Goal: Task Accomplishment & Management: Use online tool/utility

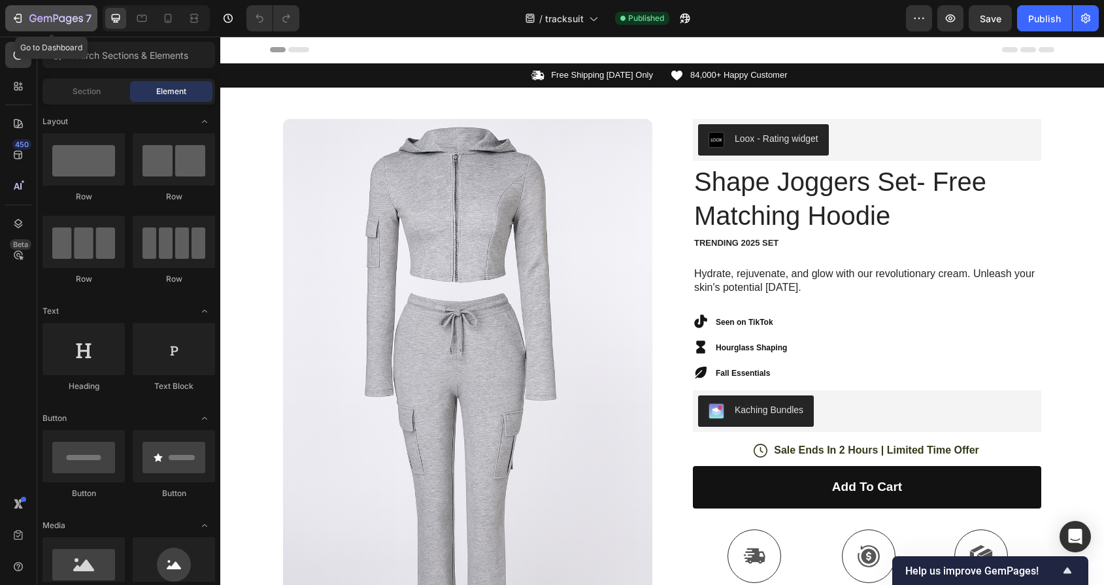
click at [29, 12] on div "7" at bounding box center [60, 18] width 62 height 16
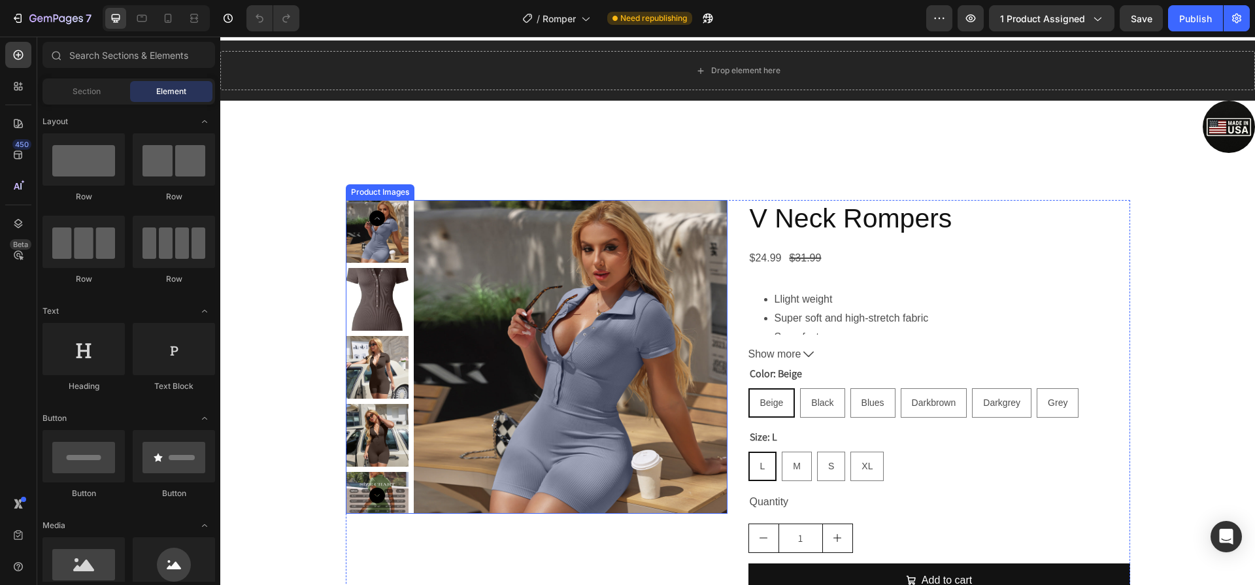
click at [596, 386] on img at bounding box center [571, 357] width 314 height 314
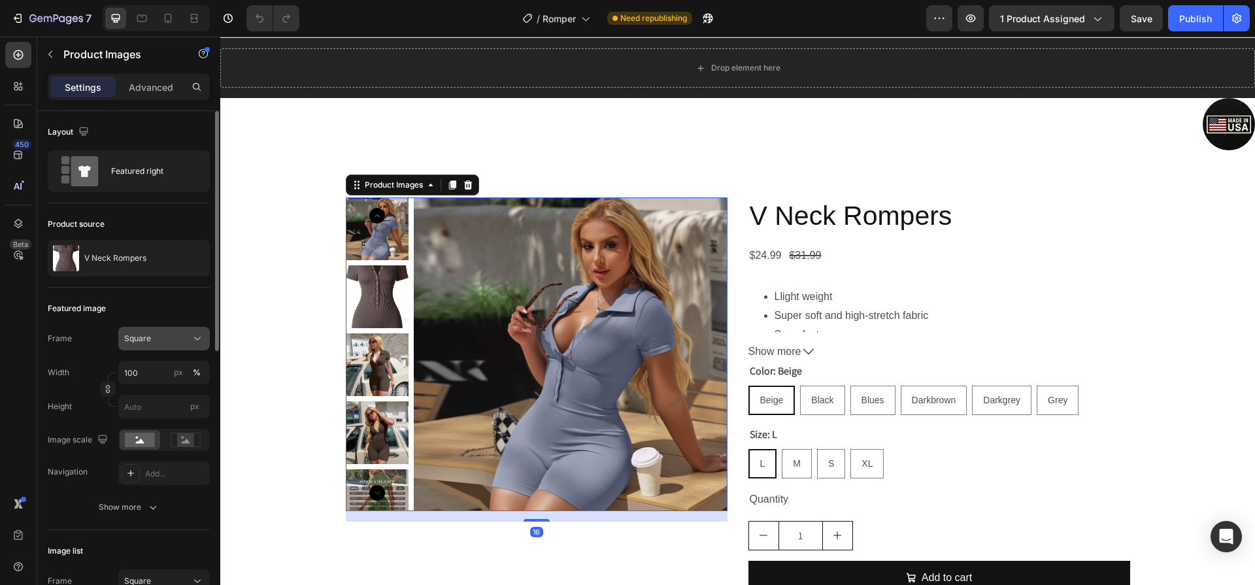
scroll to position [110, 0]
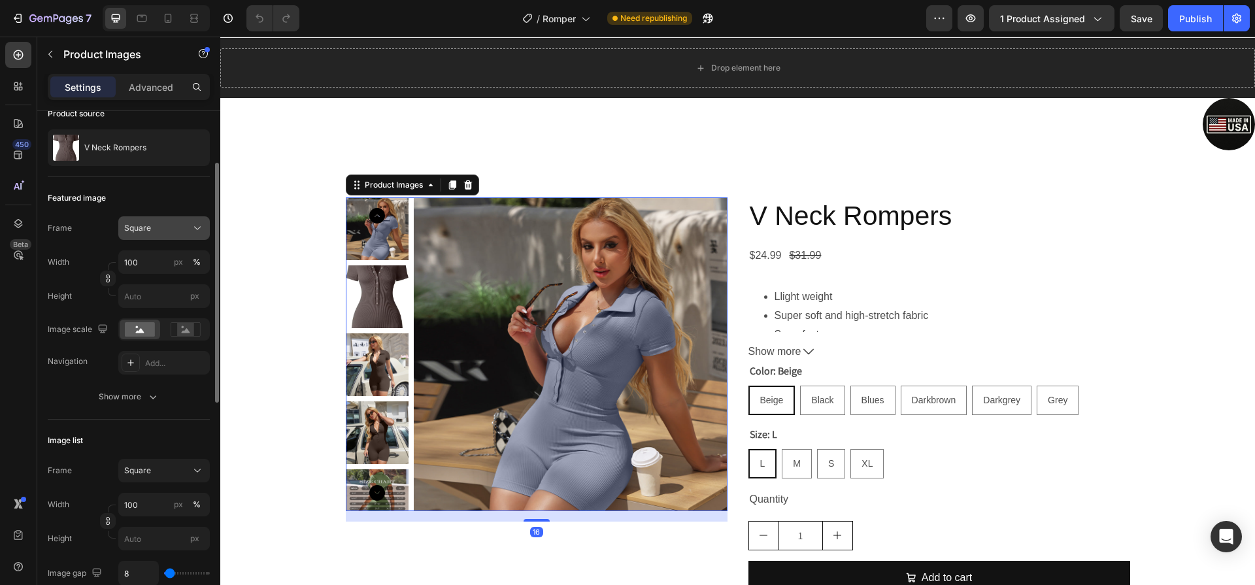
click at [139, 227] on span "Square" at bounding box center [137, 228] width 27 height 12
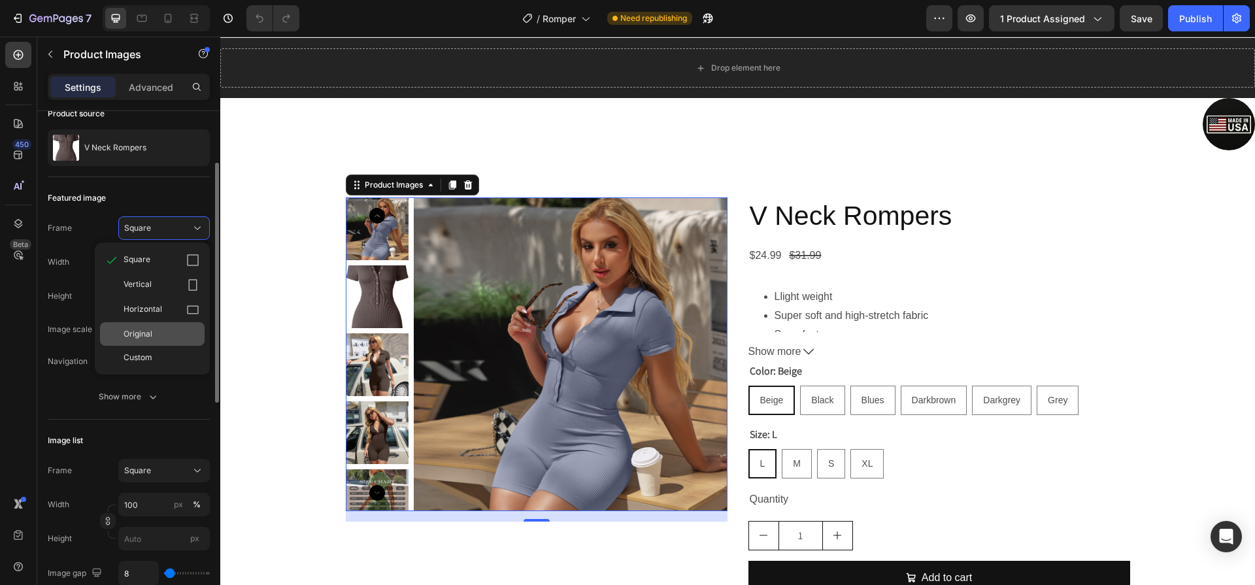
click at [170, 340] on div "Original" at bounding box center [152, 334] width 105 height 24
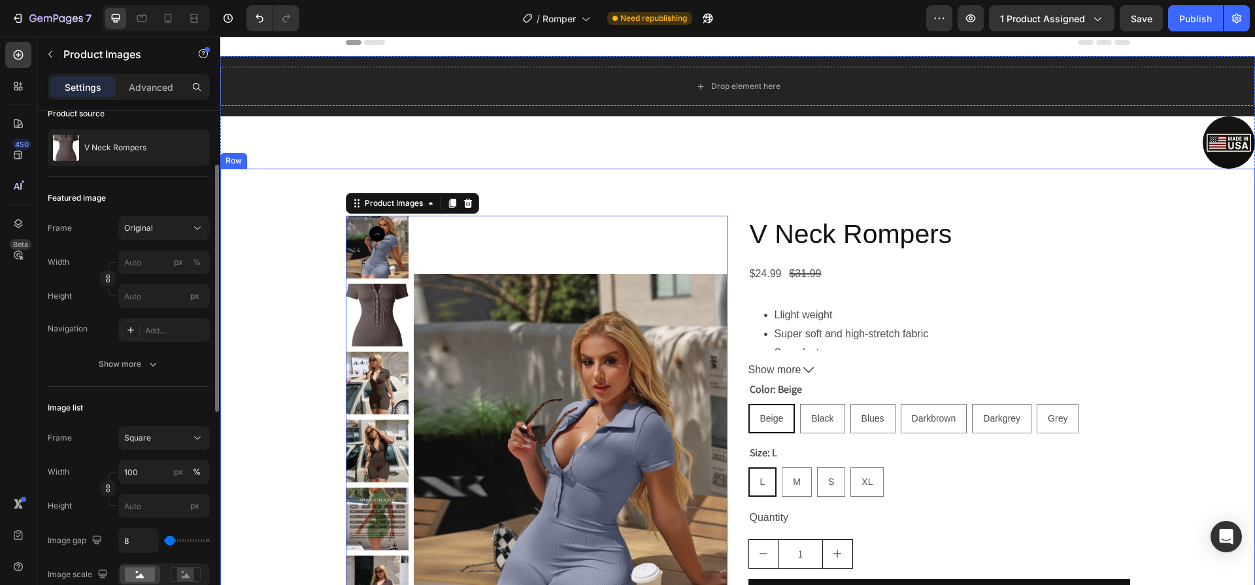
scroll to position [0, 0]
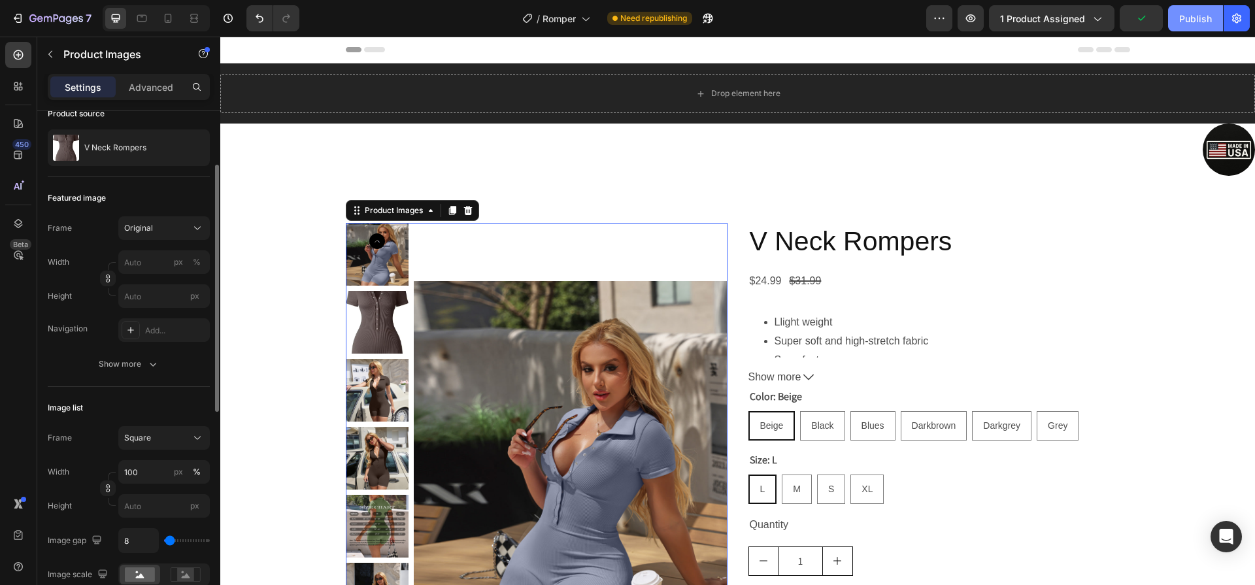
click at [1190, 12] on div "Publish" at bounding box center [1195, 19] width 33 height 14
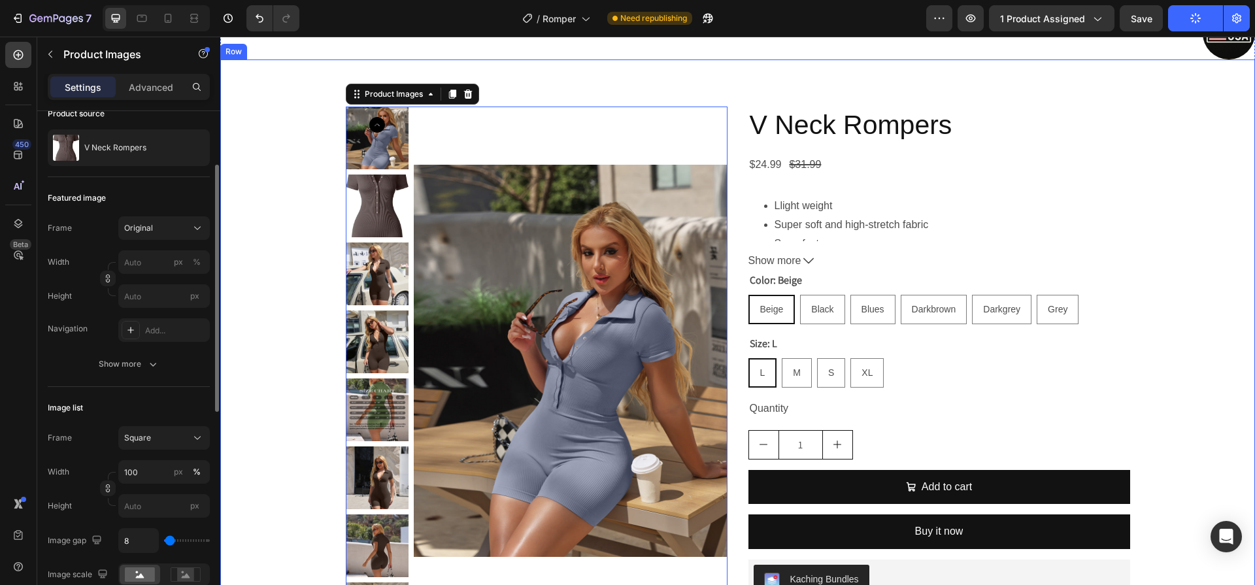
scroll to position [122, 0]
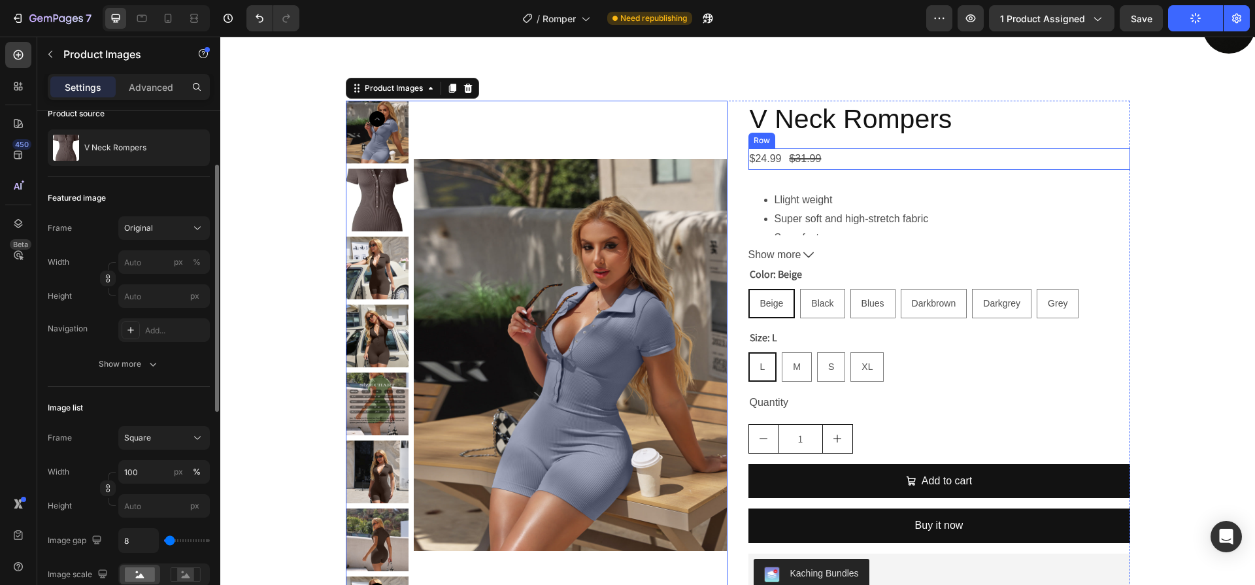
click at [844, 158] on div "$24.99 Product Price Product Price $31.99 Product Price Product Price Row" at bounding box center [939, 159] width 382 height 22
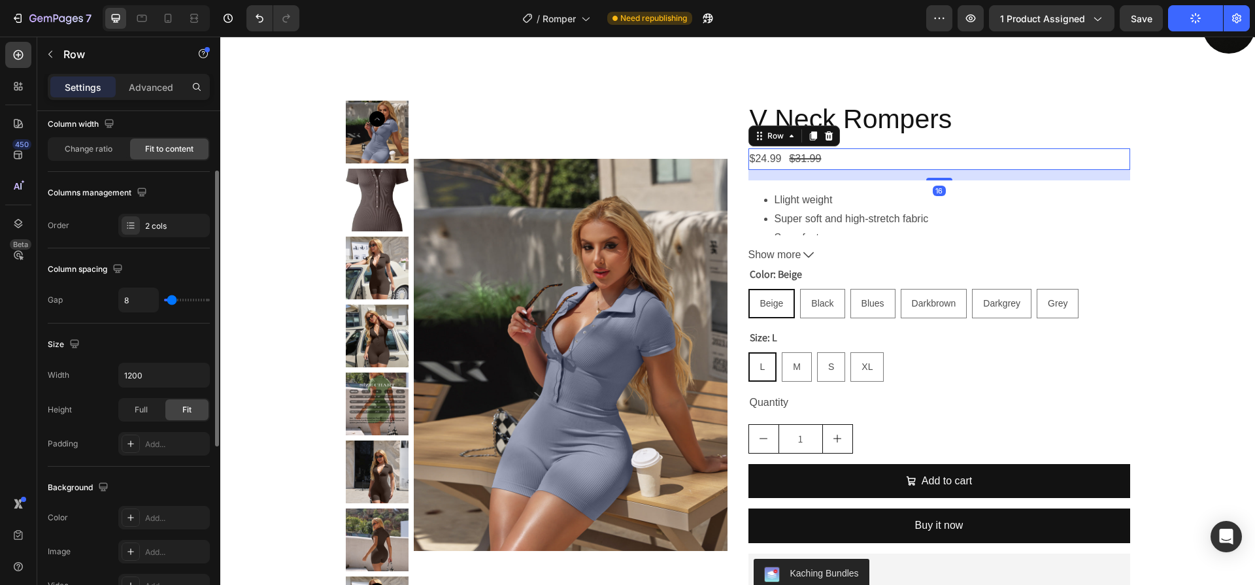
scroll to position [0, 0]
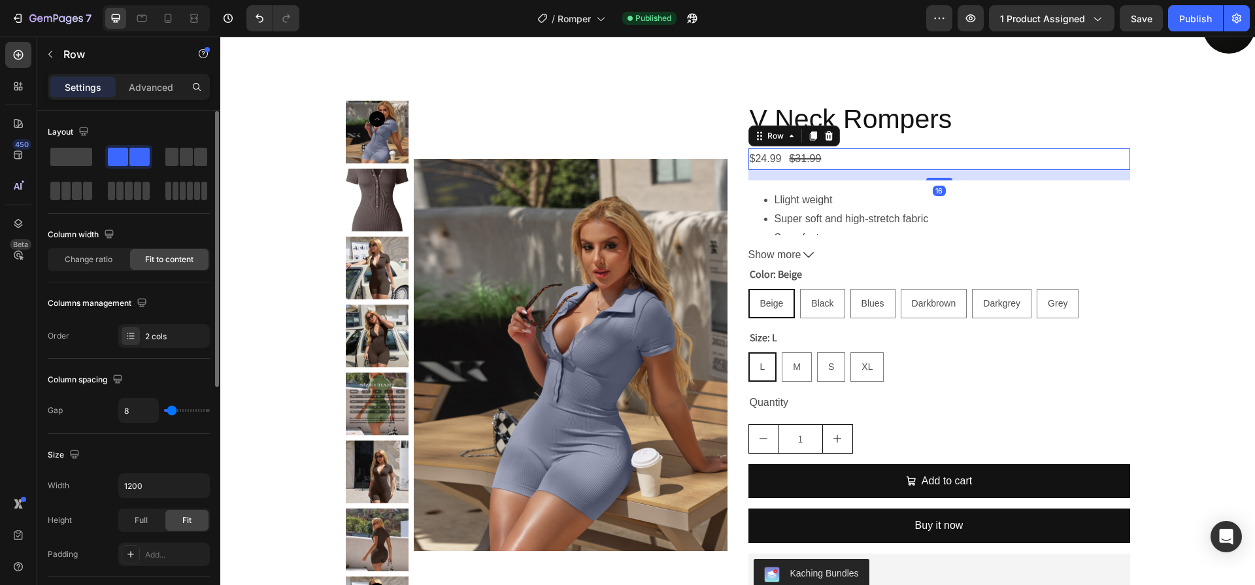
click at [844, 157] on div "$24.99 Product Price Product Price $31.99 Product Price Product Price Row 16" at bounding box center [939, 159] width 382 height 22
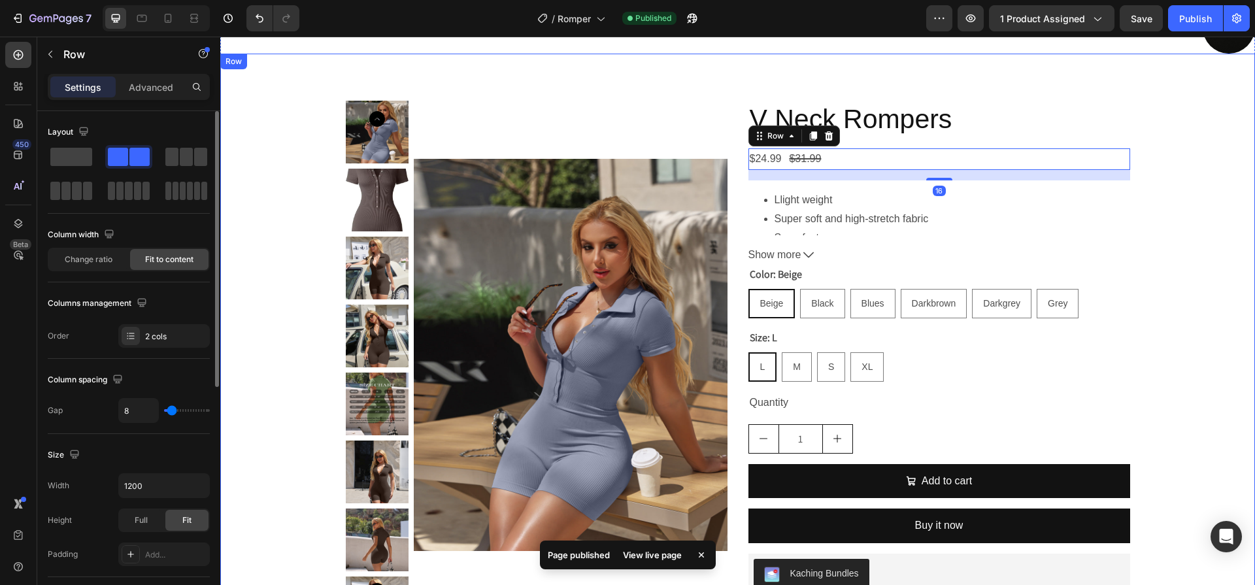
click at [1155, 253] on div "Product Images V Neck Rompers Product Title $24.99 Product Price Product Price …" at bounding box center [737, 360] width 1015 height 519
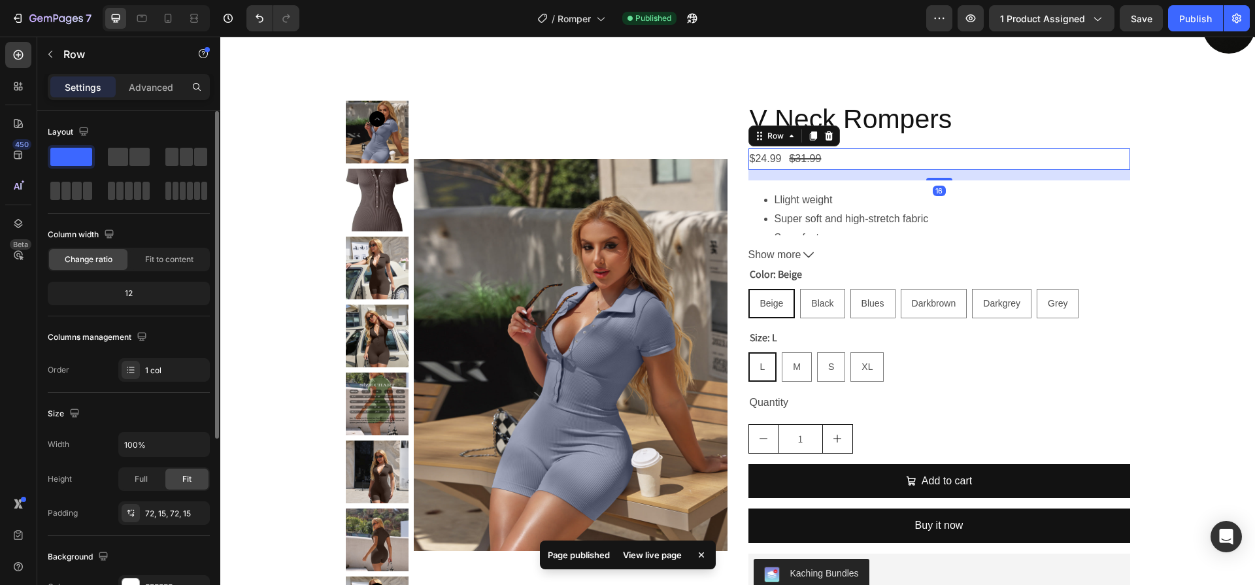
click at [921, 155] on div "$24.99 Product Price Product Price $31.99 Product Price Product Price Row 16" at bounding box center [939, 159] width 382 height 22
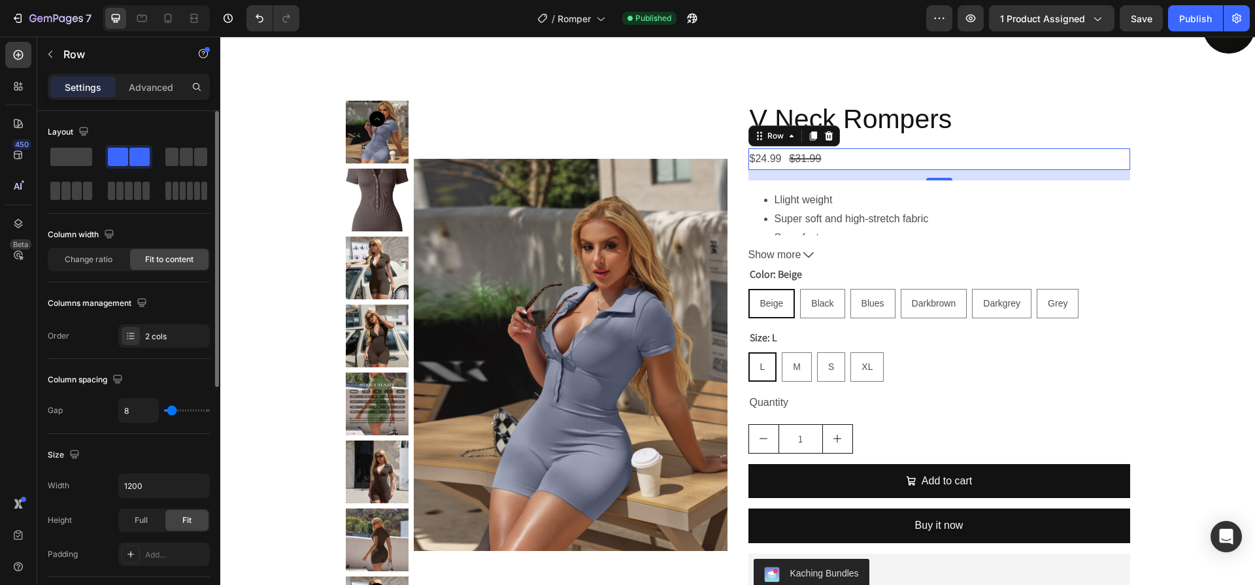
click at [920, 156] on div "$24.99 Product Price Product Price $31.99 Product Price Product Price Row 16" at bounding box center [939, 159] width 382 height 22
click at [1153, 236] on div "Product Images V Neck Rompers Product Title $24.99 Product Price Product Price …" at bounding box center [737, 360] width 1015 height 519
click at [870, 158] on div "$24.99 Product Price Product Price $31.99 Product Price Product Price Row 16" at bounding box center [939, 159] width 382 height 22
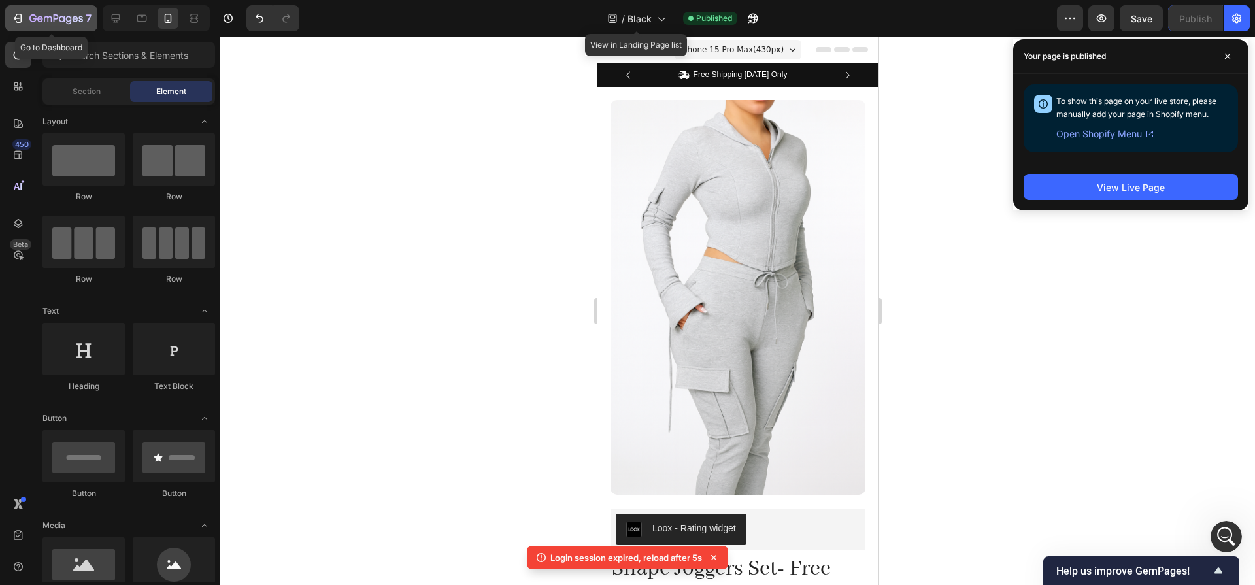
click at [20, 27] on button "7" at bounding box center [51, 18] width 92 height 26
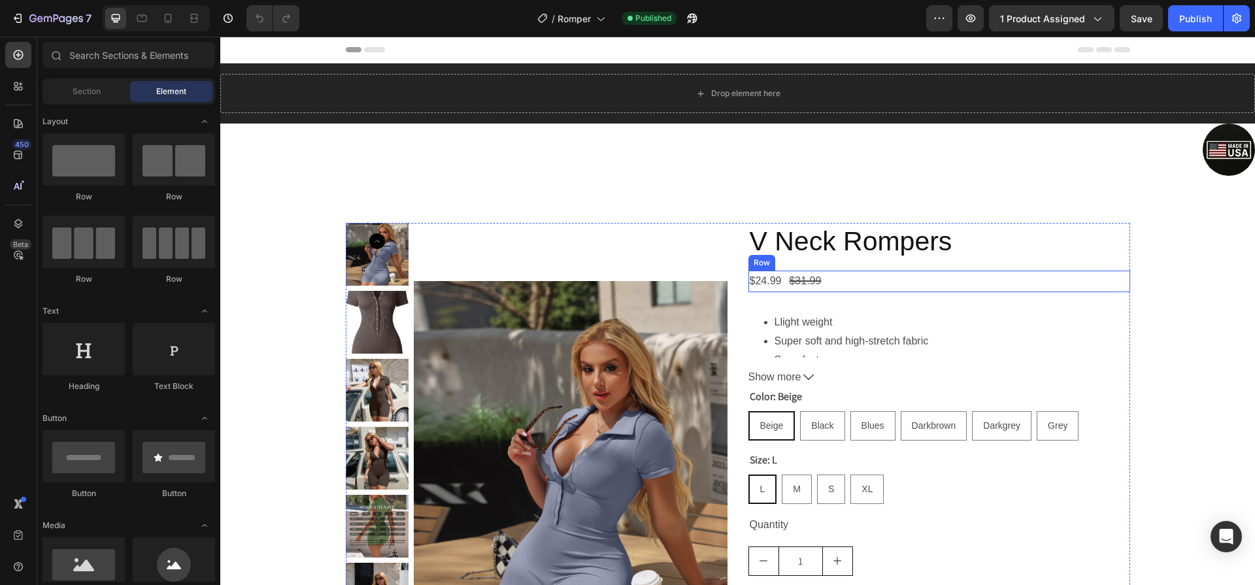
click at [824, 277] on div "$24.99 Product Price Product Price $31.99 Product Price Product Price Row" at bounding box center [939, 282] width 382 height 22
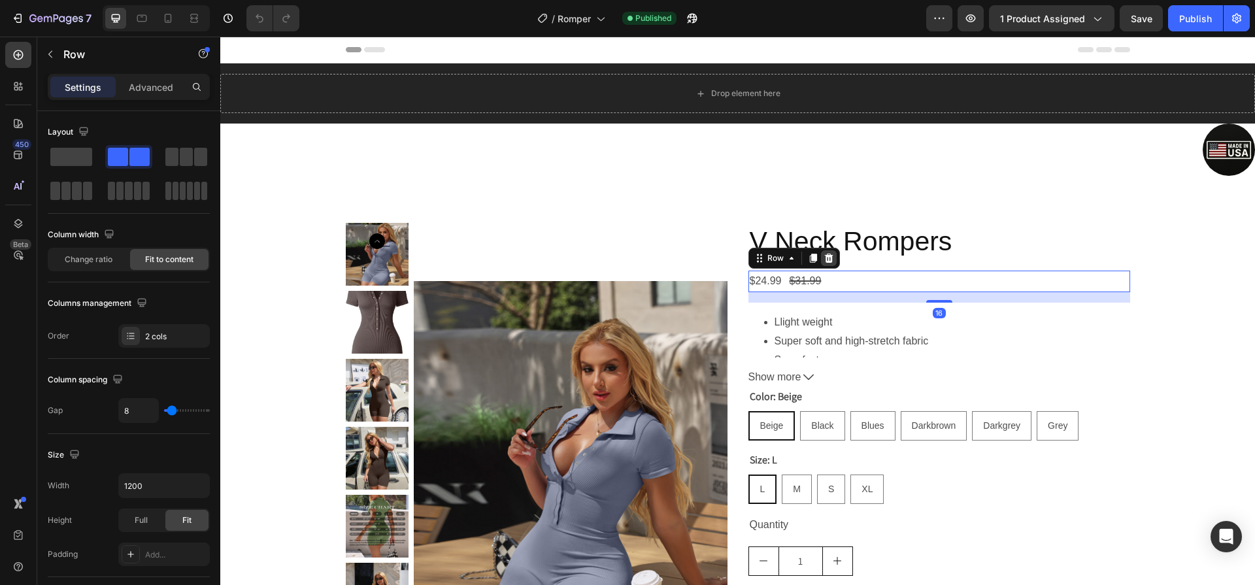
click at [824, 261] on icon at bounding box center [828, 258] width 8 height 9
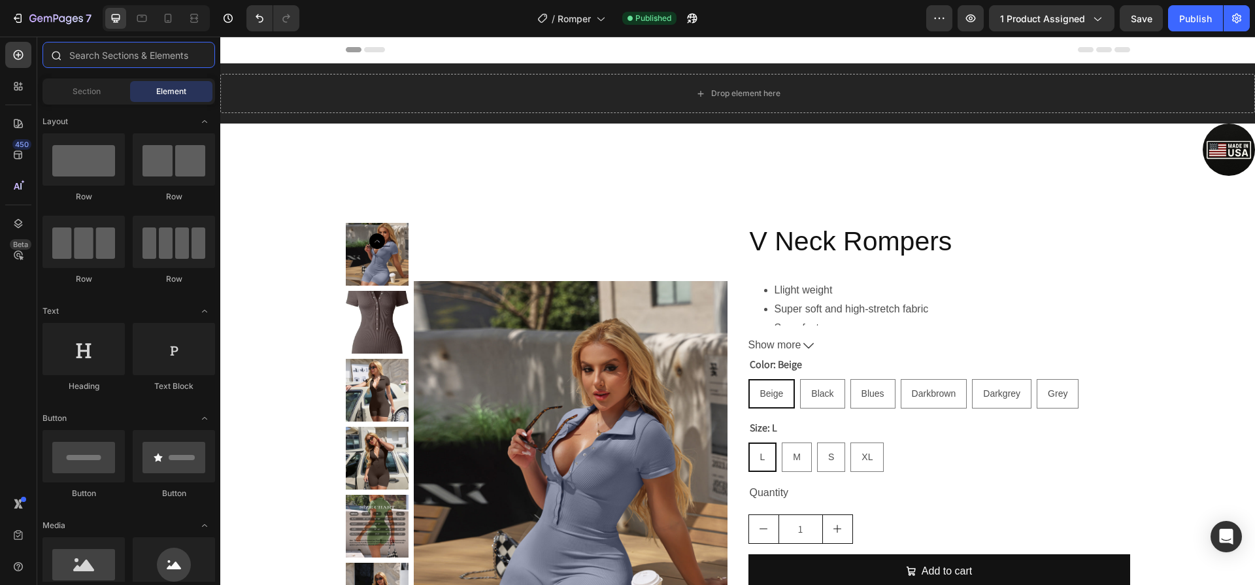
click at [109, 59] on input "text" at bounding box center [128, 55] width 173 height 26
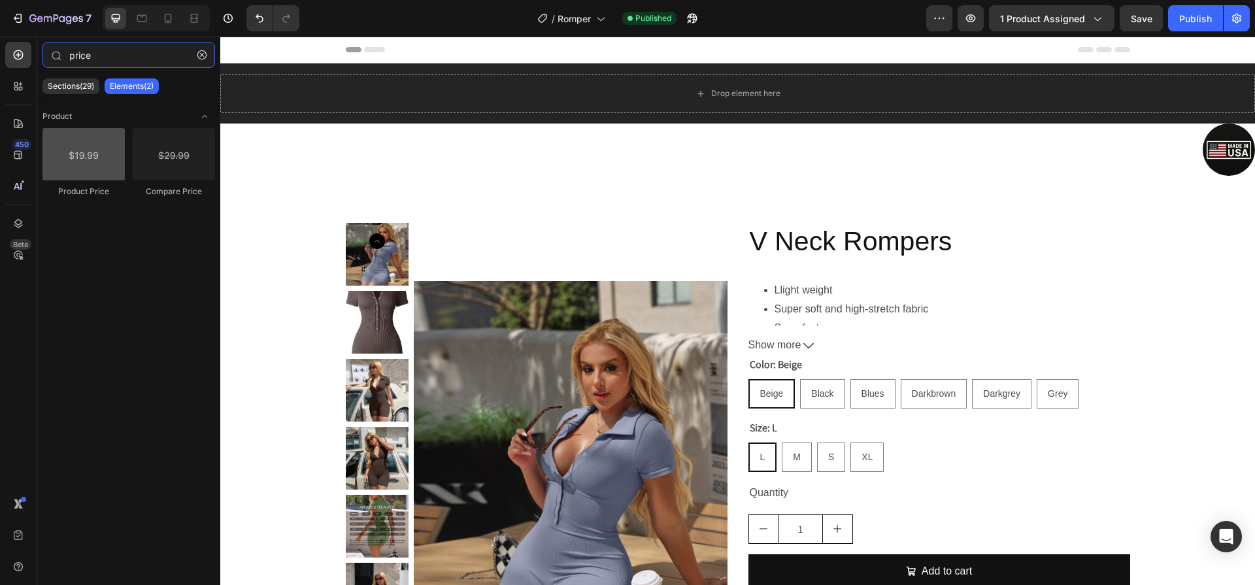
type input "price"
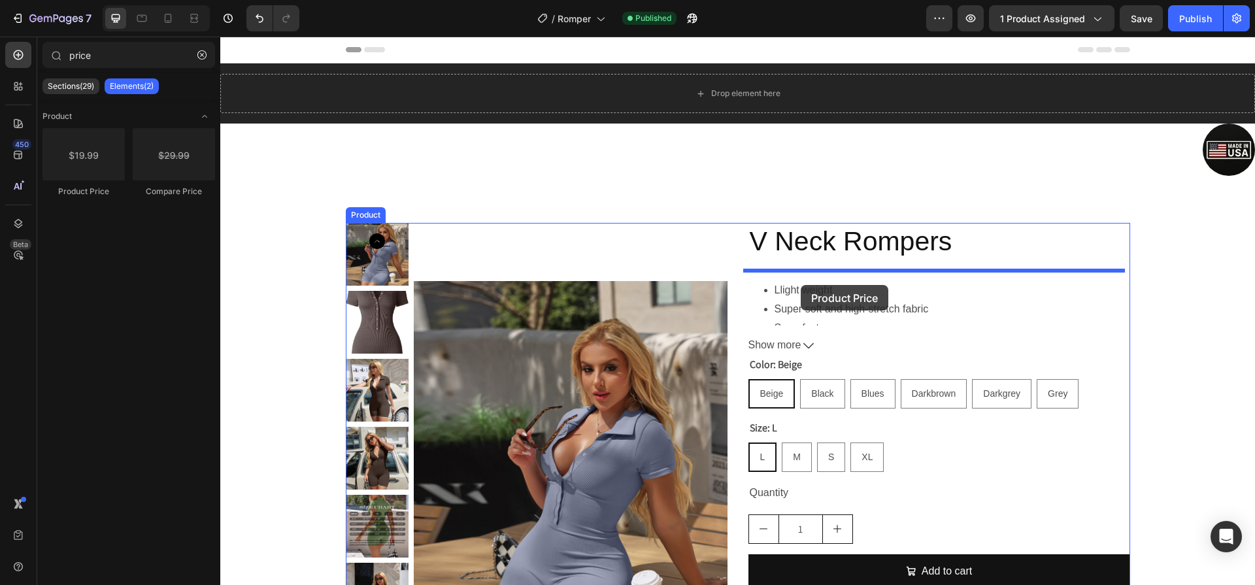
drag, startPoint x: 296, startPoint y: 186, endPoint x: 803, endPoint y: 282, distance: 515.6
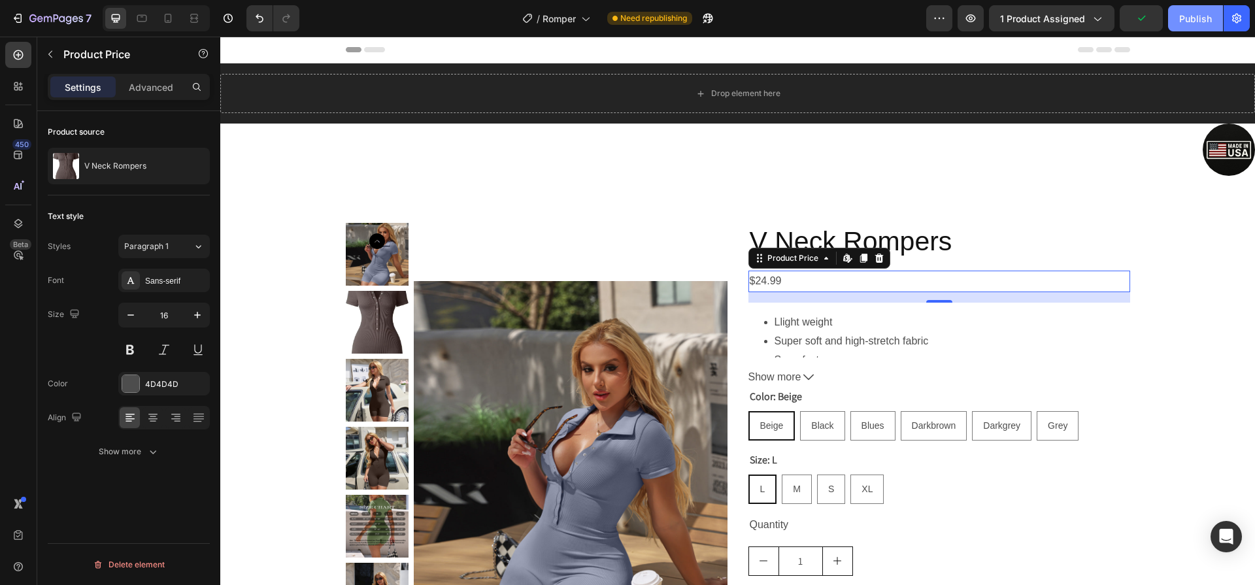
click at [1188, 23] on div "Publish" at bounding box center [1195, 19] width 33 height 14
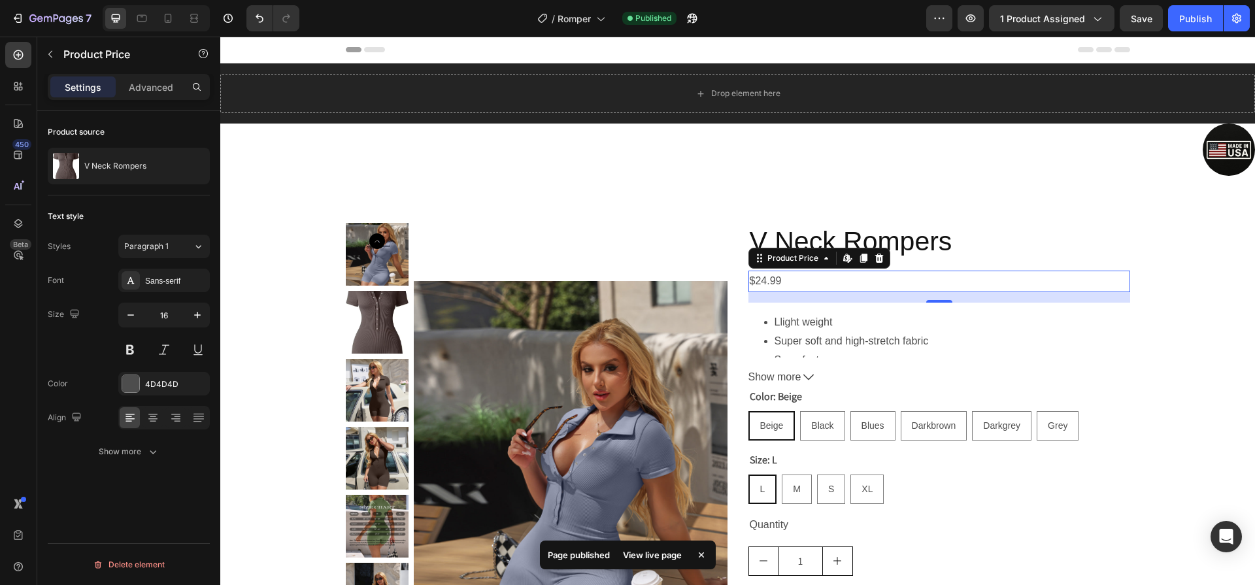
click at [905, 276] on div "$24.99" at bounding box center [939, 282] width 382 height 22
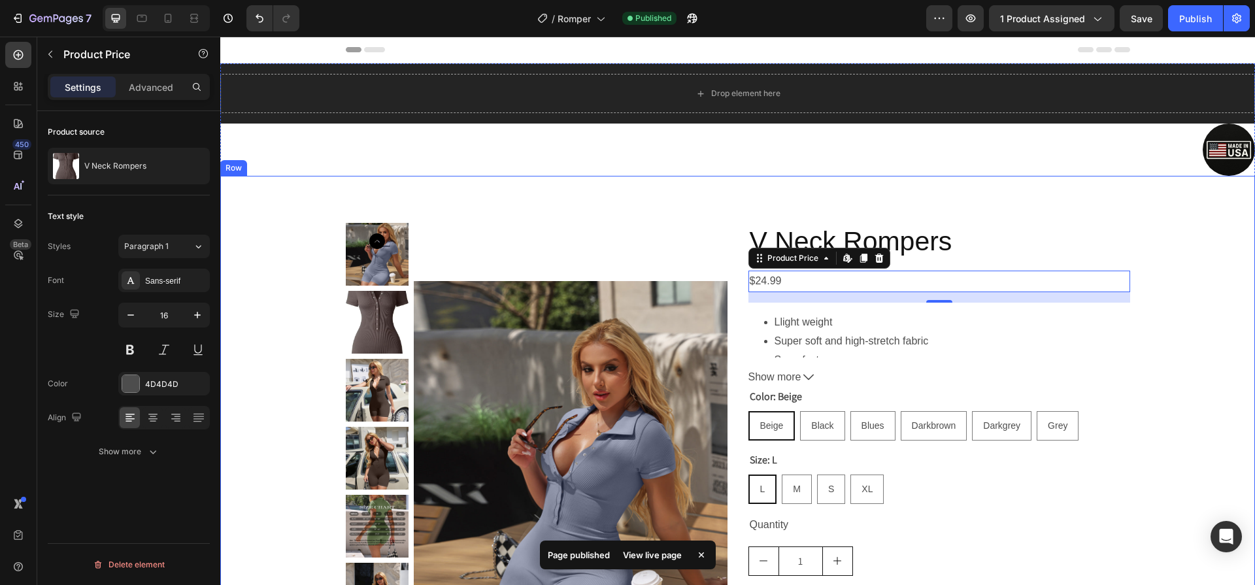
click at [719, 188] on div "Product Images V Neck Rompers Product Title $24.99 Product Price Edit content i…" at bounding box center [737, 482] width 1035 height 613
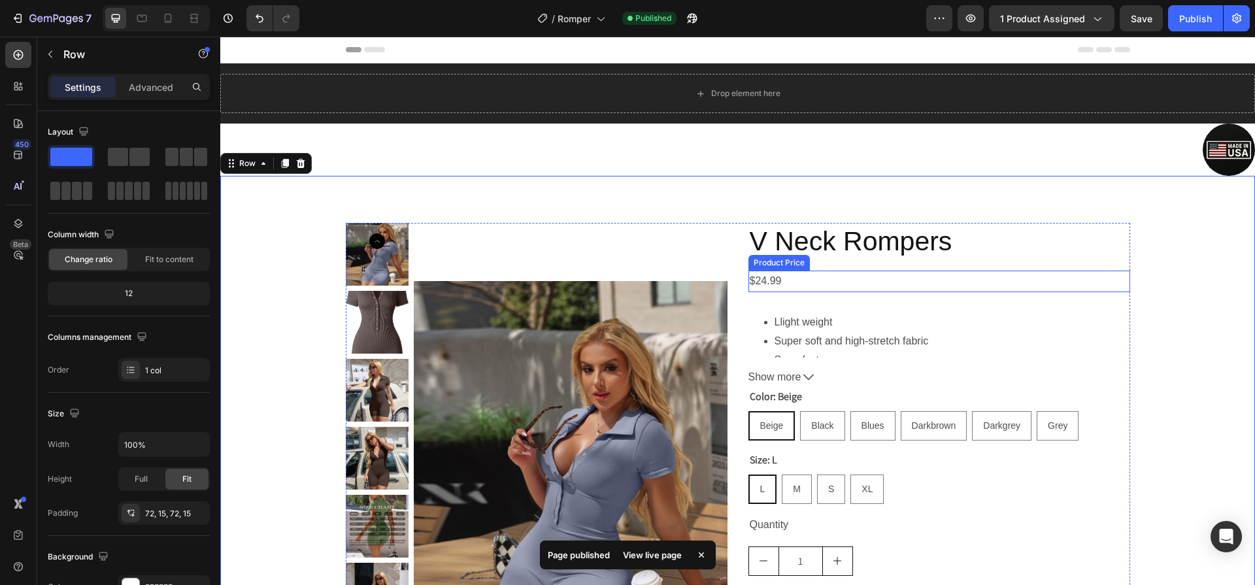
click at [799, 280] on div "$24.99" at bounding box center [939, 282] width 382 height 22
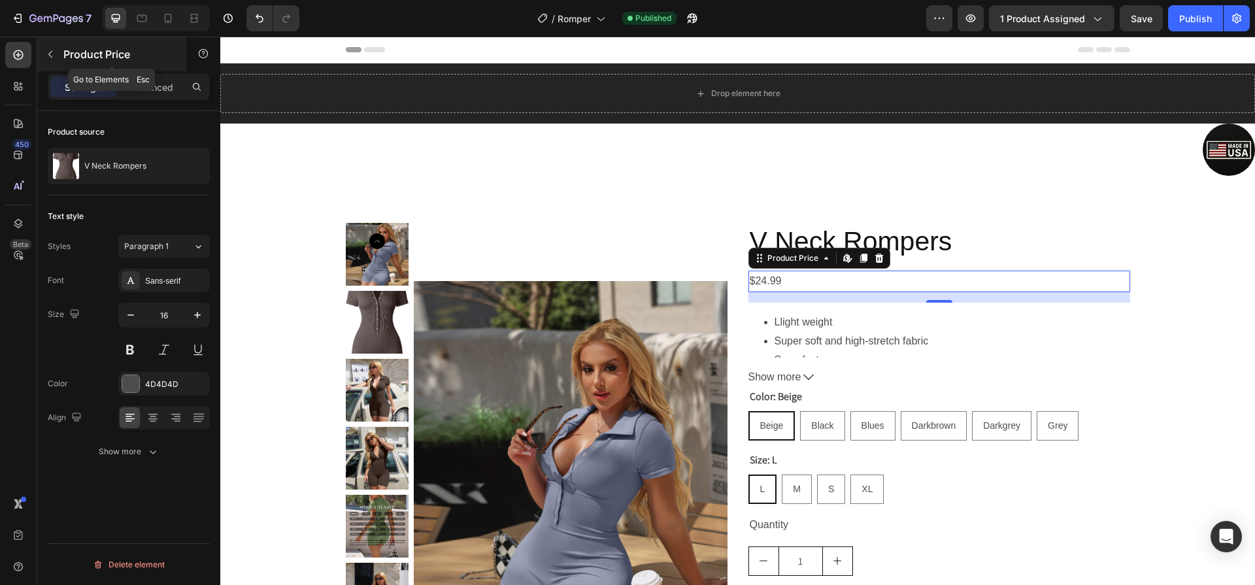
click at [53, 50] on icon "button" at bounding box center [50, 54] width 10 height 10
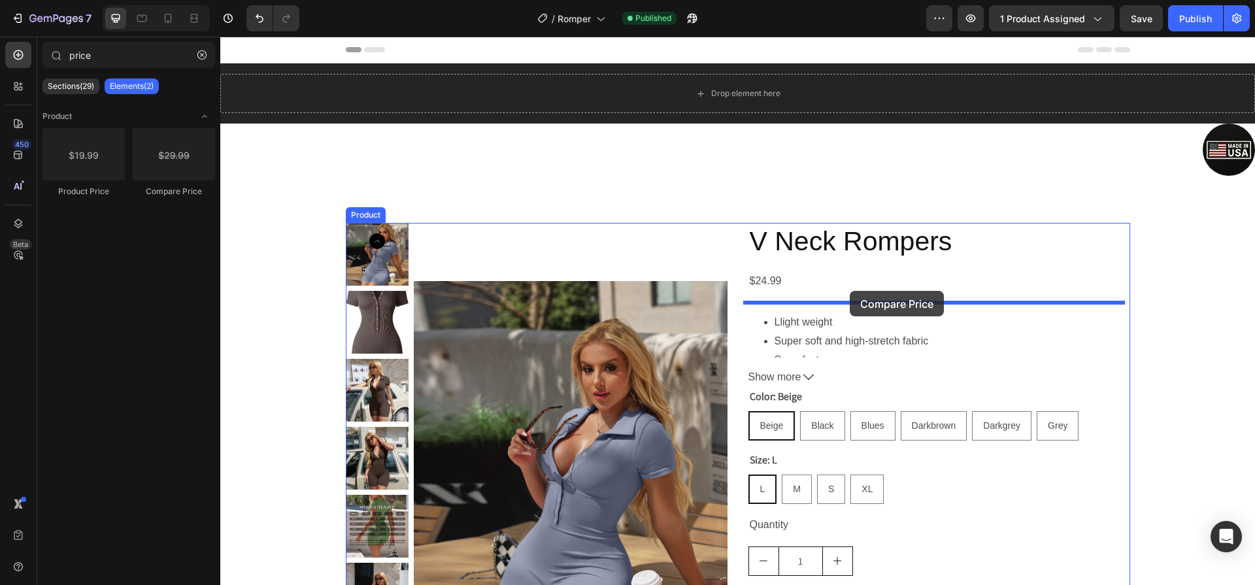
drag, startPoint x: 395, startPoint y: 189, endPoint x: 851, endPoint y: 293, distance: 467.3
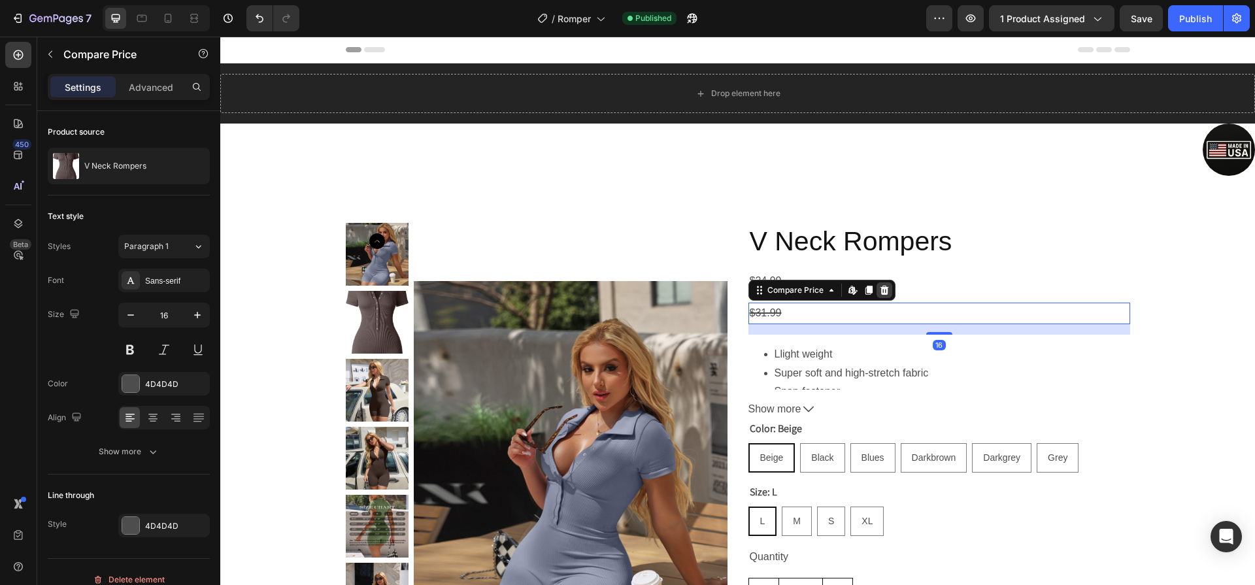
click at [879, 293] on icon at bounding box center [884, 290] width 10 height 10
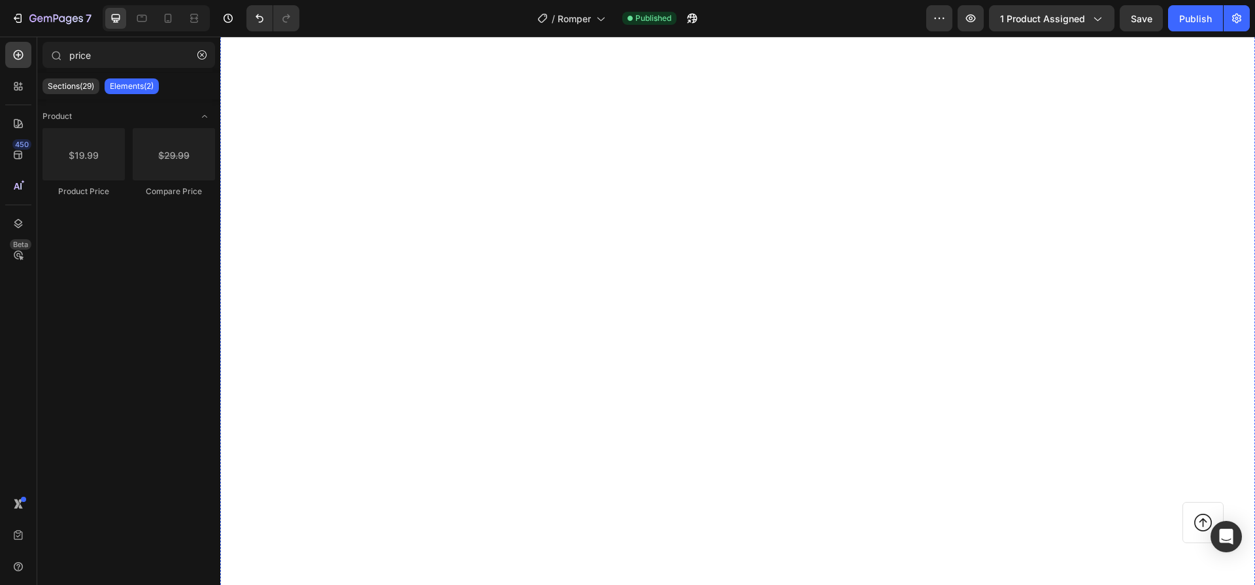
scroll to position [2158, 0]
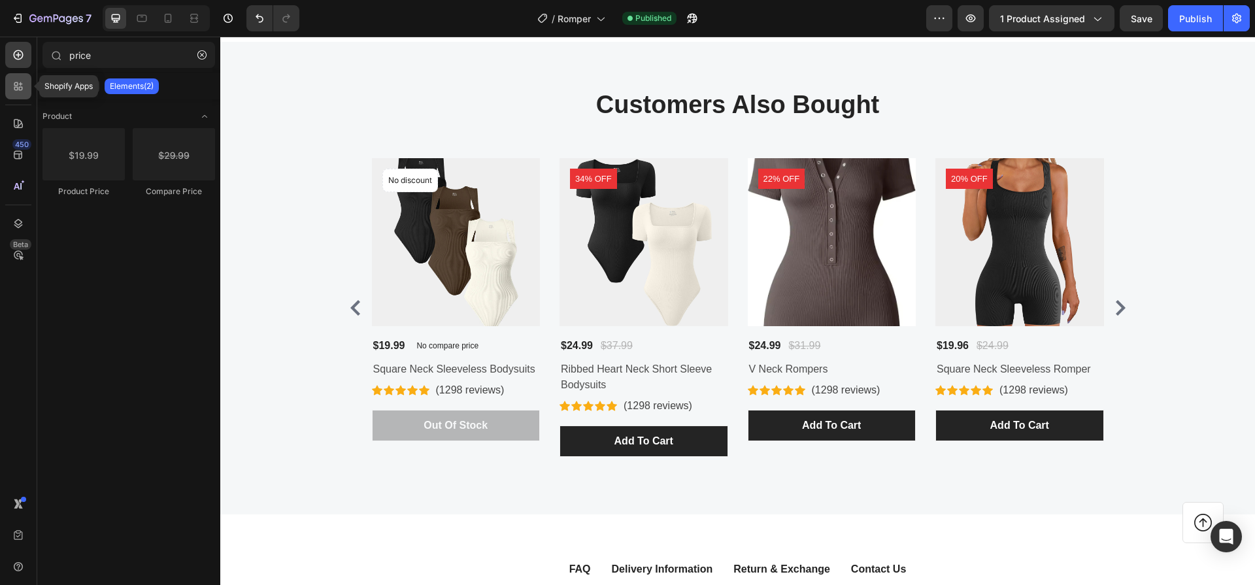
click at [23, 91] on icon at bounding box center [18, 86] width 13 height 13
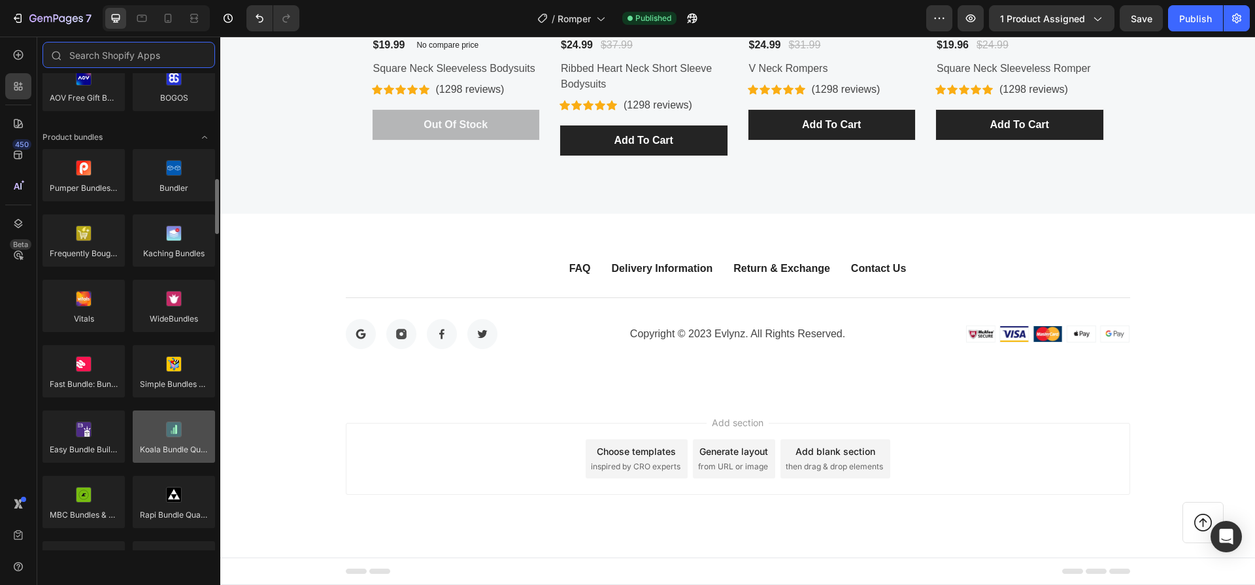
scroll to position [276, 0]
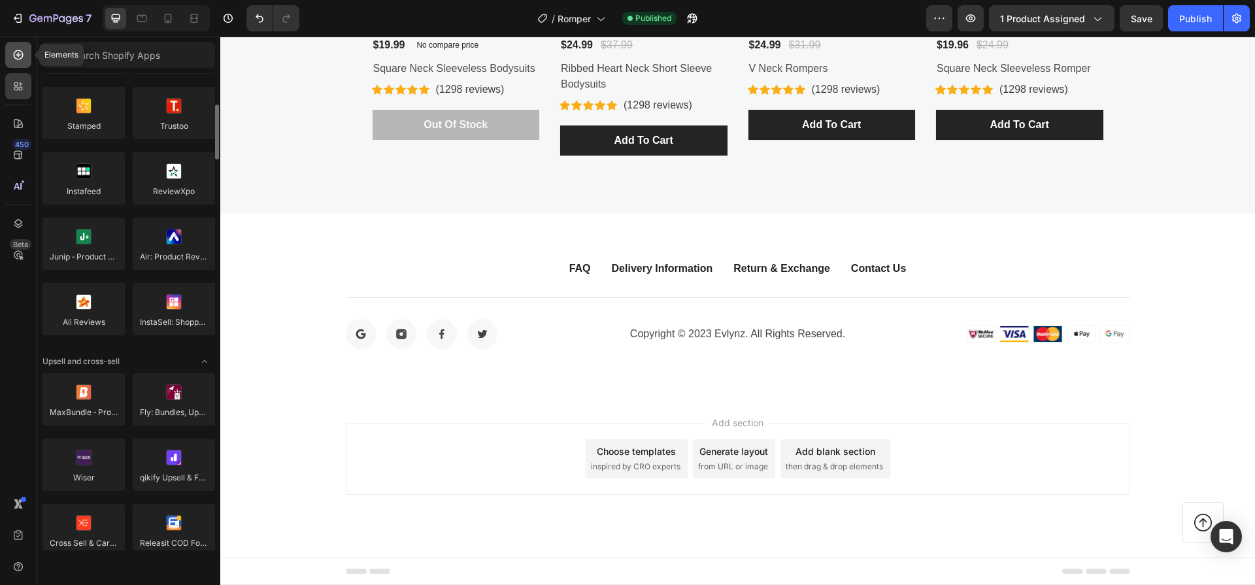
click at [14, 62] on div at bounding box center [18, 55] width 26 height 26
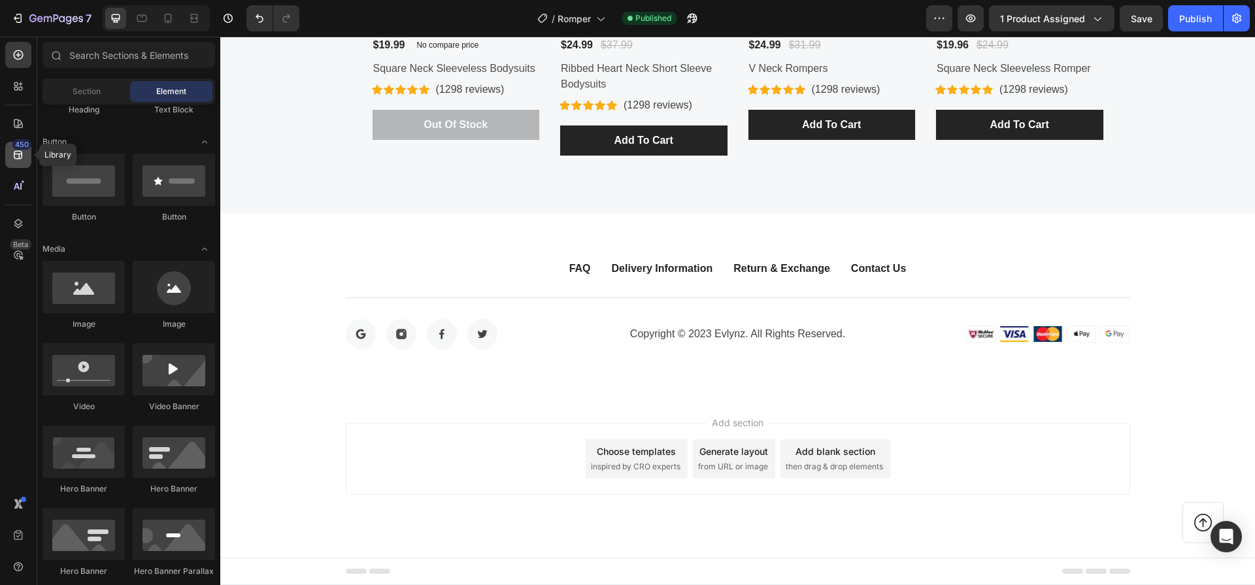
click at [19, 151] on icon at bounding box center [18, 155] width 8 height 8
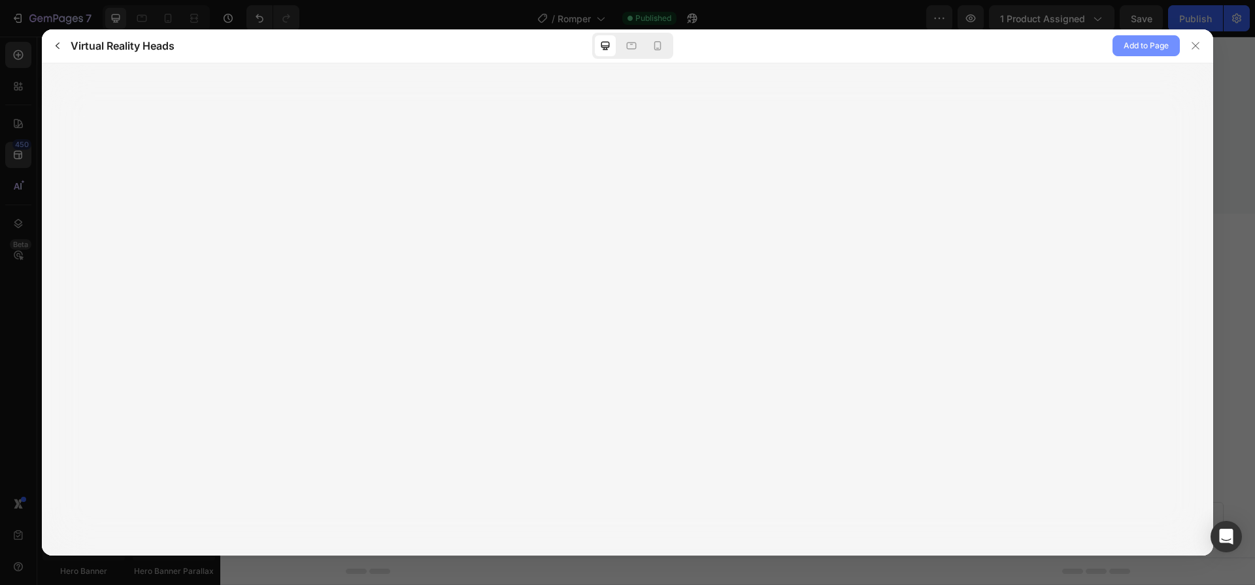
click at [1131, 51] on span "Add to Page" at bounding box center [1146, 46] width 45 height 16
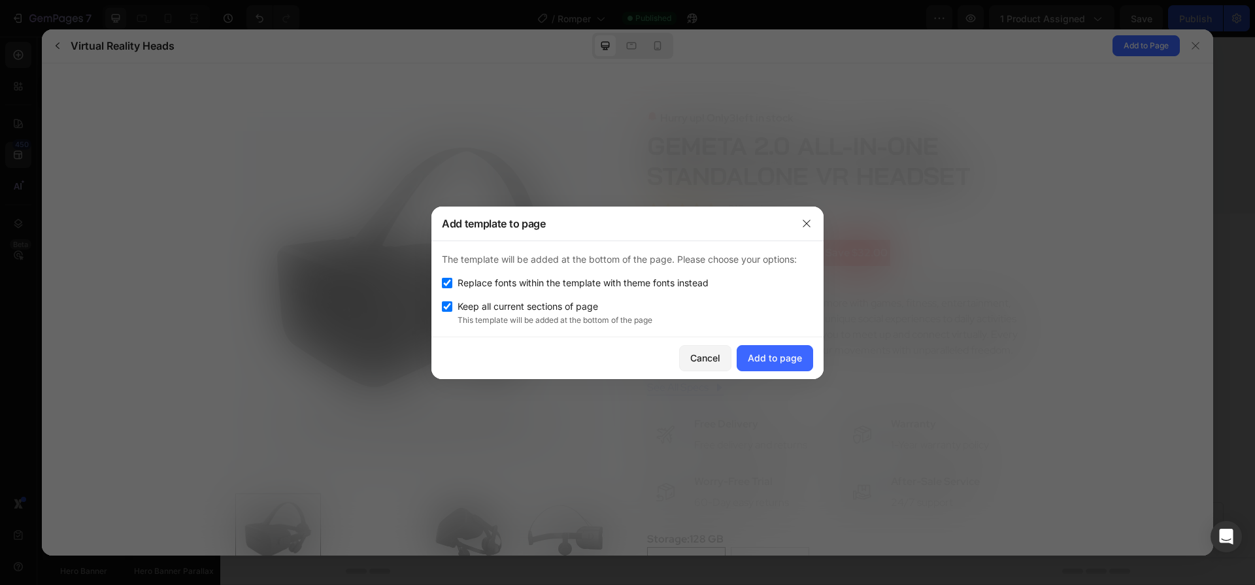
scroll to position [0, 0]
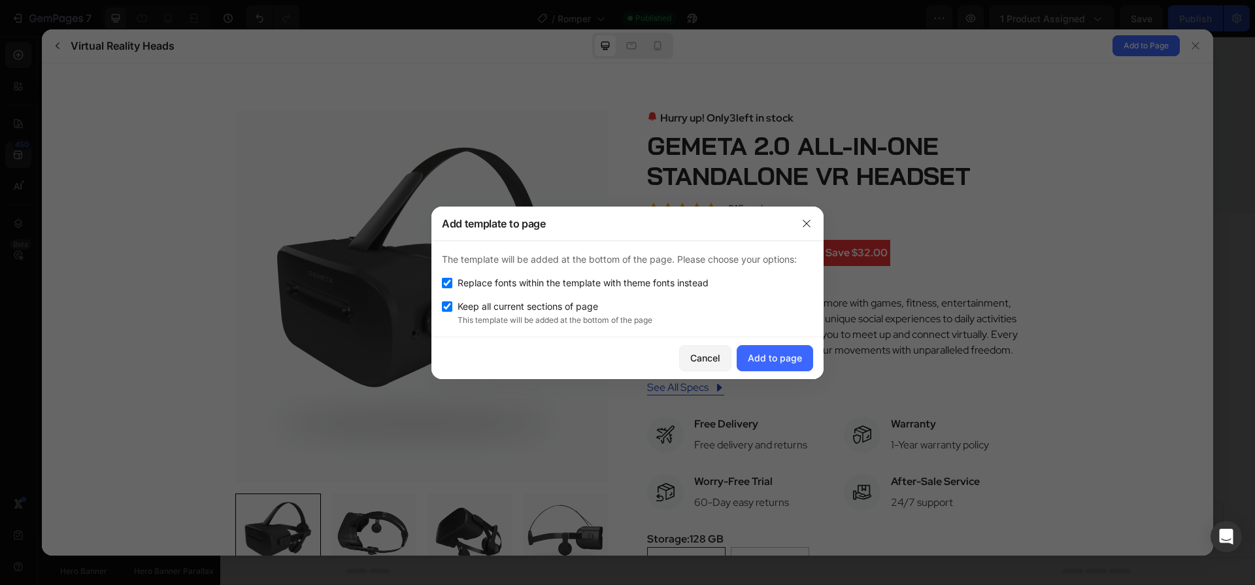
click at [545, 283] on span "Replace fonts within the template with theme fonts instead" at bounding box center [583, 283] width 251 height 16
checkbox input "false"
click at [797, 363] on div "Add to page" at bounding box center [775, 358] width 54 height 14
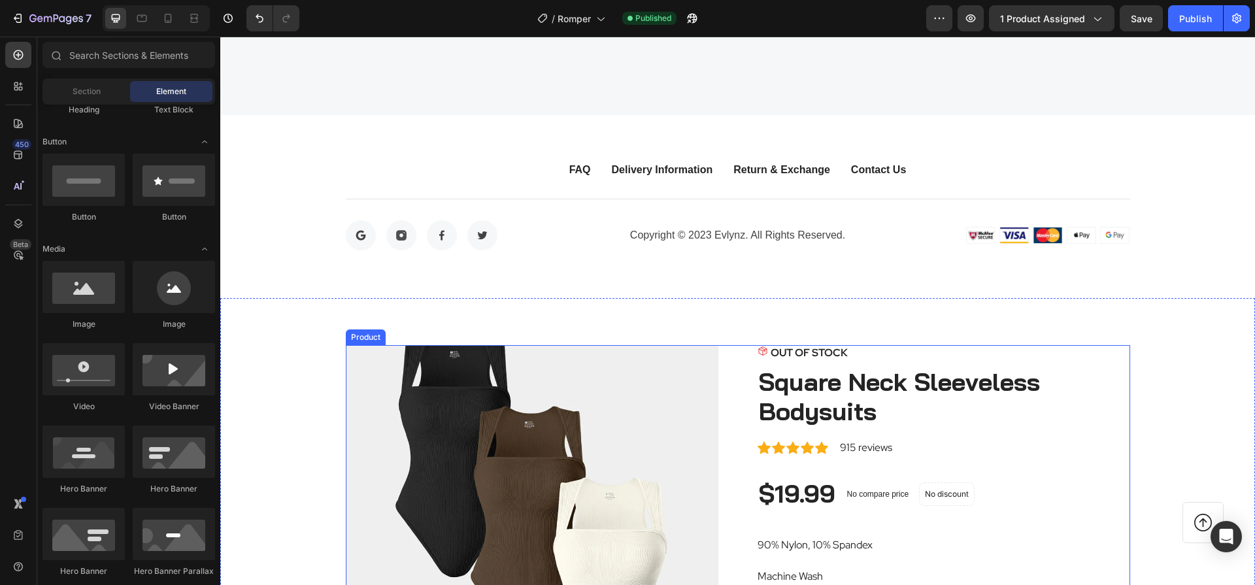
scroll to position [3077, 0]
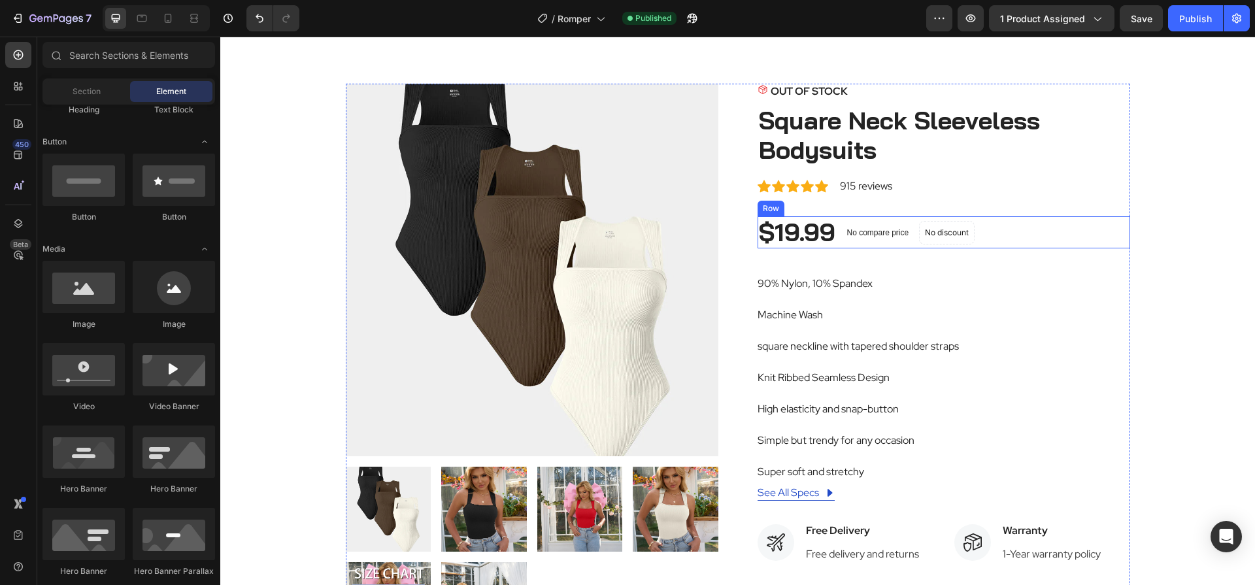
click at [990, 233] on div "$19.99 Product Price Product Price No compare price Compare Price No discount N…" at bounding box center [944, 232] width 373 height 33
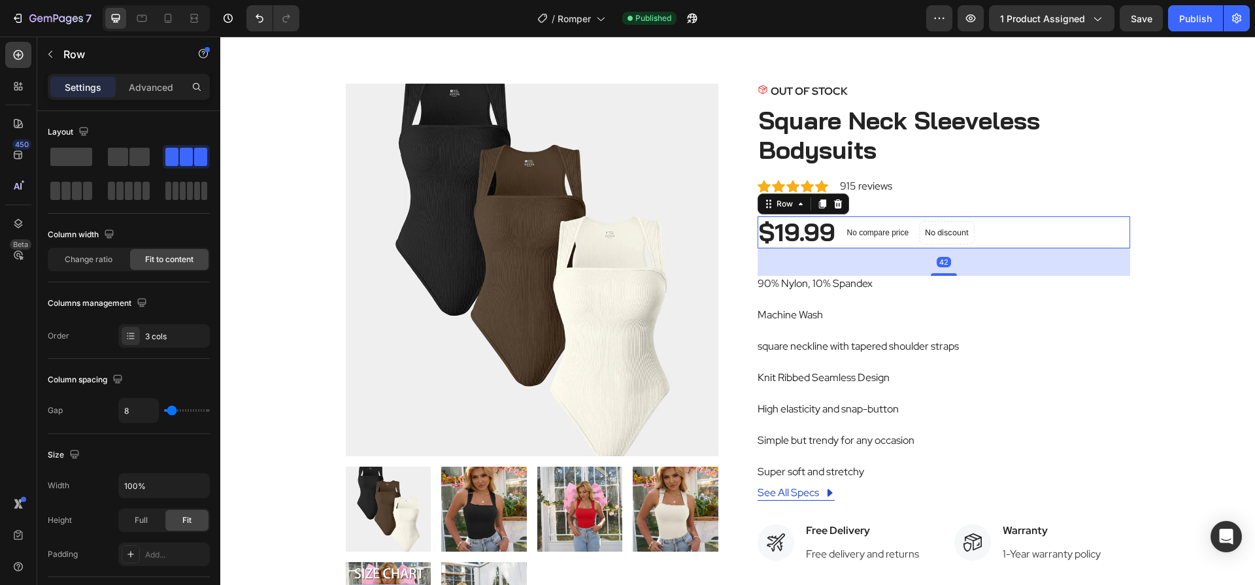
click at [999, 229] on div "$19.99 Product Price Product Price No compare price Compare Price No discount N…" at bounding box center [944, 232] width 373 height 33
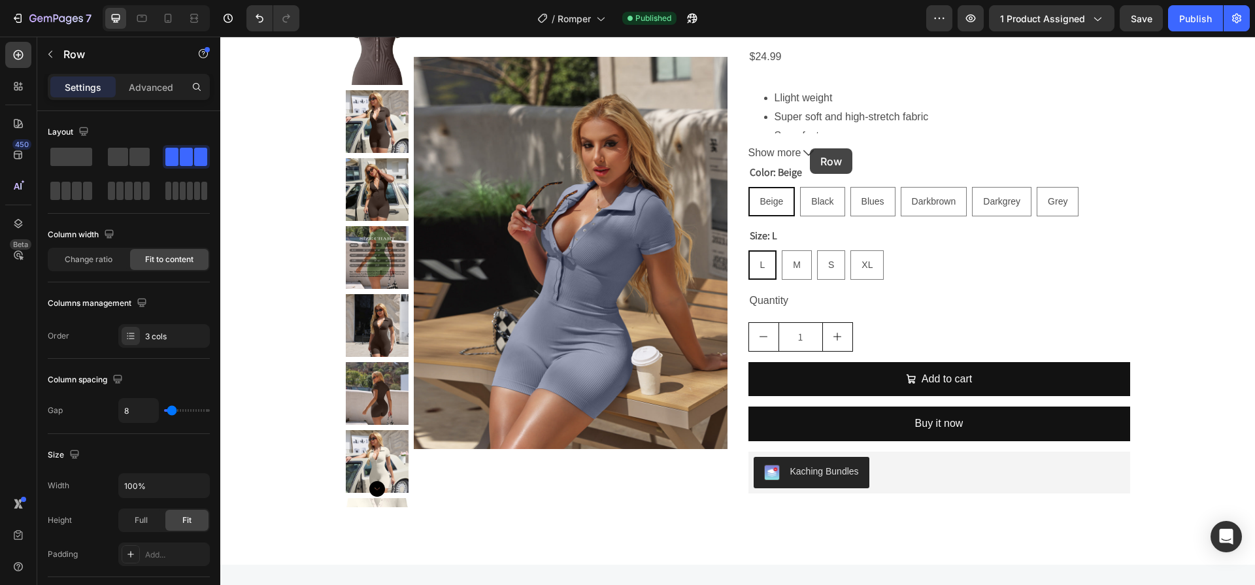
scroll to position [0, 0]
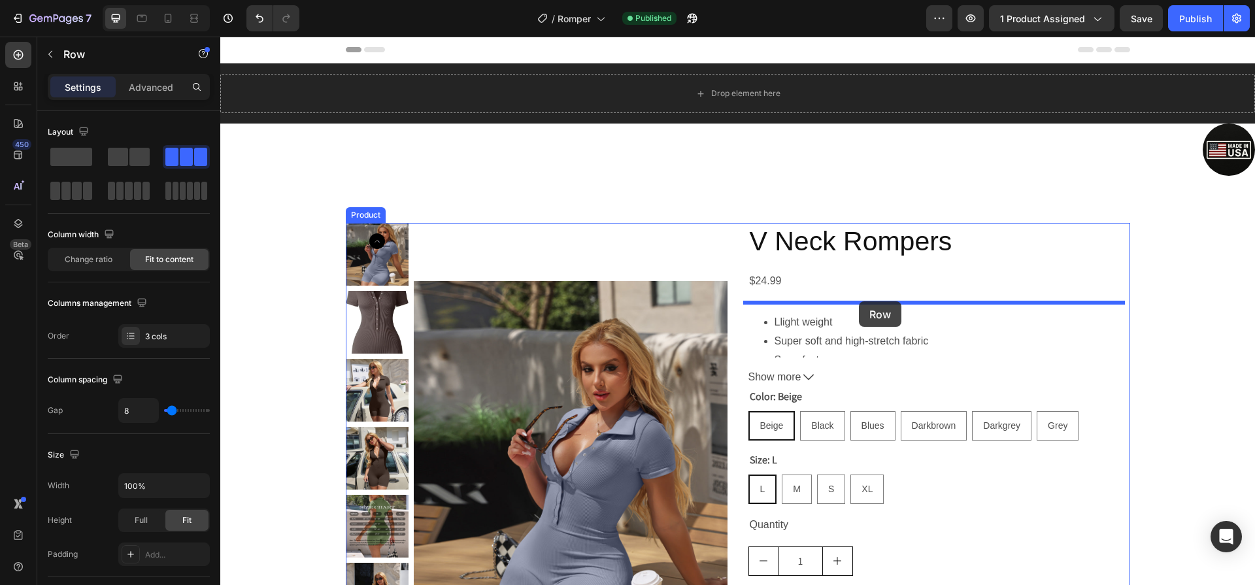
drag, startPoint x: 768, startPoint y: 207, endPoint x: 859, endPoint y: 301, distance: 130.8
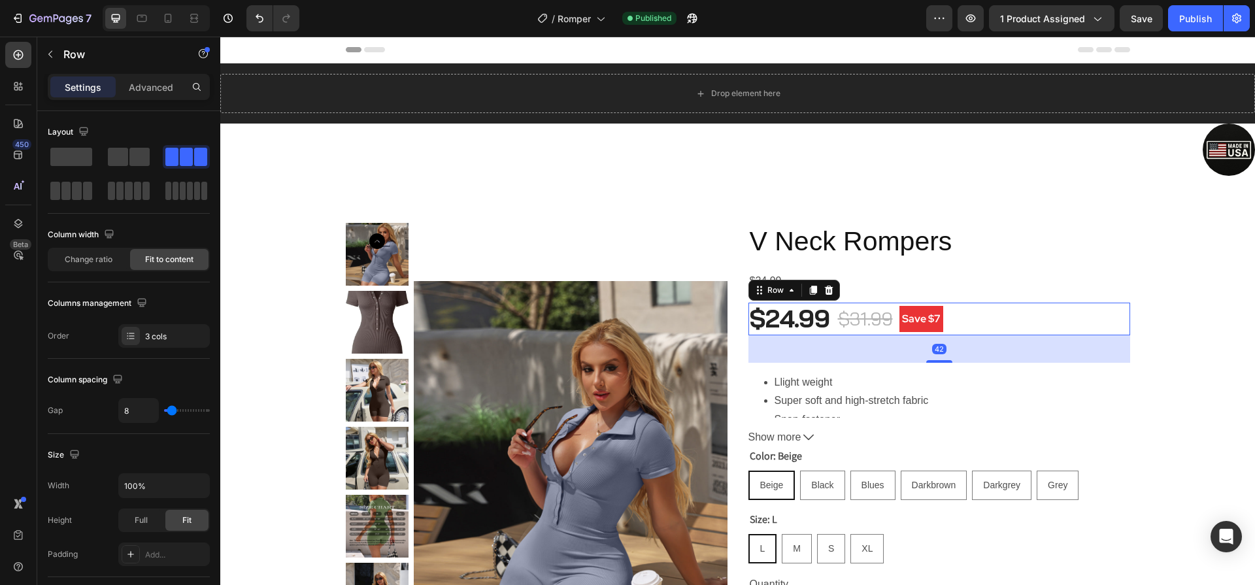
click at [975, 316] on div "$24.99 Product Price Product Price $31.99 Compare Price Compare Price Save $7 P…" at bounding box center [939, 319] width 382 height 33
click at [999, 262] on div "V Neck Rompers Product Title $24.99 Product Price Product Price $24.99 Product …" at bounding box center [939, 500] width 382 height 555
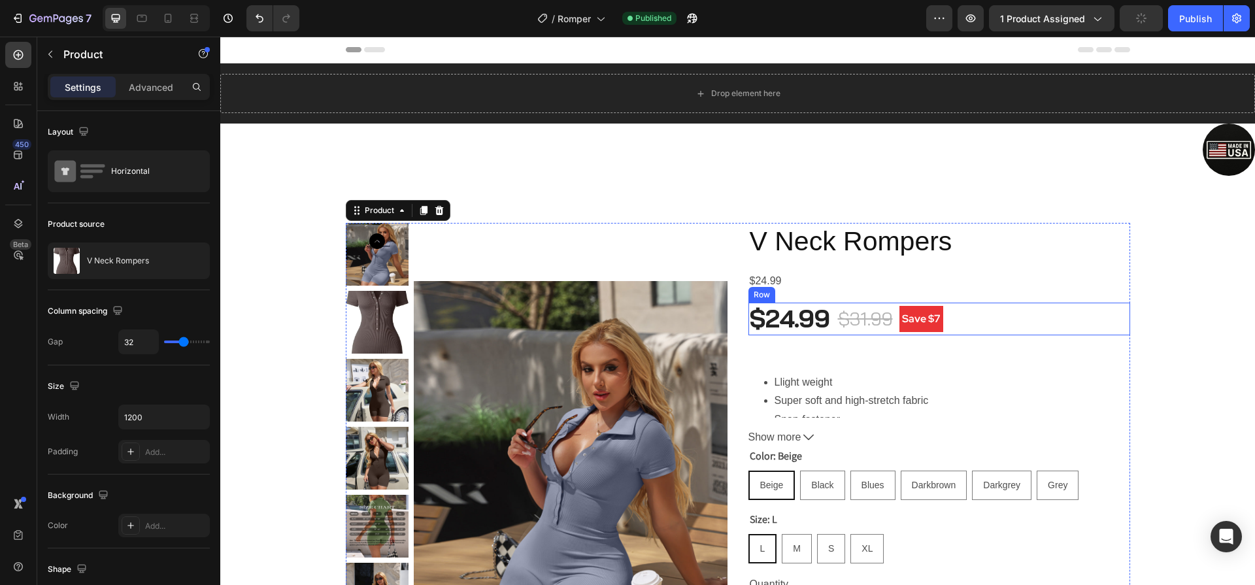
click at [951, 316] on div "$24.99 Product Price Product Price $31.99 Compare Price Compare Price Save $7 P…" at bounding box center [939, 319] width 382 height 33
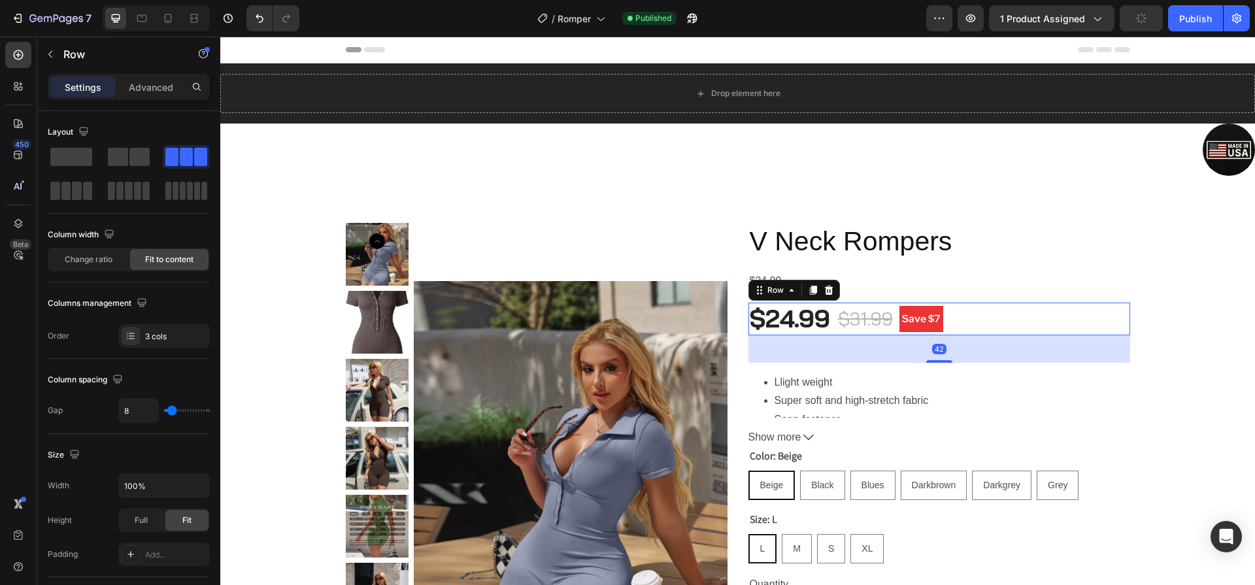
click at [964, 310] on div "$24.99 Product Price Product Price $31.99 Compare Price Compare Price Save $7 P…" at bounding box center [939, 319] width 382 height 33
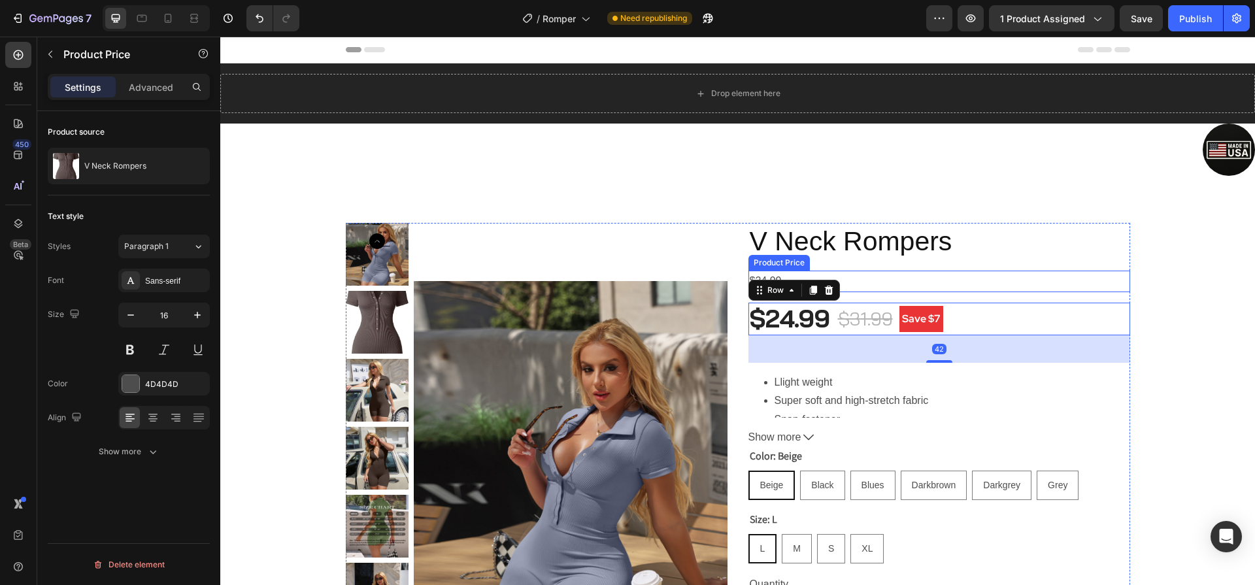
click at [940, 282] on div "$24.99" at bounding box center [939, 282] width 382 height 22
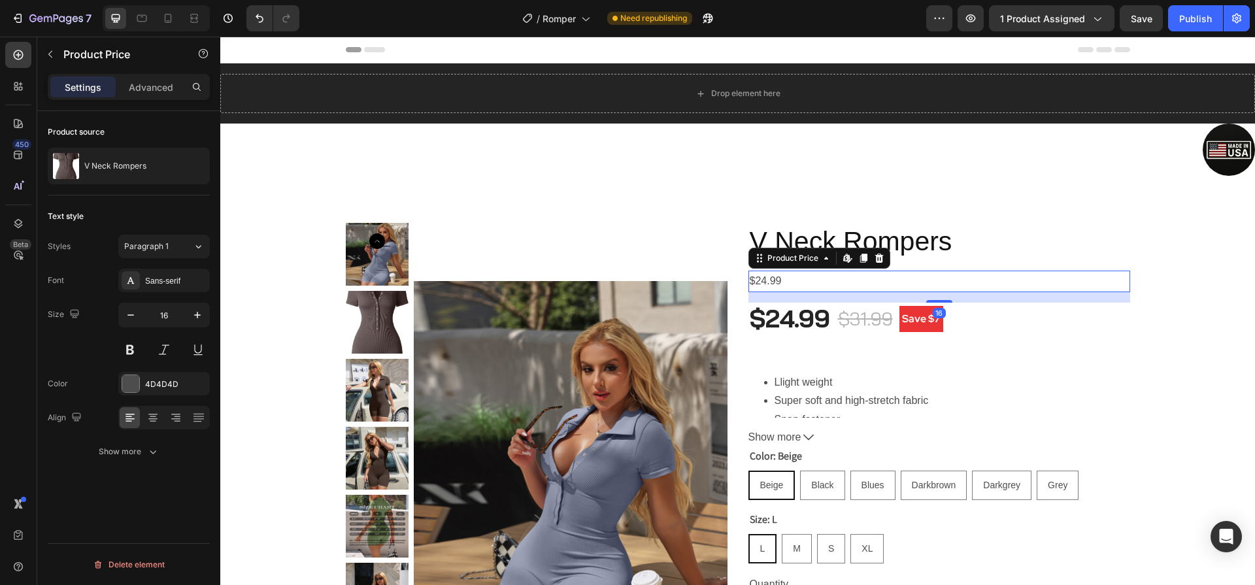
click at [880, 285] on div "$24.99" at bounding box center [939, 282] width 382 height 22
click at [875, 258] on icon at bounding box center [879, 258] width 8 height 9
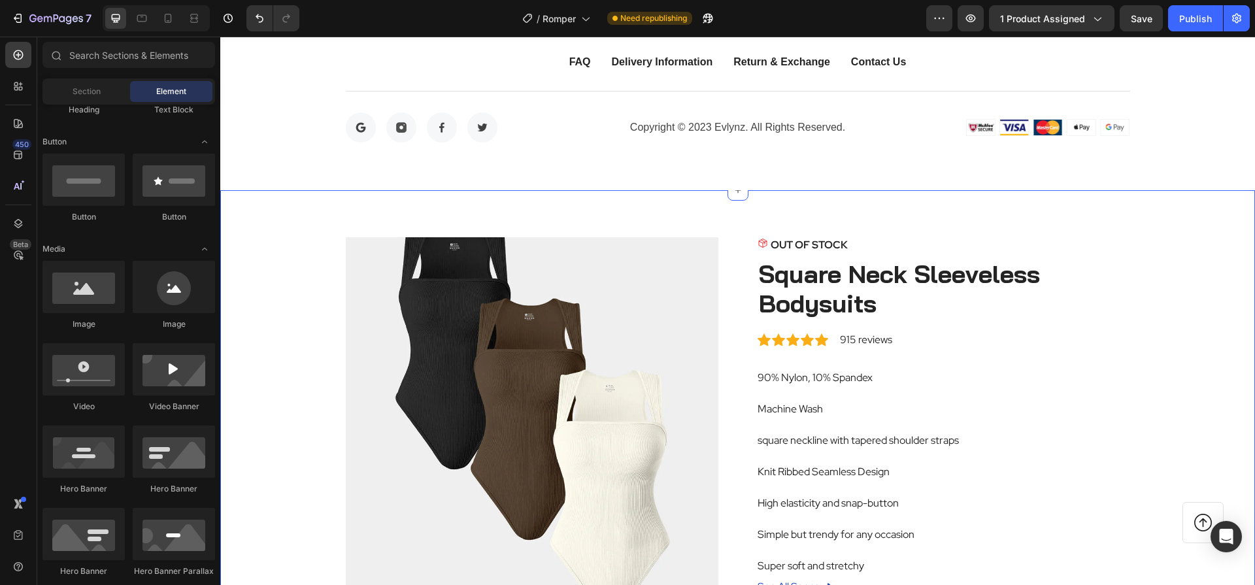
scroll to position [2868, 0]
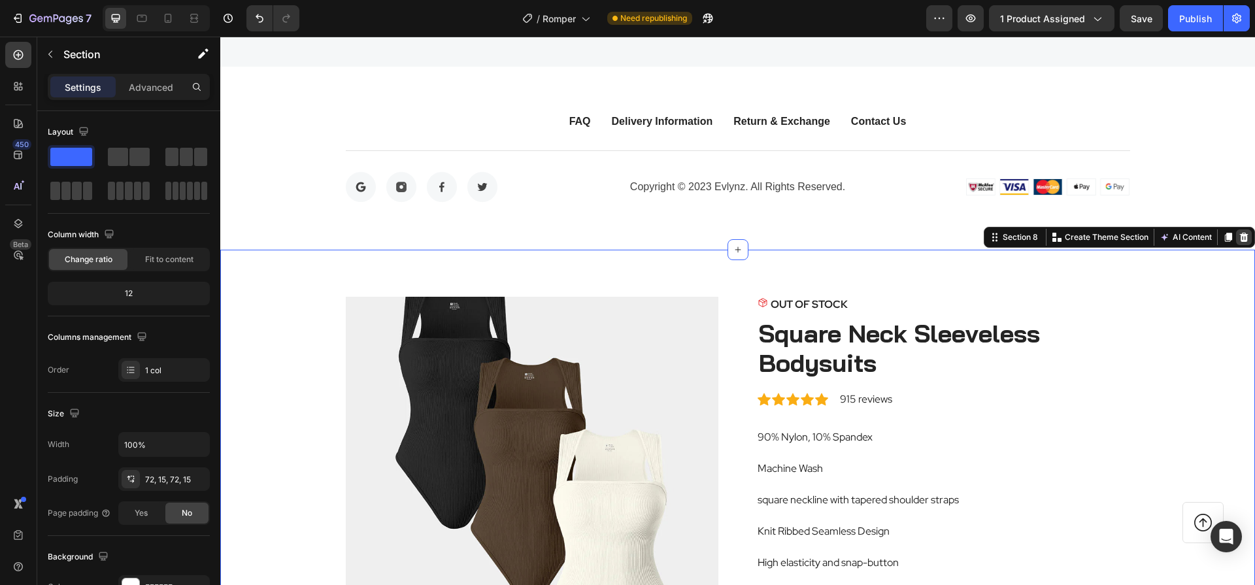
click at [1240, 241] on icon at bounding box center [1244, 237] width 8 height 9
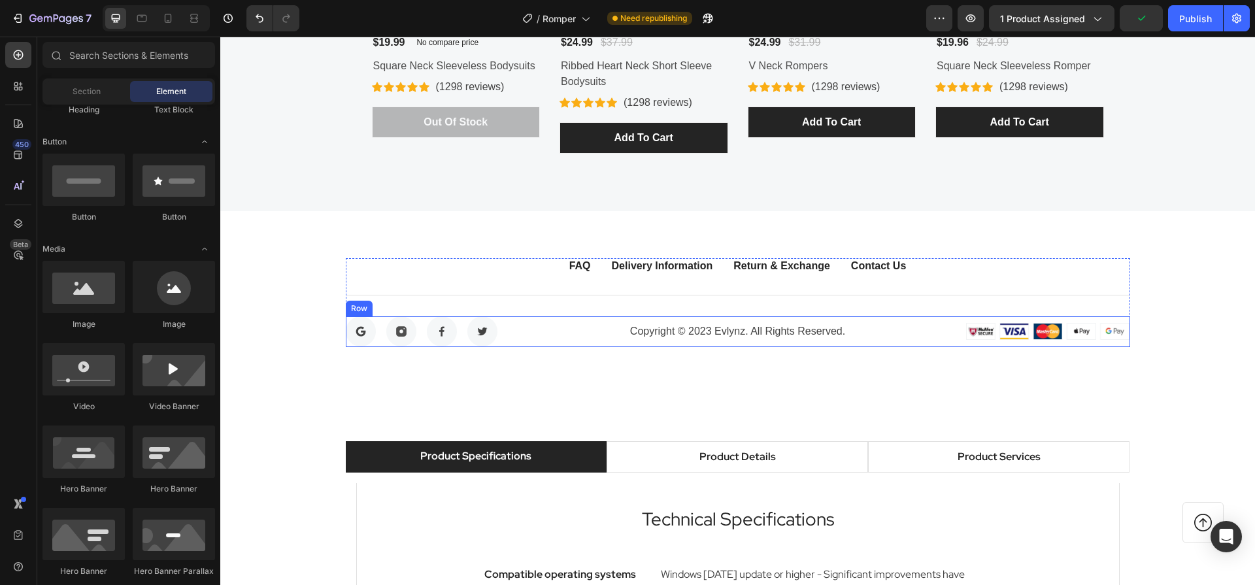
scroll to position [2746, 0]
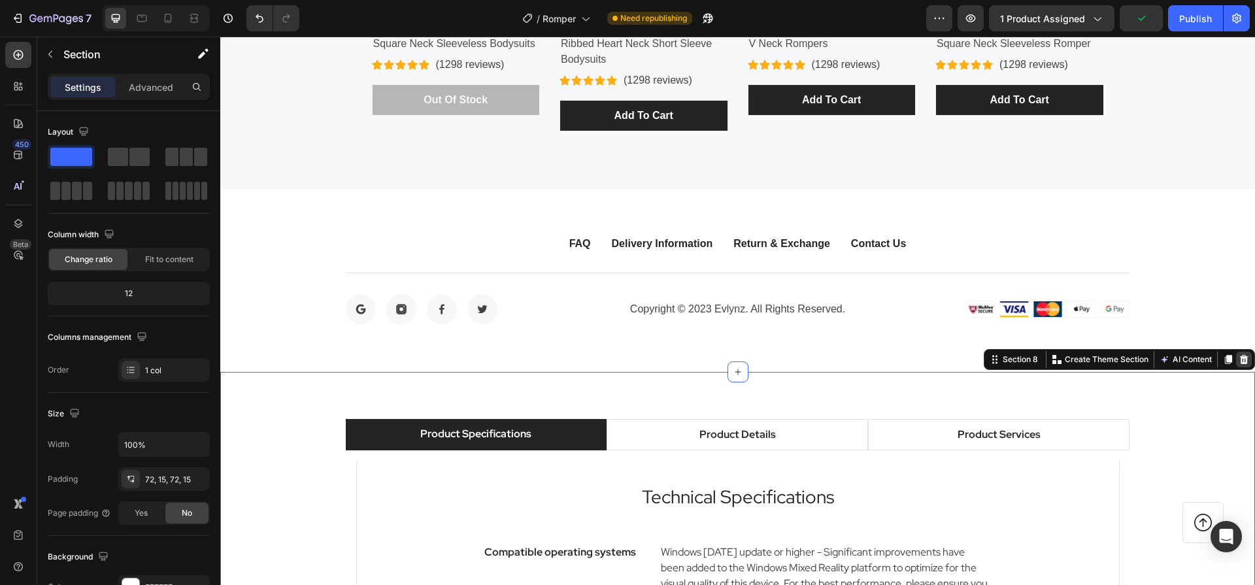
click at [1240, 361] on icon at bounding box center [1244, 359] width 8 height 9
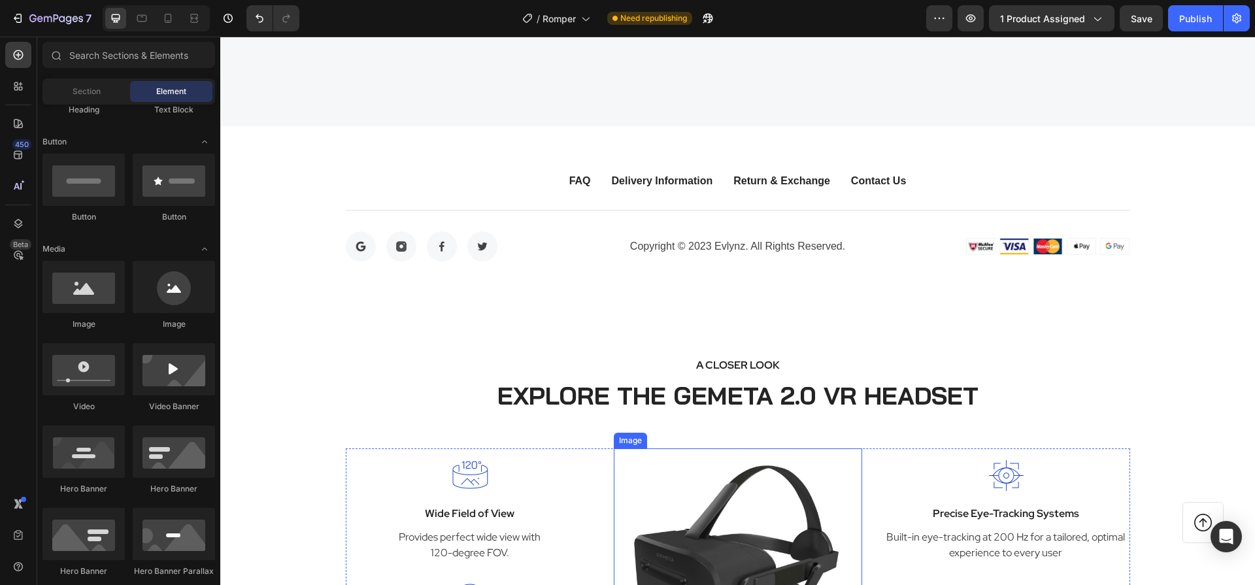
scroll to position [2979, 0]
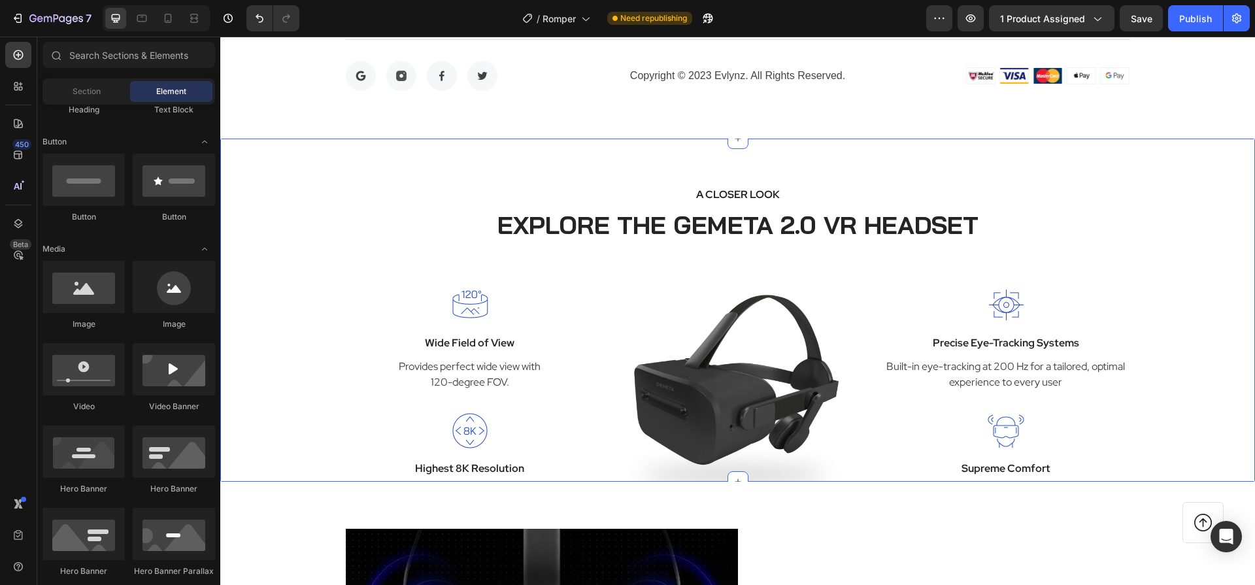
click at [856, 173] on div "A CLOSER LOOK Text block EXPLORE THE GEMETA 2.0 VR HEADSET Heading Row Image Wi…" at bounding box center [737, 311] width 1035 height 344
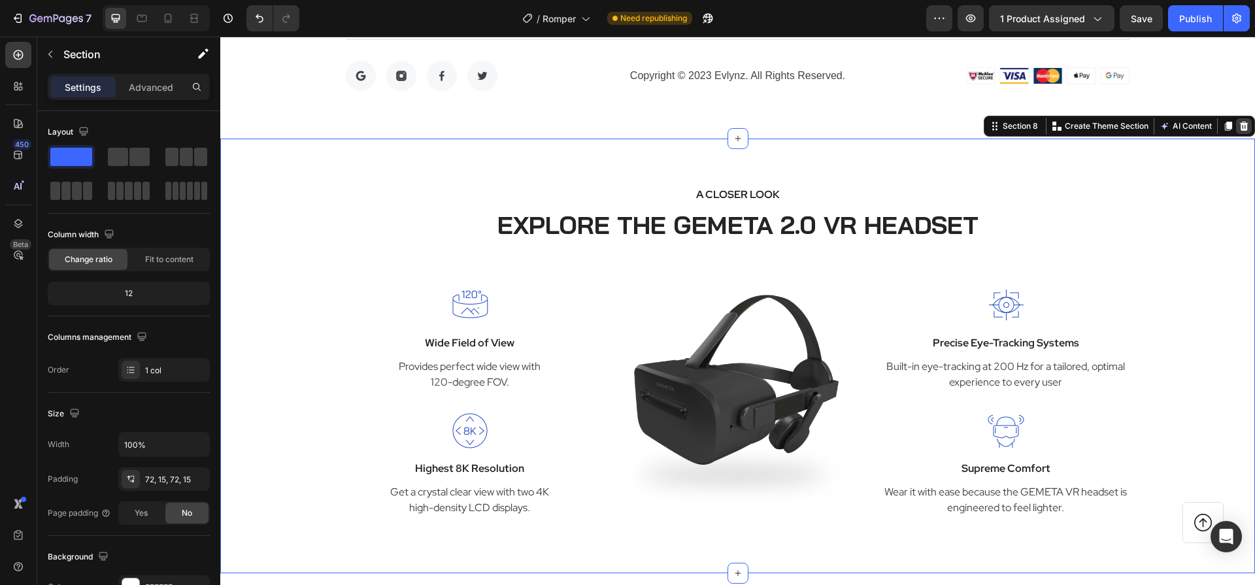
click at [1239, 126] on icon at bounding box center [1244, 126] width 10 height 10
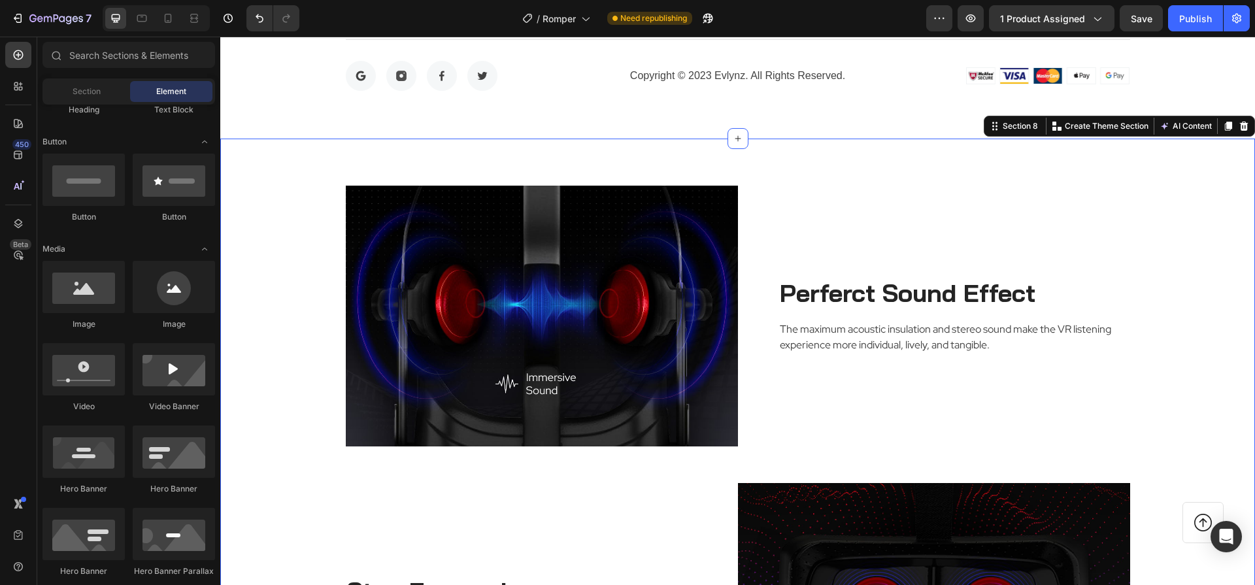
click at [945, 164] on div "Image Perferct Sound Effect Heading The maximum acoustic insulation and stereo …" at bounding box center [737, 522] width 1035 height 767
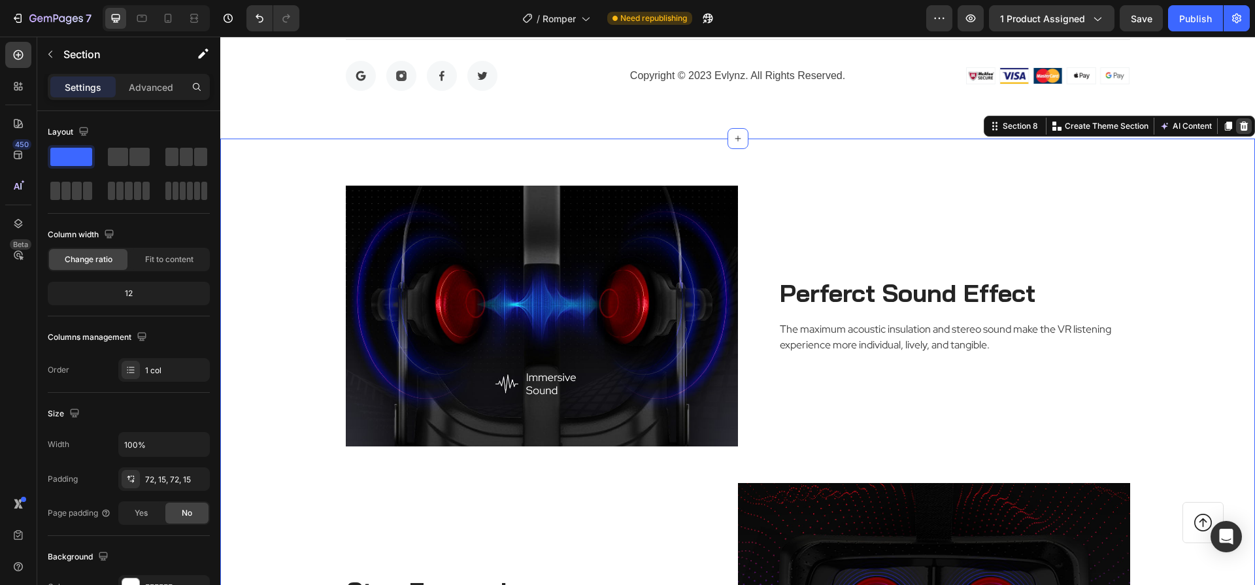
click at [1239, 127] on icon at bounding box center [1244, 126] width 10 height 10
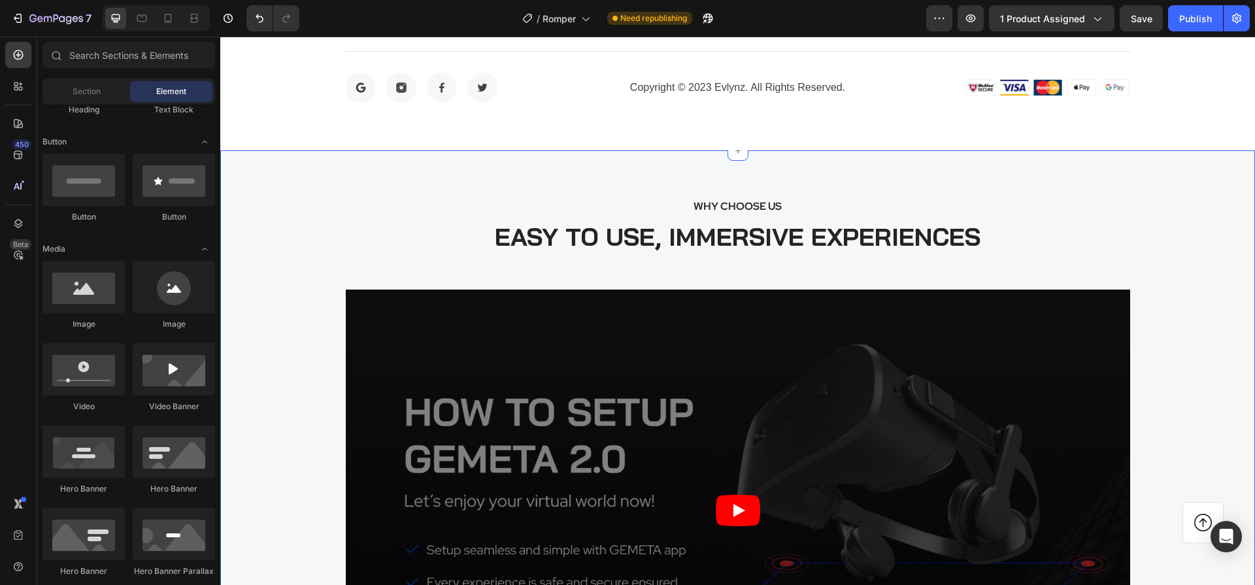
scroll to position [2956, 0]
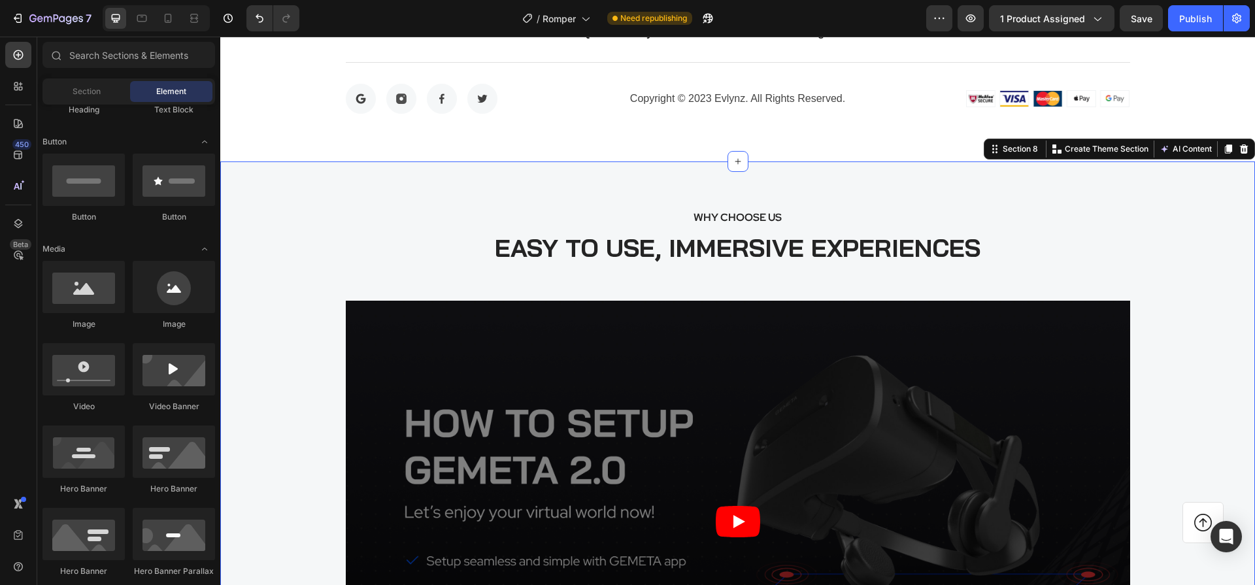
click at [969, 282] on div "WHY CHOOSE US Text block EASY TO USE, IMMERSIVE EXPERIENCES Heading Video Image…" at bounding box center [737, 581] width 1015 height 744
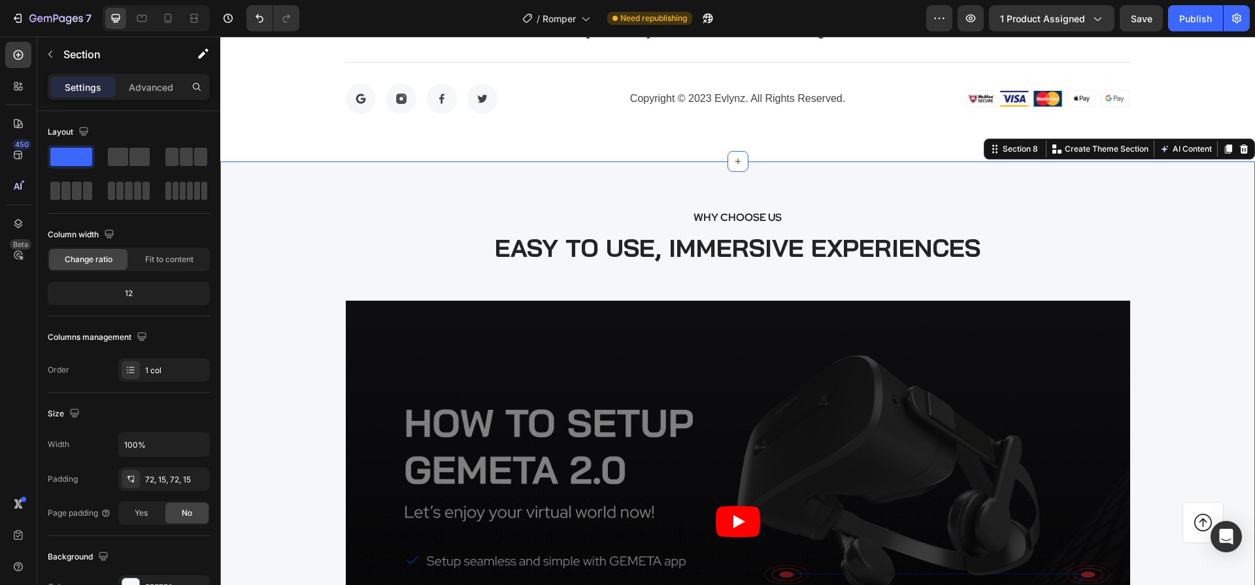
click at [1235, 157] on div "Section 8 You can create reusable sections Create Theme Section AI Content Writ…" at bounding box center [1119, 149] width 271 height 21
click at [1239, 150] on icon at bounding box center [1244, 149] width 10 height 10
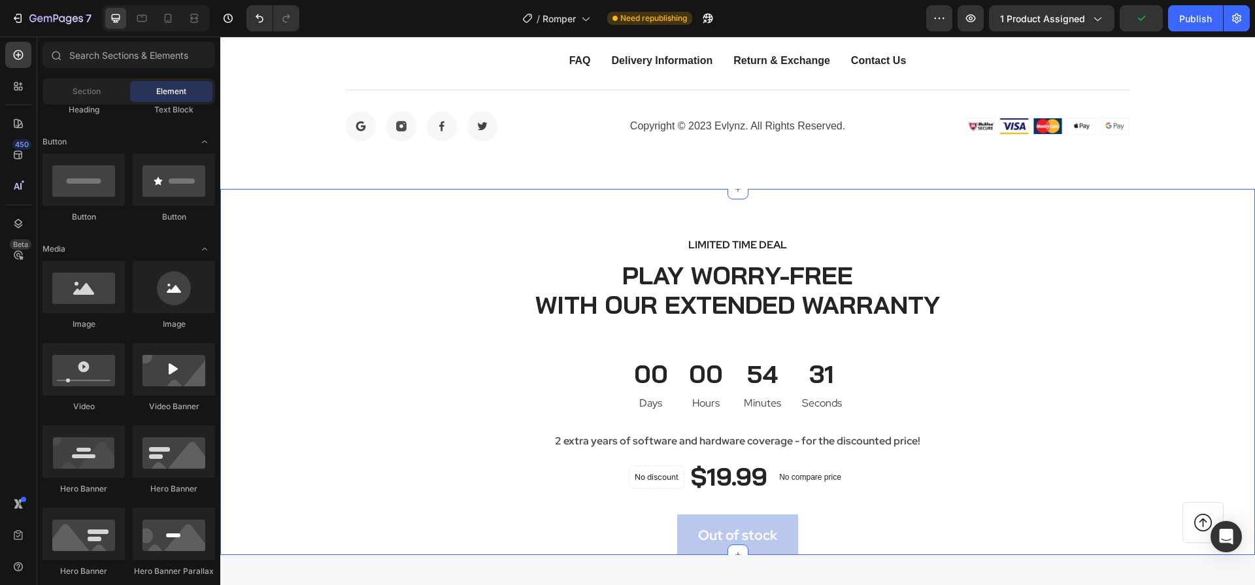
scroll to position [2817, 0]
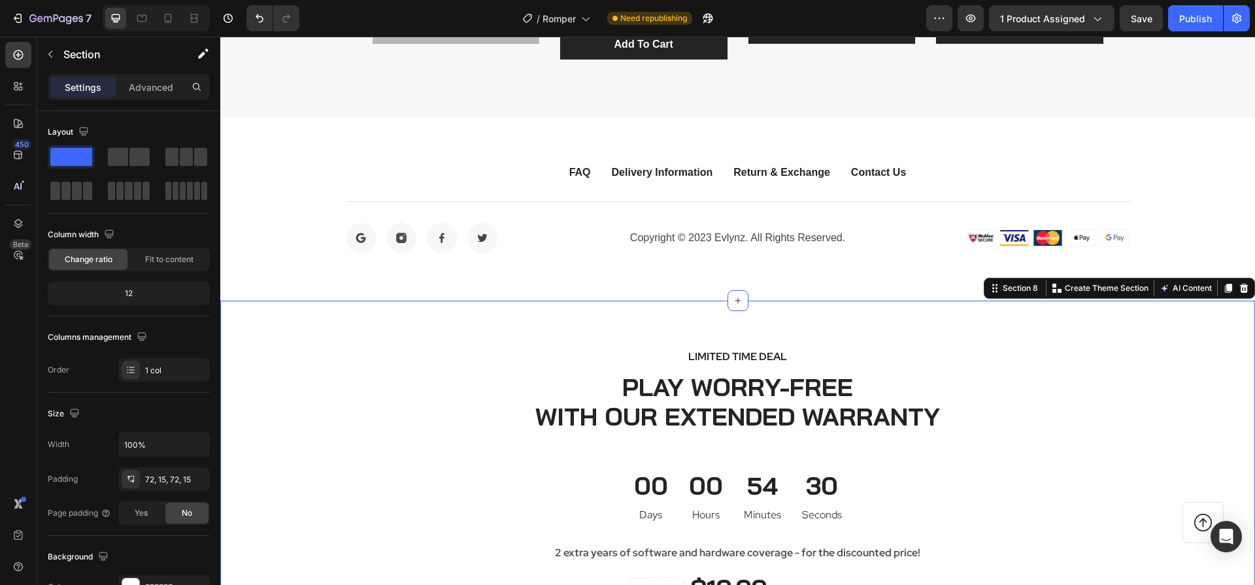
click at [833, 310] on div "LIMITED TIME DEAL Text block PLAY WORRY-FREE WITH OUR EXTENDED WARRANTY Heading…" at bounding box center [737, 526] width 1035 height 451
click at [1240, 292] on icon at bounding box center [1244, 288] width 8 height 9
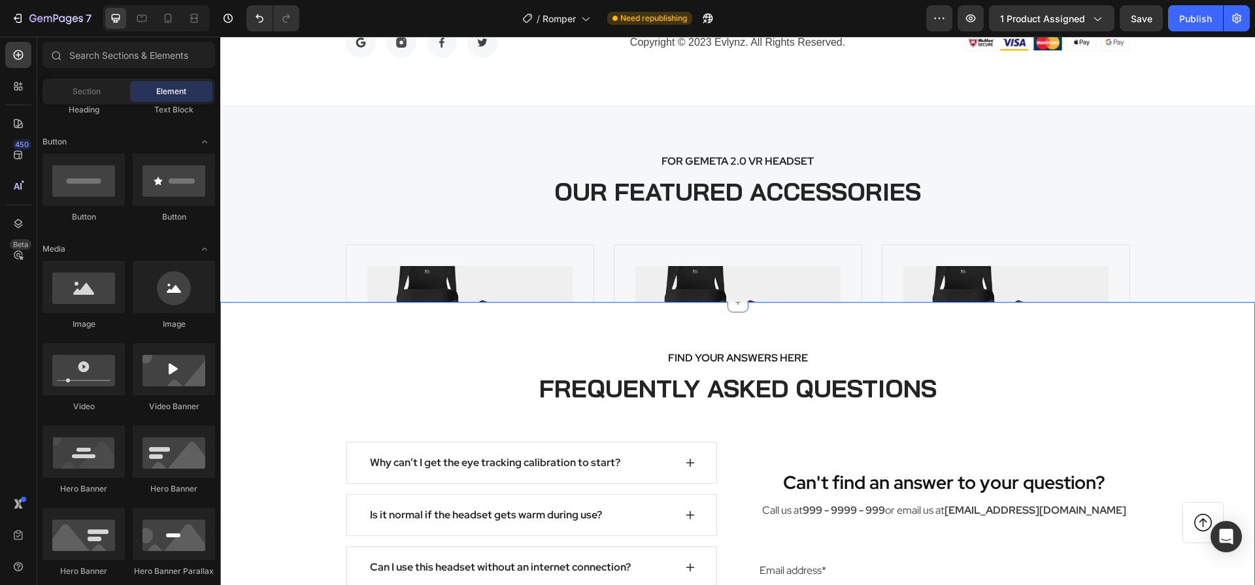
scroll to position [3013, 0]
click at [742, 121] on div "FOR GEMETA 2.0 VR HEADSET Text block OUR FEATURED ACCESSORIES Heading Product I…" at bounding box center [737, 203] width 1035 height 197
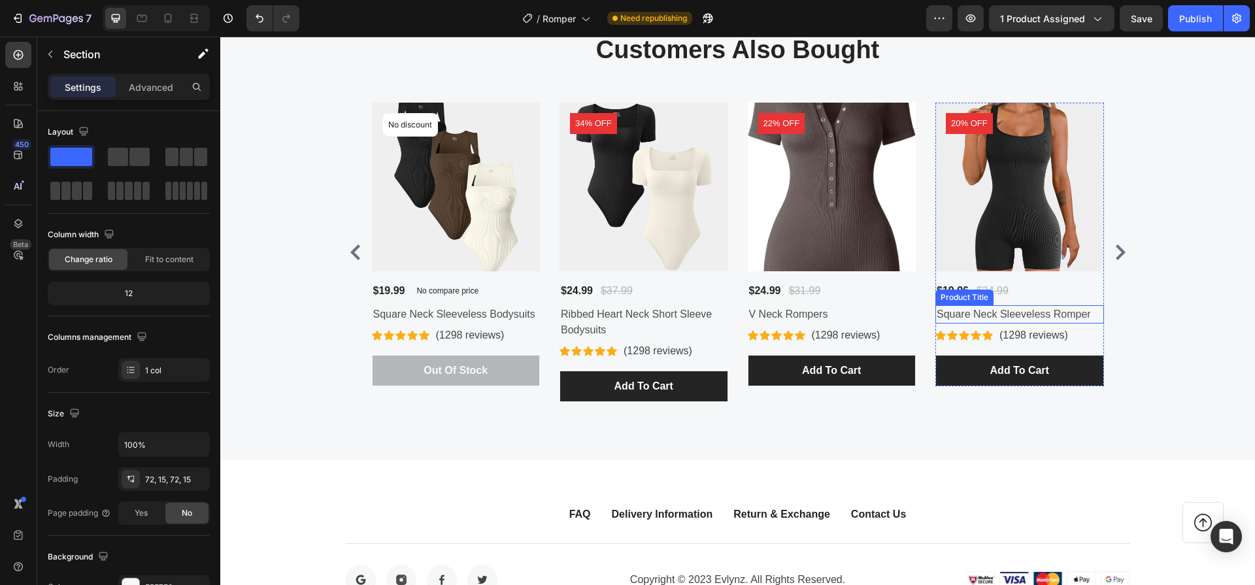
scroll to position [2761, 0]
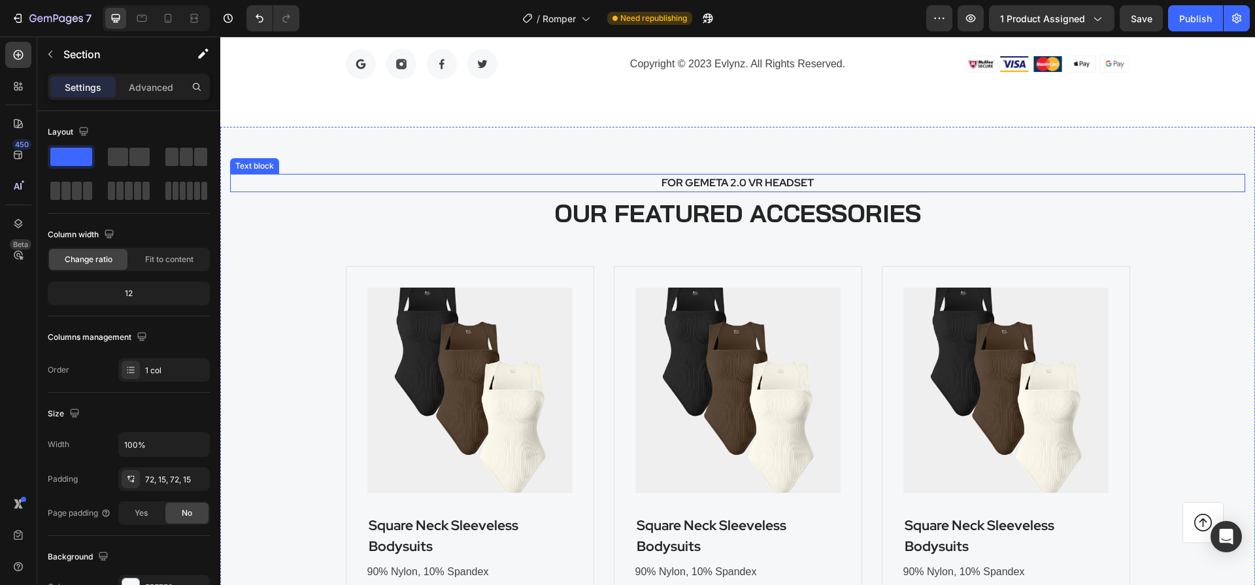
scroll to position [2910, 0]
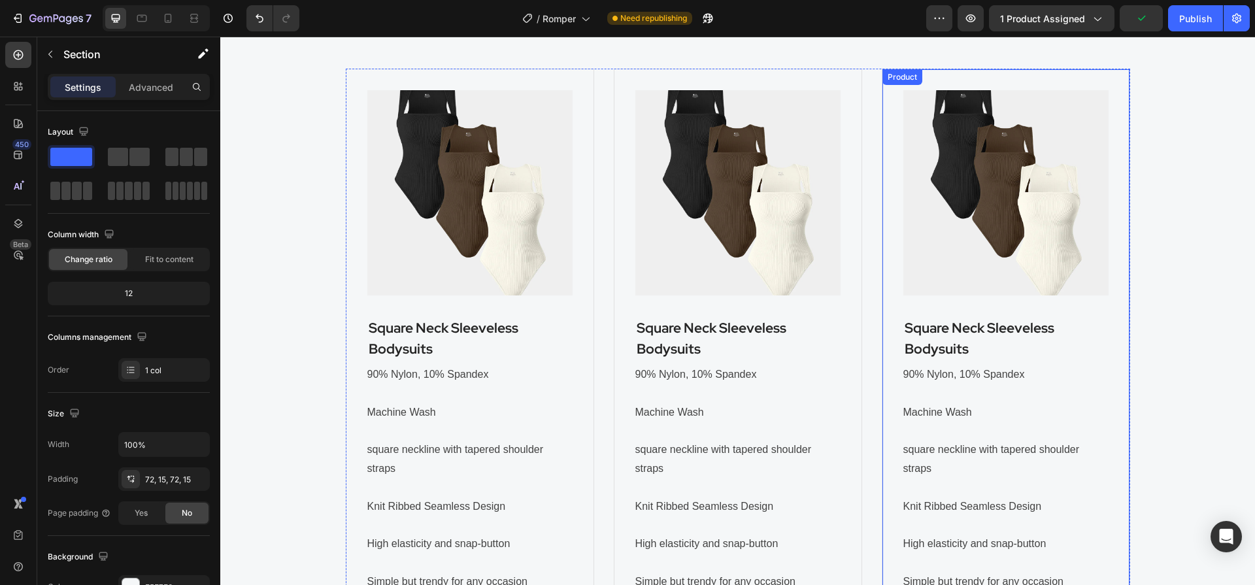
scroll to position [3642, 0]
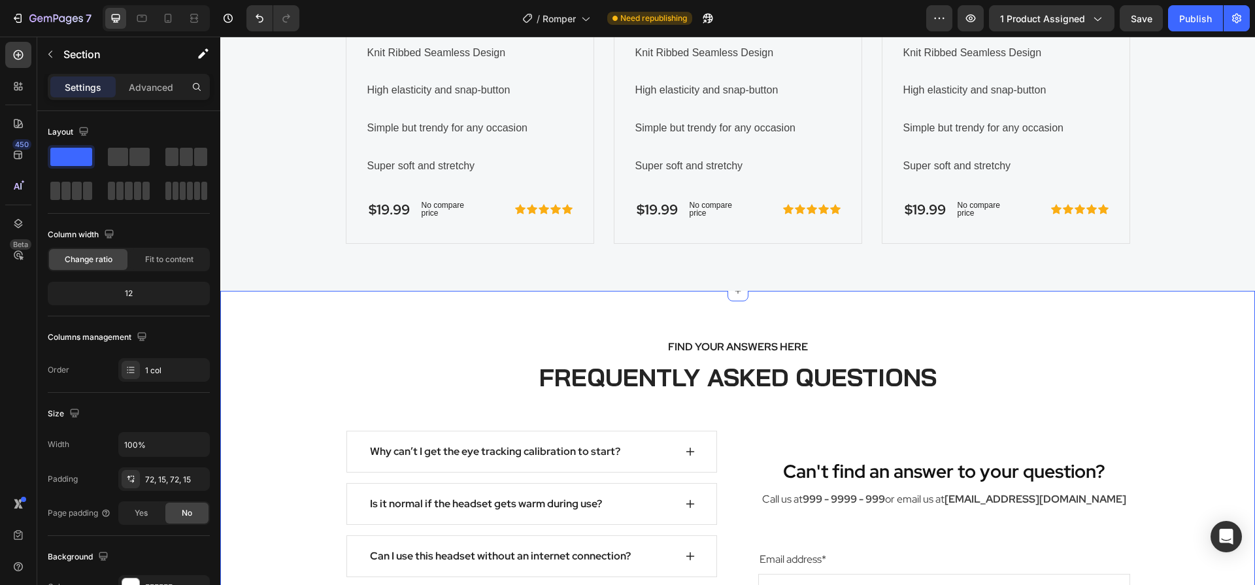
click at [825, 319] on div "FIND YOUR ANSWERS HERE Text block FREQUENTLY ASKED QUESTIONS Heading Row Why ca…" at bounding box center [737, 580] width 1035 height 579
click at [1240, 278] on icon at bounding box center [1244, 278] width 8 height 9
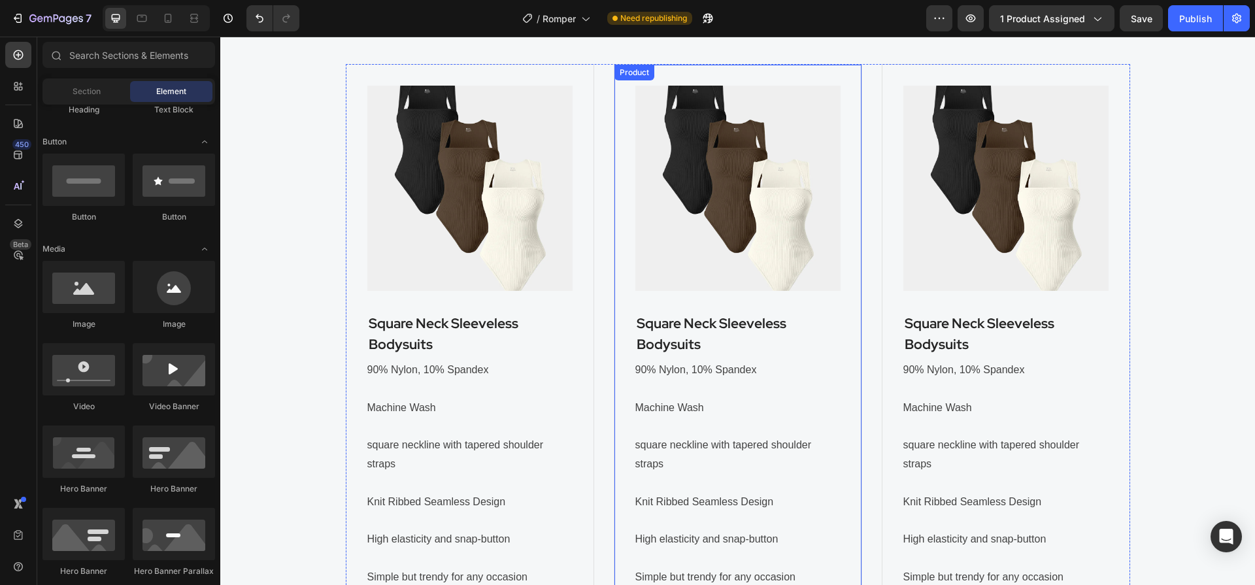
scroll to position [2907, 0]
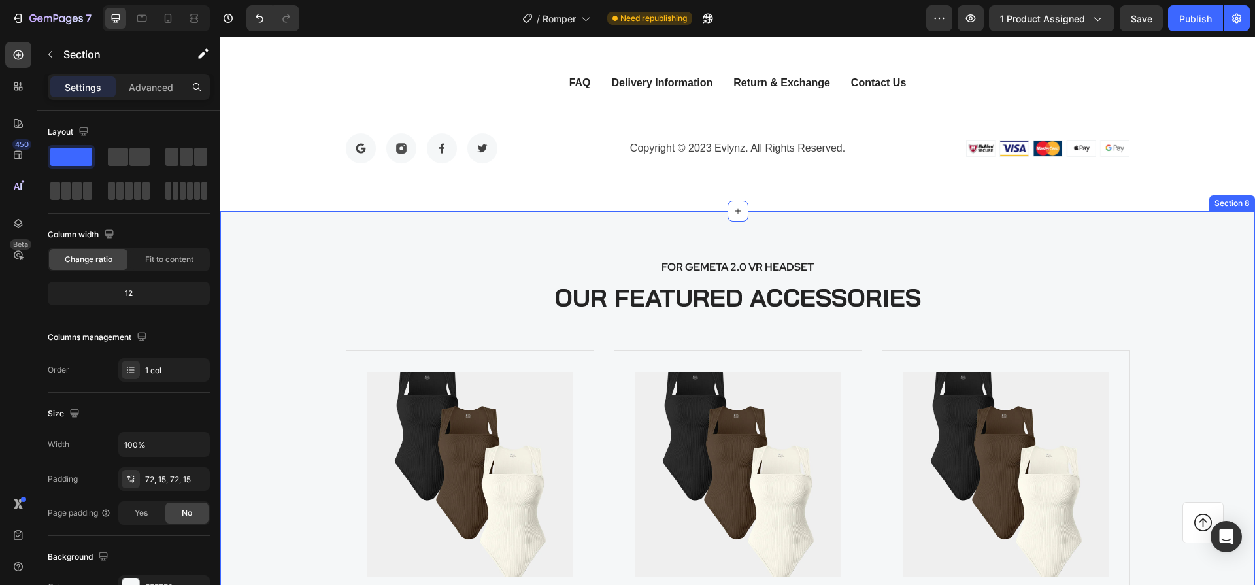
click at [1239, 197] on icon at bounding box center [1244, 198] width 10 height 10
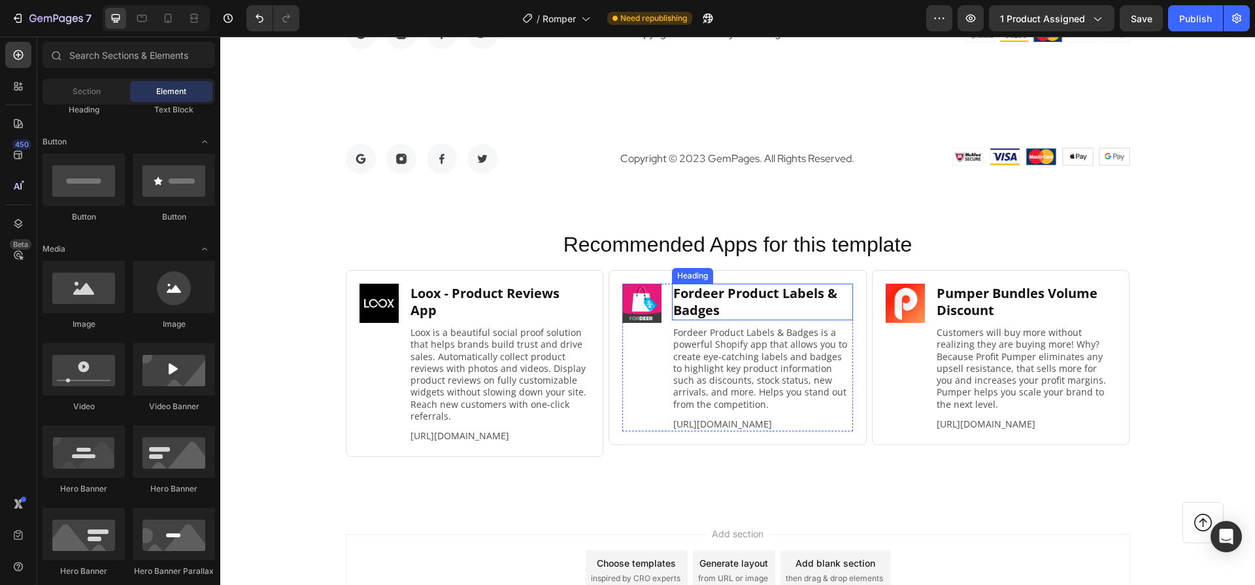
scroll to position [3010, 0]
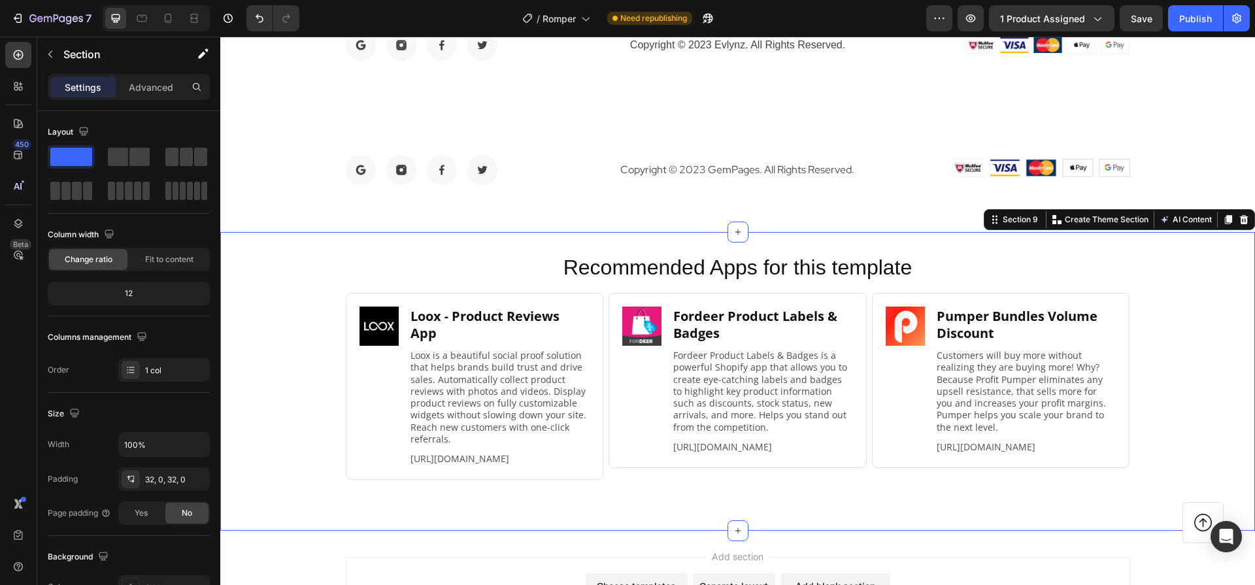
click at [900, 232] on div "Recommended Apps for this template Heading Image Loox ‑ Product Reviews App Hea…" at bounding box center [737, 381] width 1035 height 299
click at [1240, 219] on icon at bounding box center [1244, 219] width 8 height 9
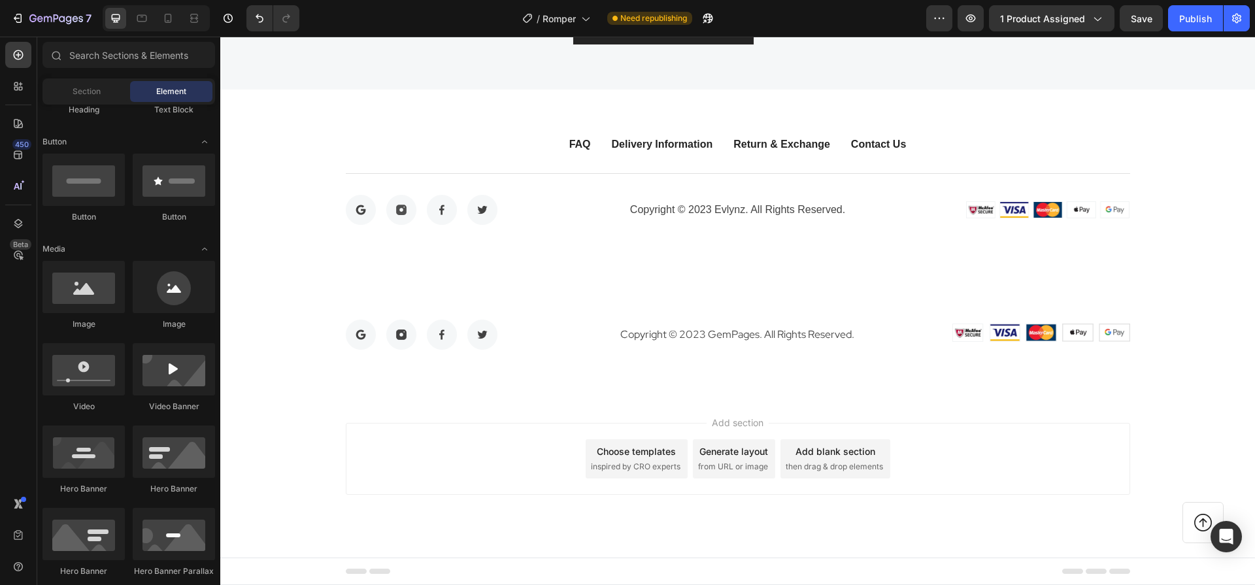
scroll to position [2845, 0]
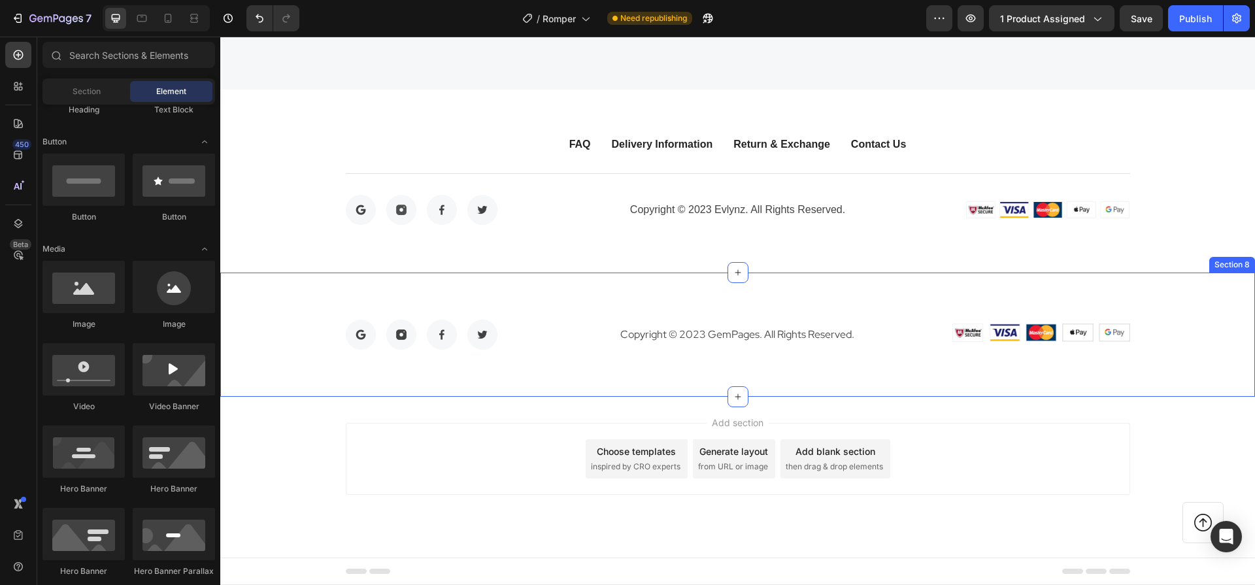
click at [1000, 306] on div "Image Image Image Image Row Copyright © 2023 GemPages. All Rights Reserved. Tex…" at bounding box center [737, 335] width 1035 height 124
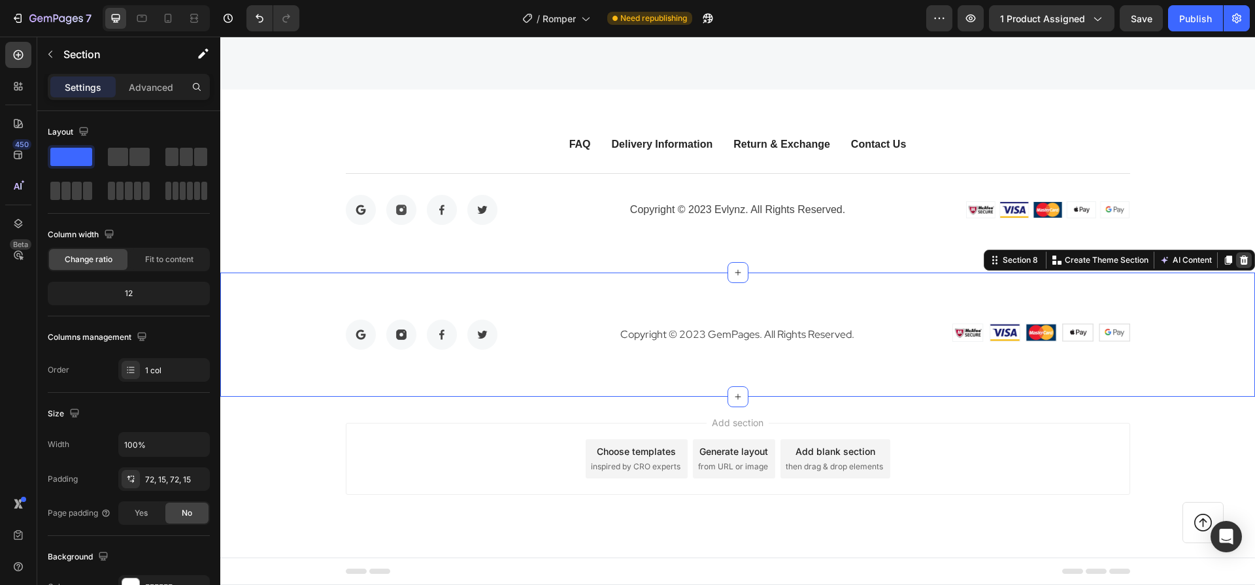
click at [1240, 256] on div at bounding box center [1244, 260] width 16 height 16
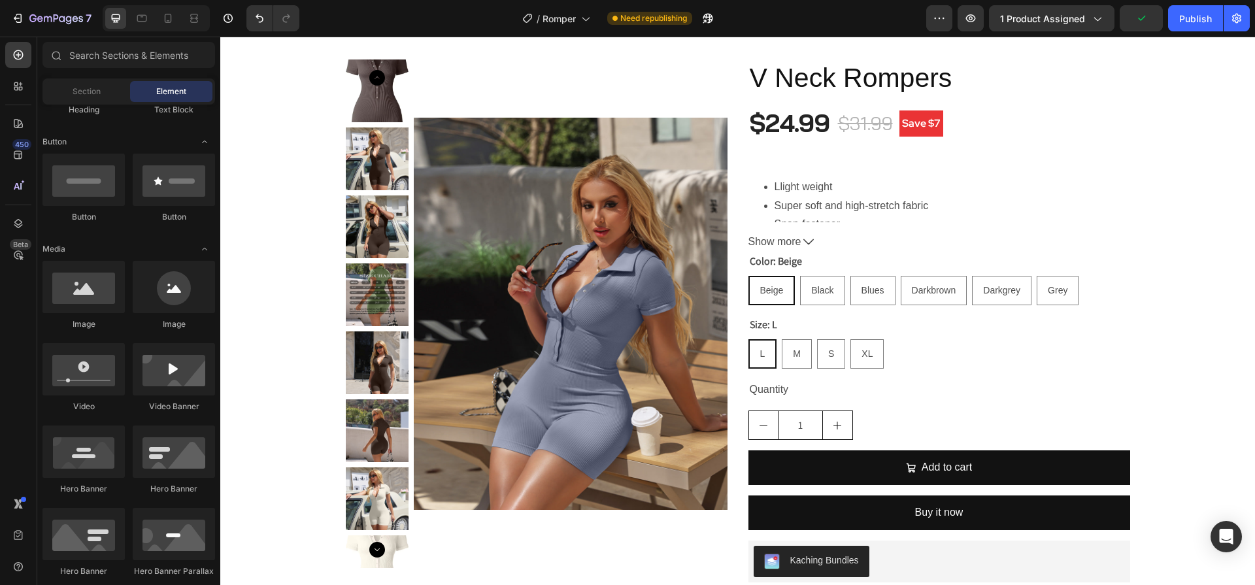
scroll to position [0, 0]
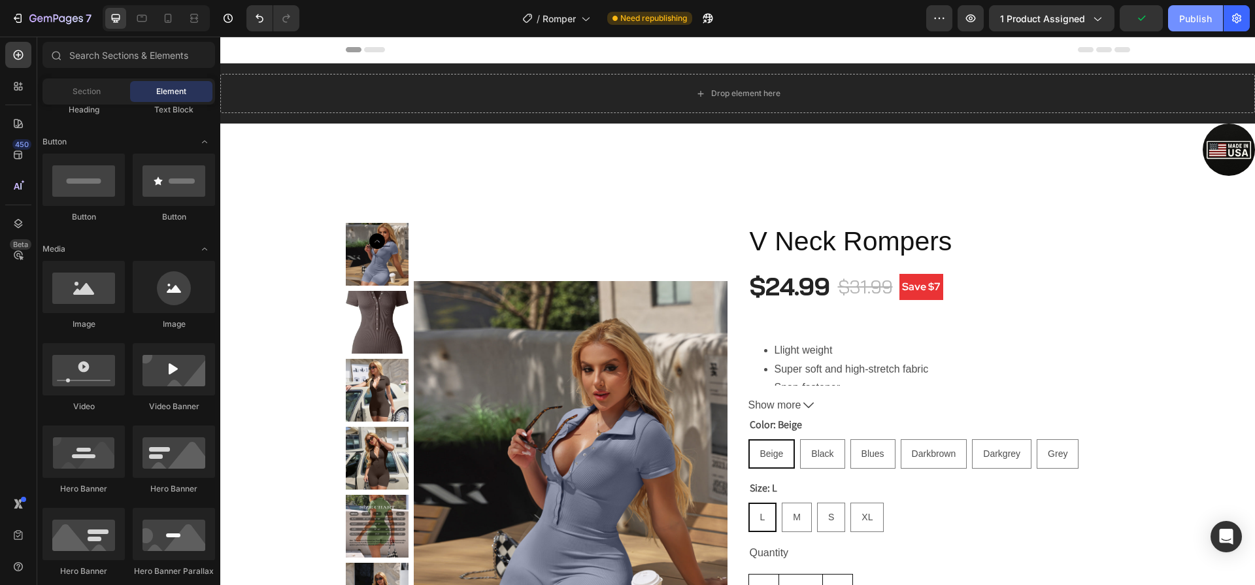
click at [1194, 28] on button "Publish" at bounding box center [1195, 18] width 55 height 26
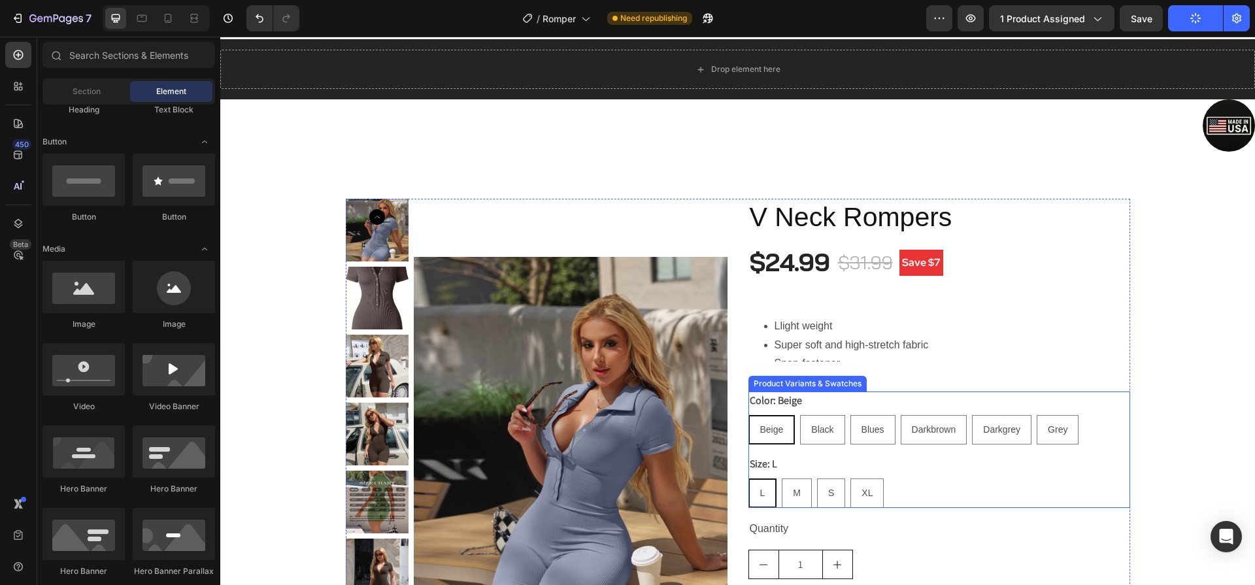
scroll to position [18, 0]
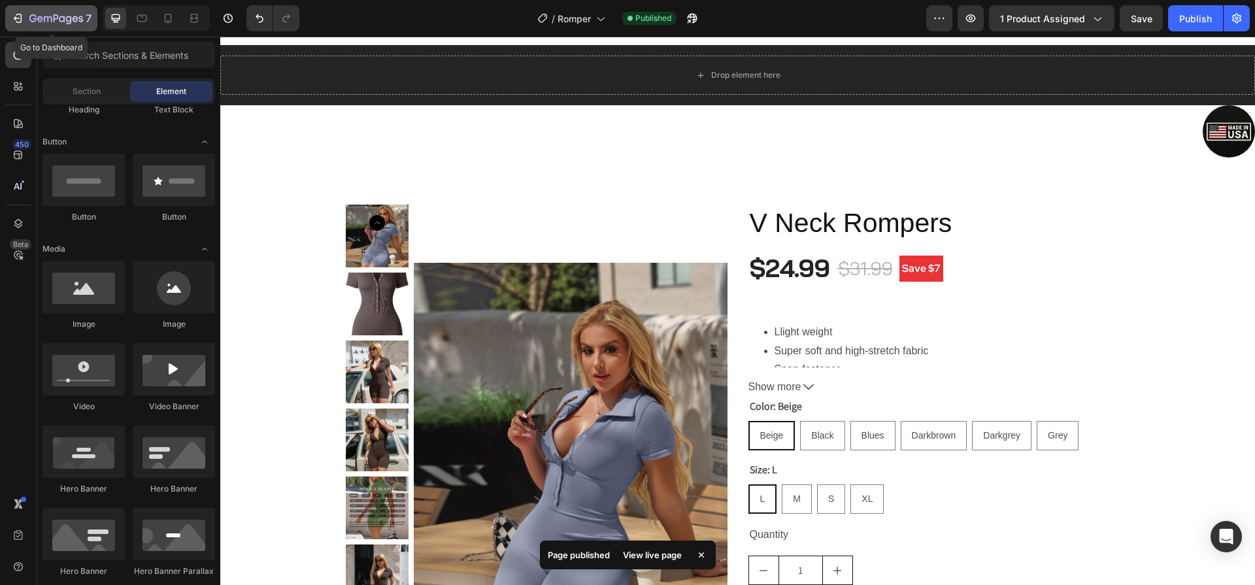
click at [33, 15] on icon "button" at bounding box center [32, 18] width 7 height 8
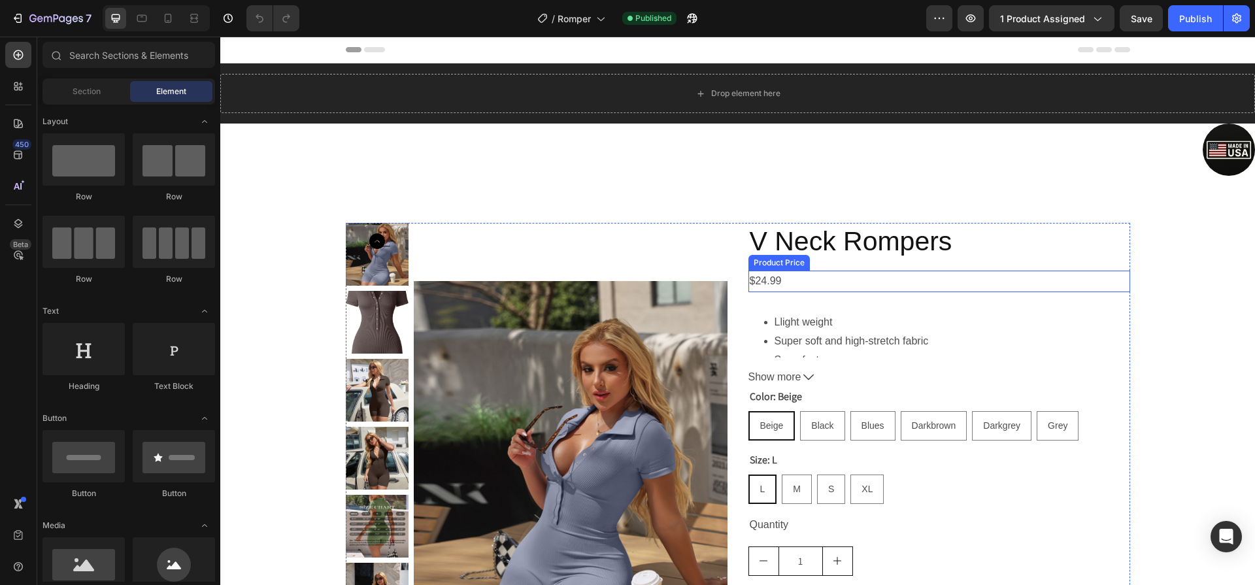
click at [788, 277] on div "$24.99" at bounding box center [939, 282] width 382 height 22
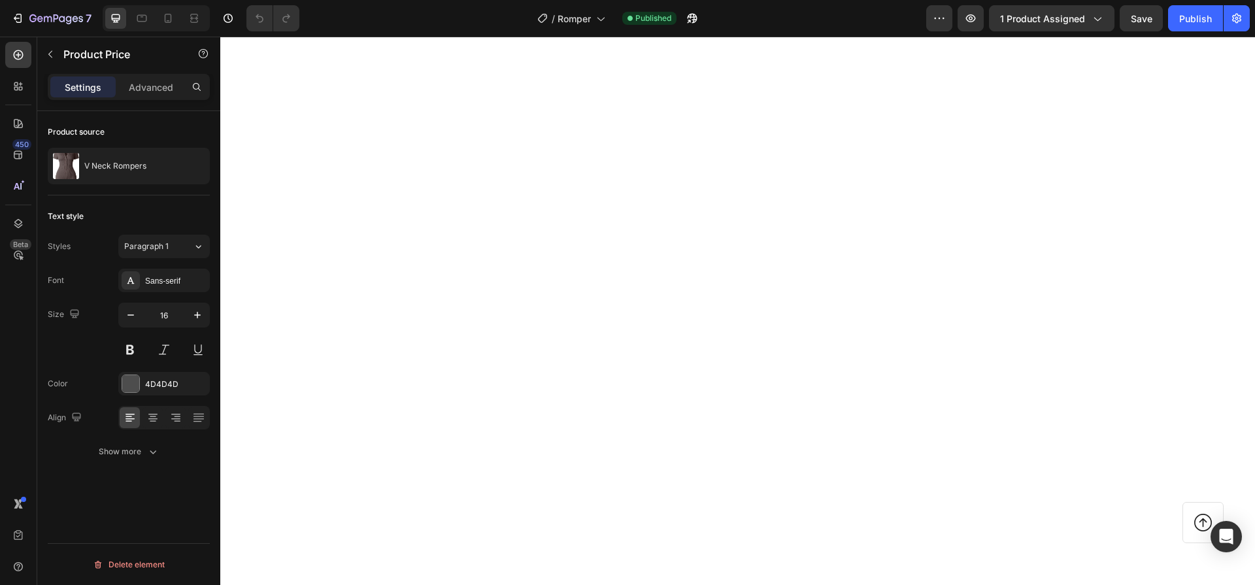
scroll to position [1977, 0]
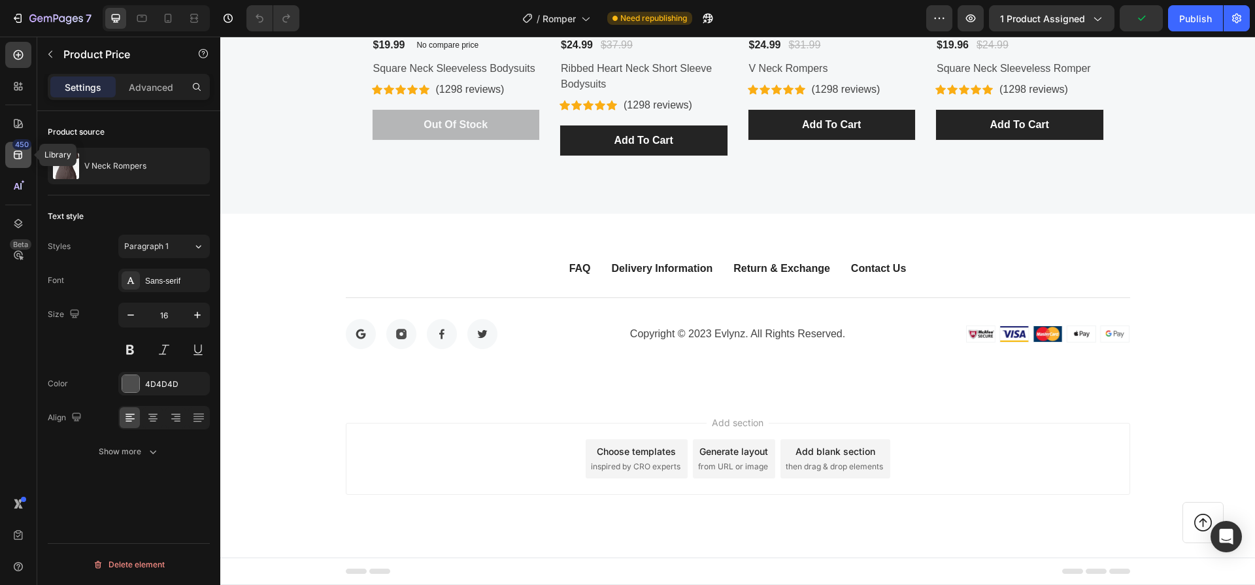
click at [18, 150] on icon at bounding box center [18, 154] width 13 height 13
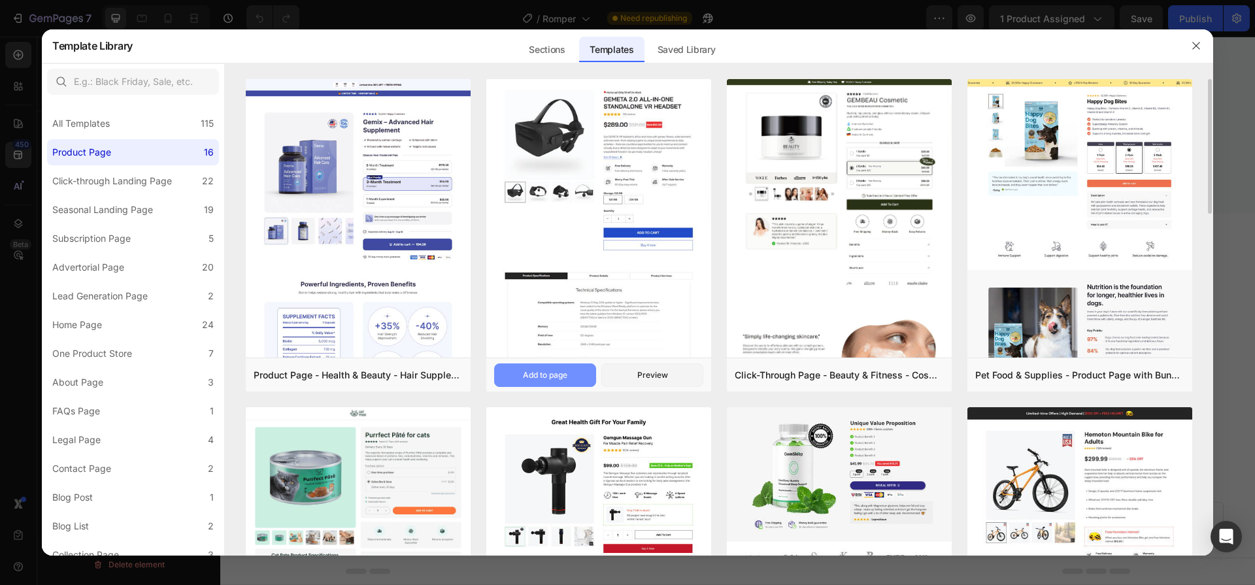
click at [497, 375] on button "Add to page" at bounding box center [545, 375] width 102 height 24
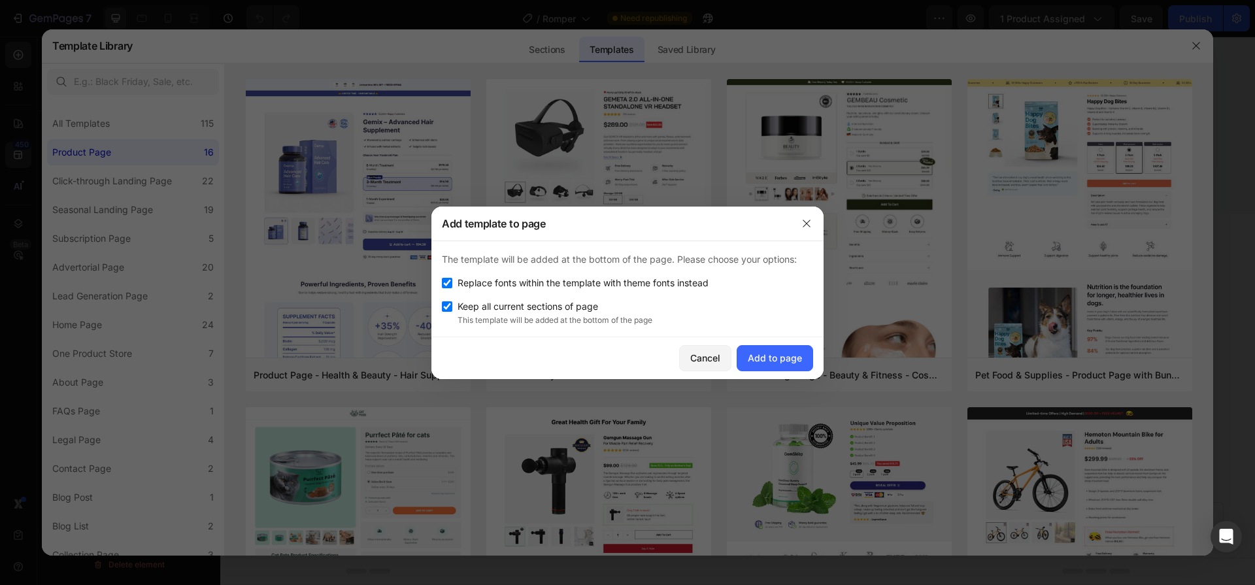
click at [555, 282] on span "Replace fonts within the template with theme fonts instead" at bounding box center [583, 283] width 251 height 16
checkbox input "false"
click at [756, 355] on div "Add to page" at bounding box center [775, 358] width 54 height 14
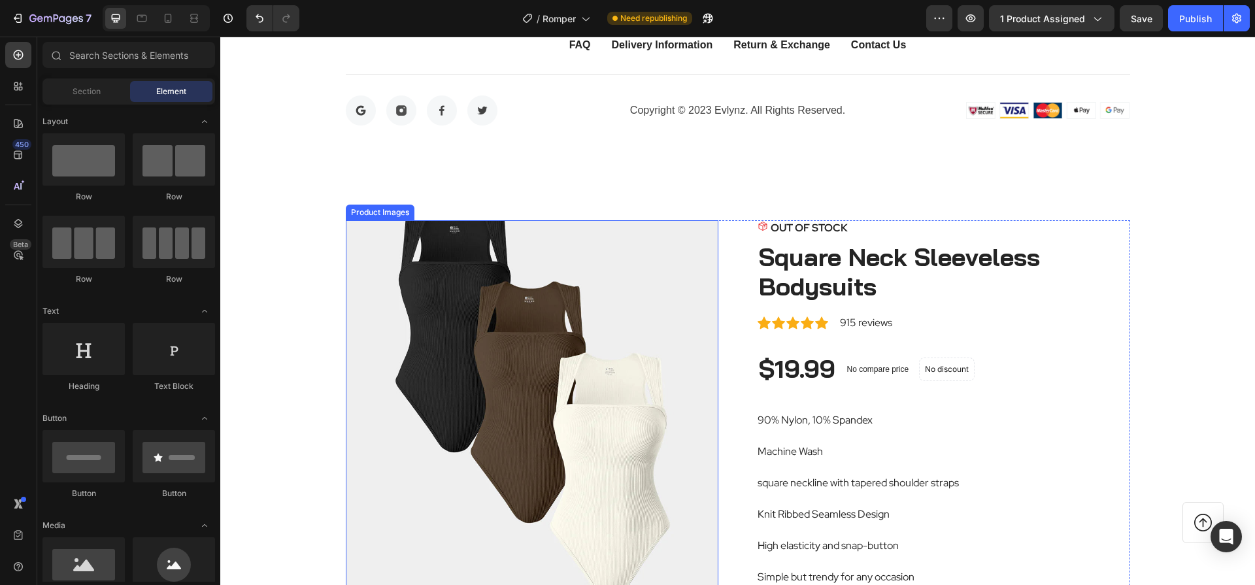
scroll to position [2828, 0]
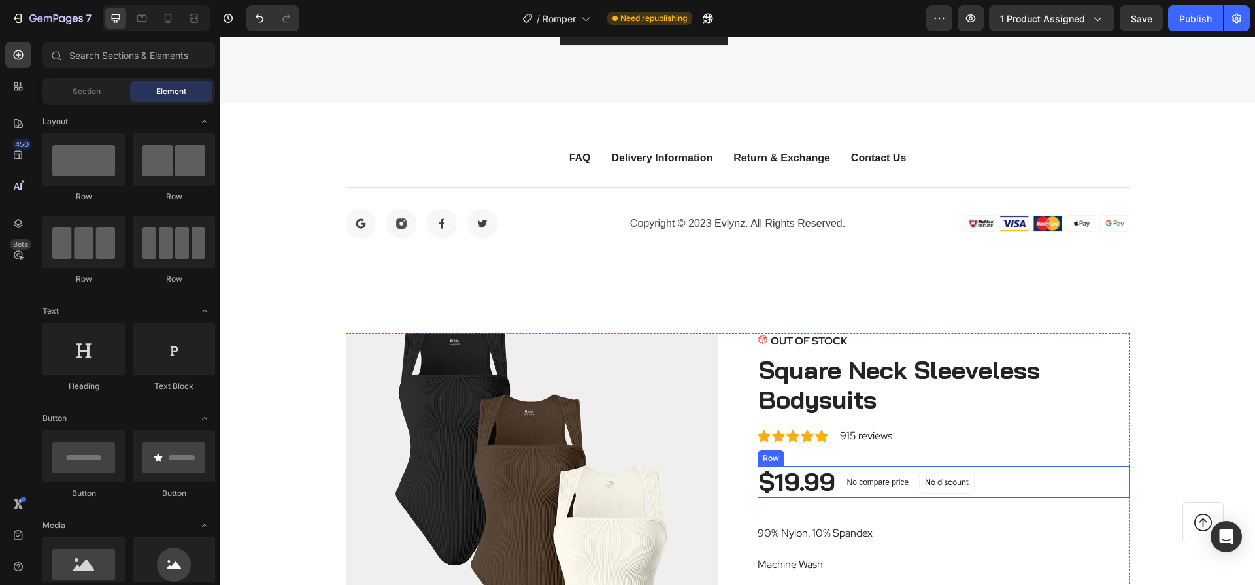
click at [1005, 486] on div "$19.99 Product Price Product Price No compare price Compare Price No discount N…" at bounding box center [944, 482] width 373 height 33
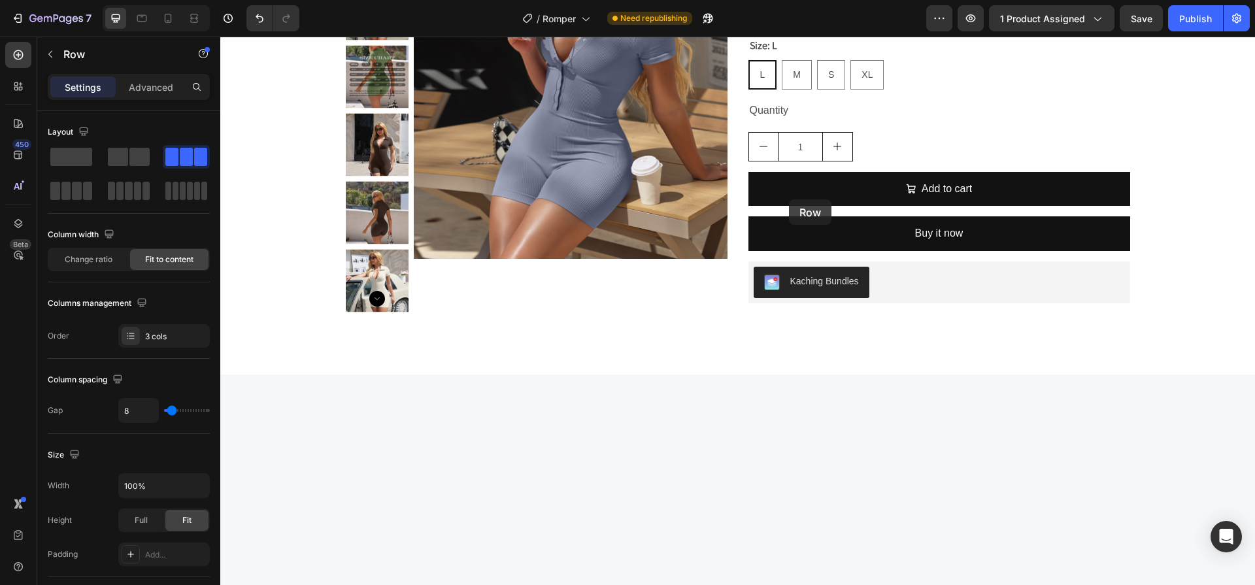
scroll to position [0, 0]
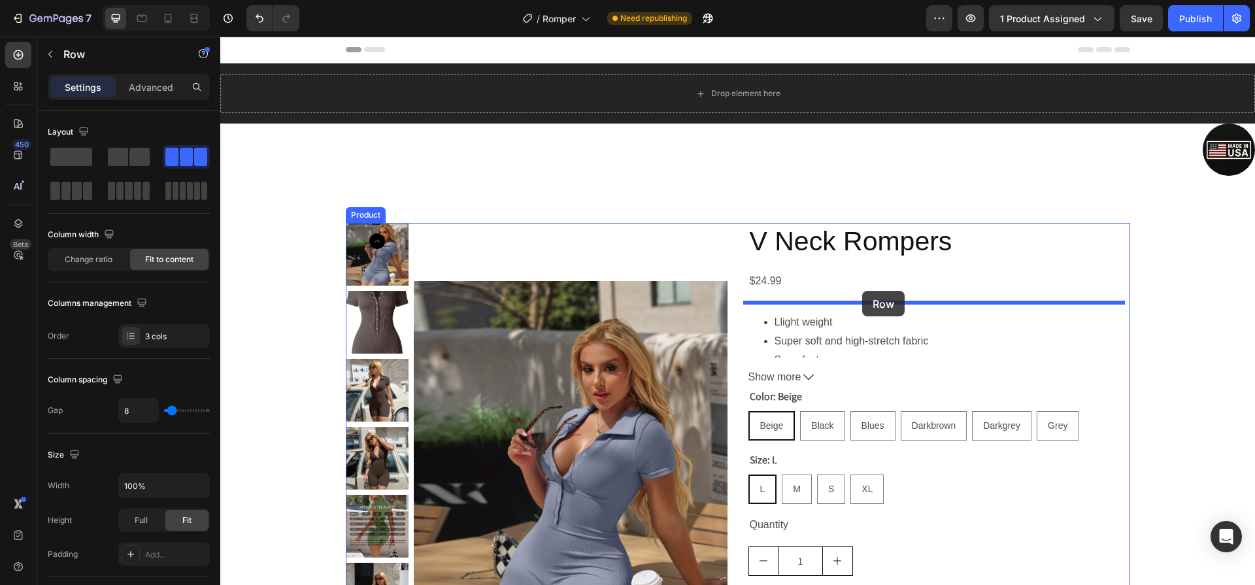
drag, startPoint x: 765, startPoint y: 452, endPoint x: 862, endPoint y: 291, distance: 188.2
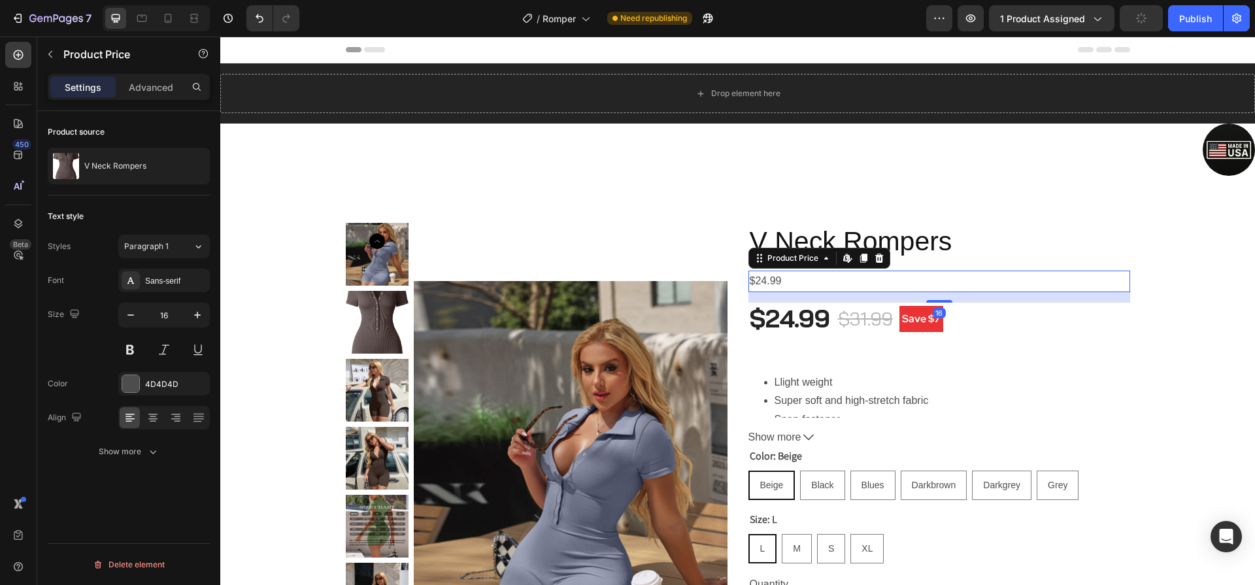
click at [867, 275] on div "$24.99" at bounding box center [939, 282] width 382 height 22
click at [875, 257] on icon at bounding box center [879, 258] width 8 height 9
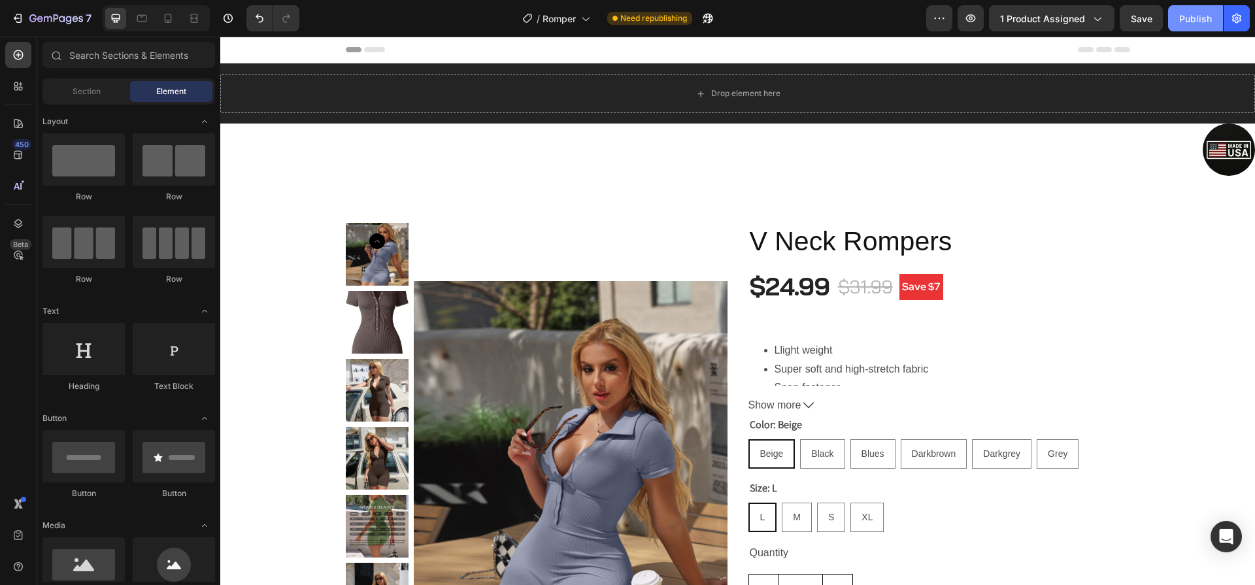
drag, startPoint x: 1179, startPoint y: 10, endPoint x: 891, endPoint y: 24, distance: 288.6
click at [1179, 12] on div "Publish" at bounding box center [1195, 19] width 33 height 14
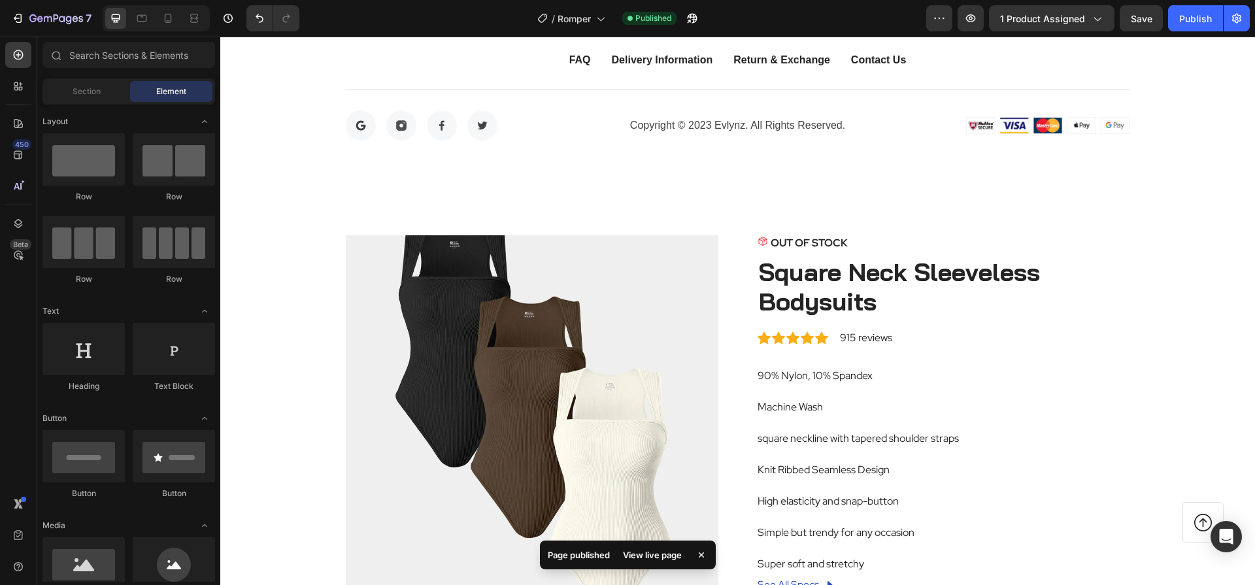
scroll to position [2931, 0]
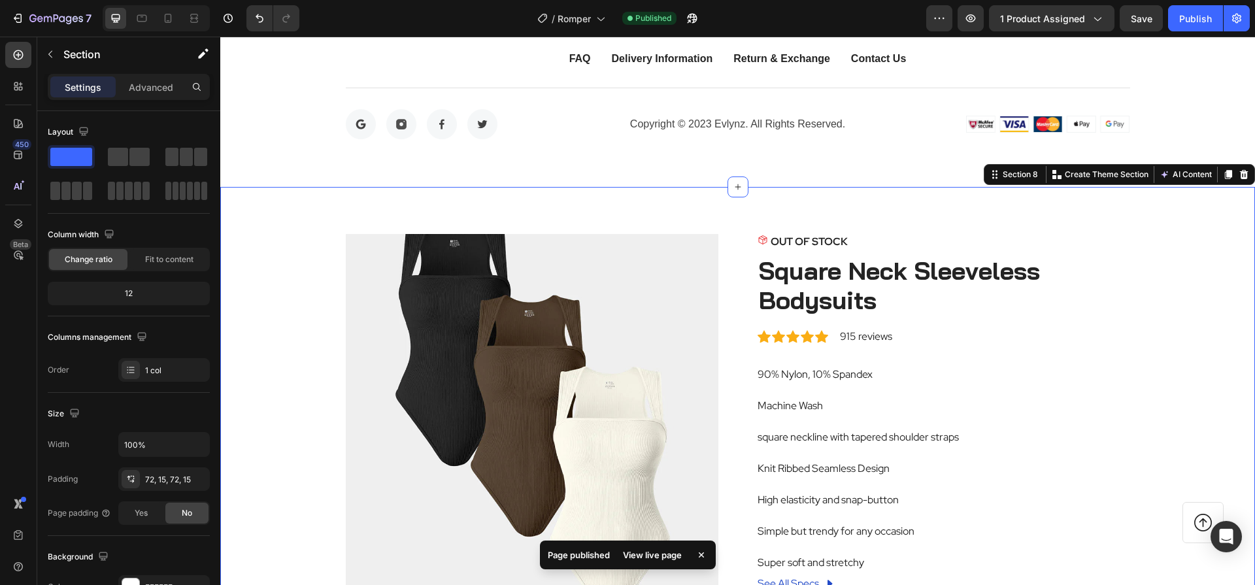
click at [1240, 172] on icon at bounding box center [1244, 174] width 8 height 9
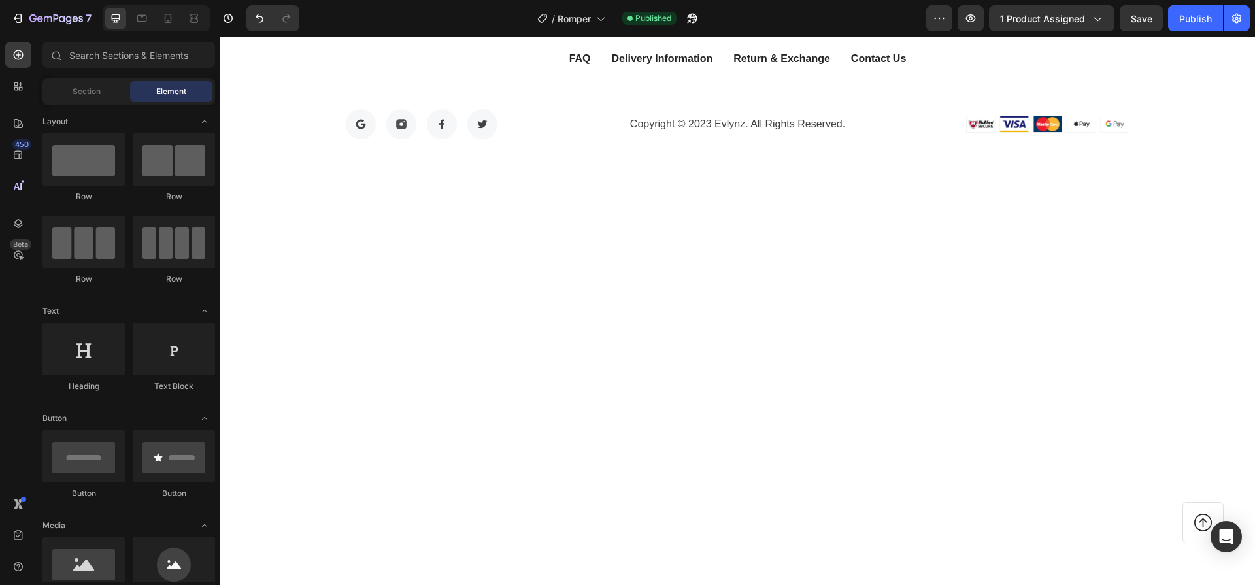
scroll to position [2954, 0]
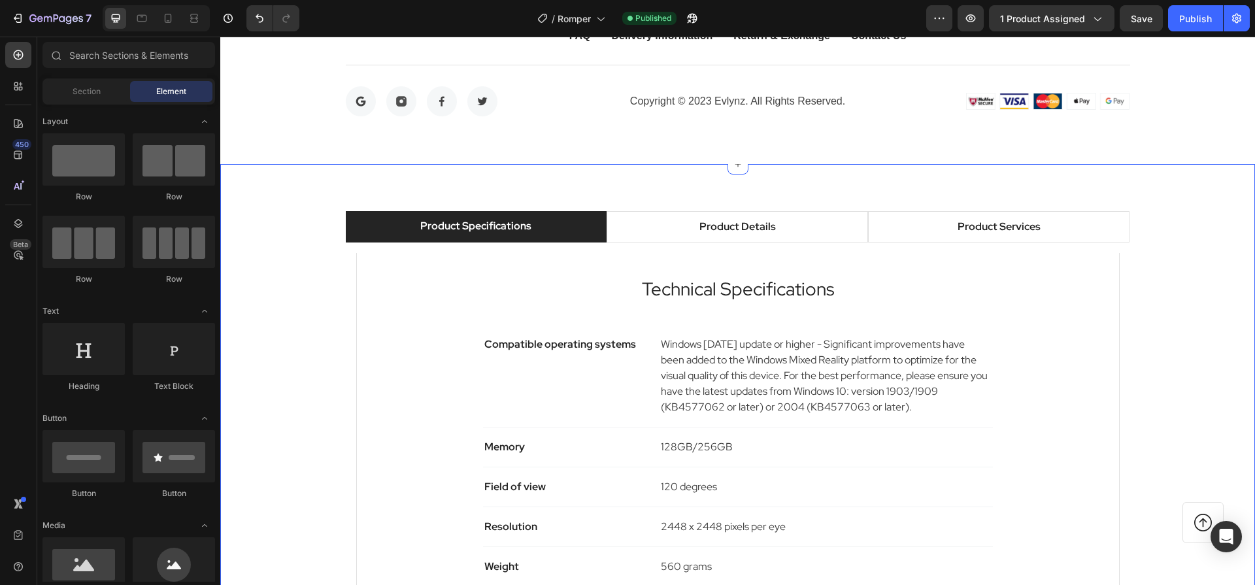
click at [904, 184] on div "Product Specifications Product Details Product Services Technical Specification…" at bounding box center [737, 454] width 1035 height 581
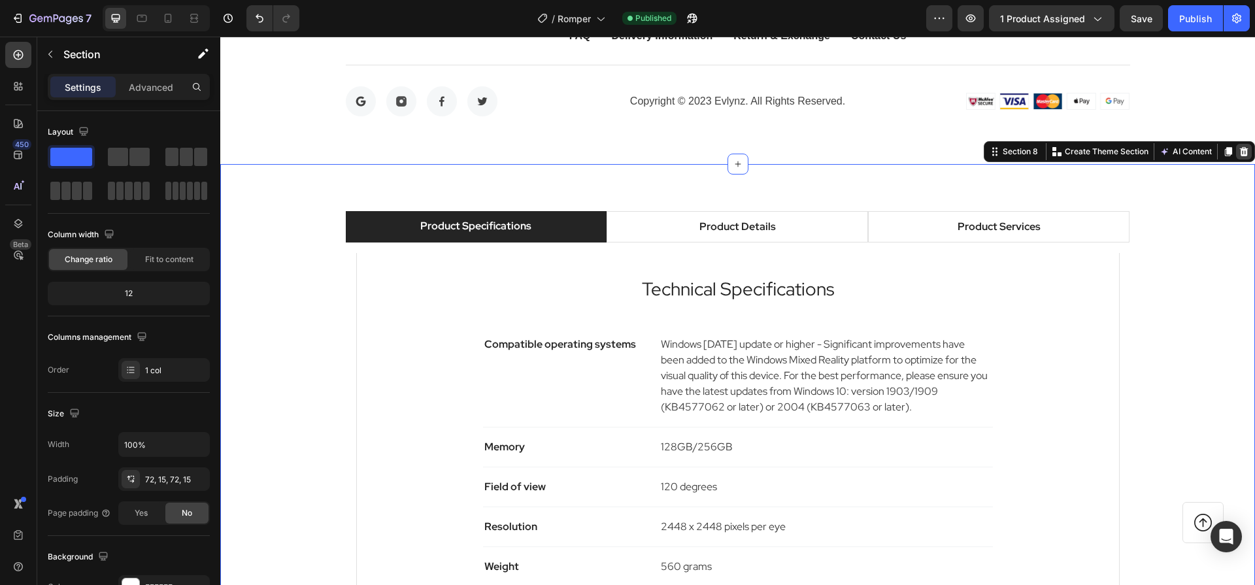
click at [1240, 151] on icon at bounding box center [1244, 151] width 8 height 9
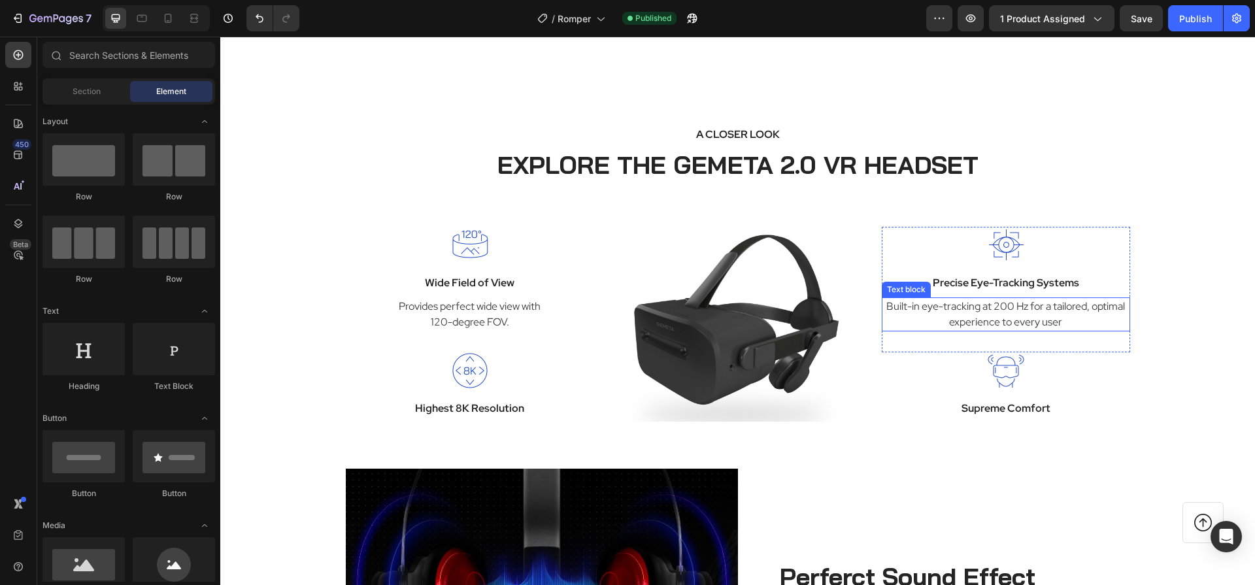
scroll to position [3032, 0]
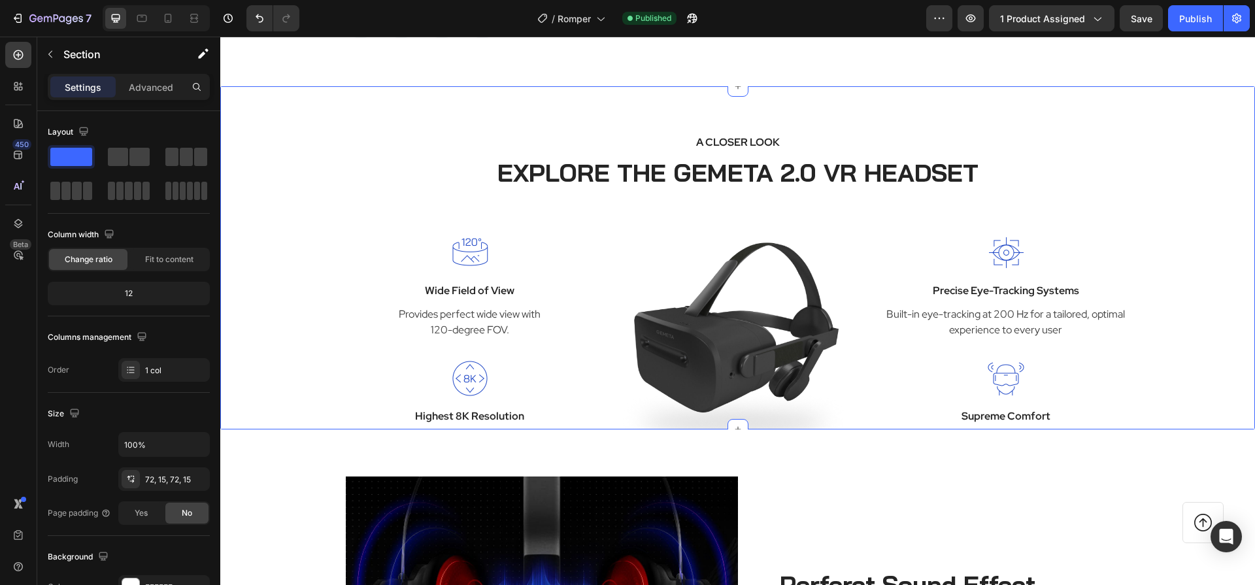
click at [907, 106] on div "A CLOSER LOOK Text block EXPLORE THE GEMETA 2.0 VR HEADSET Heading Row Image Wi…" at bounding box center [737, 258] width 1035 height 344
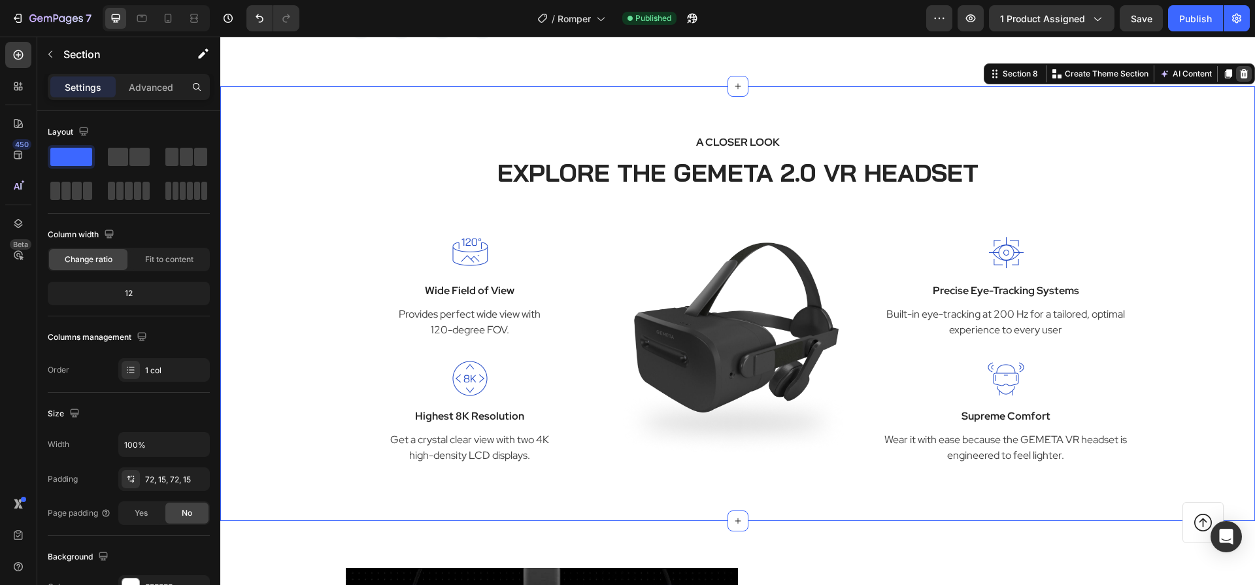
click at [1239, 73] on icon at bounding box center [1244, 74] width 10 height 10
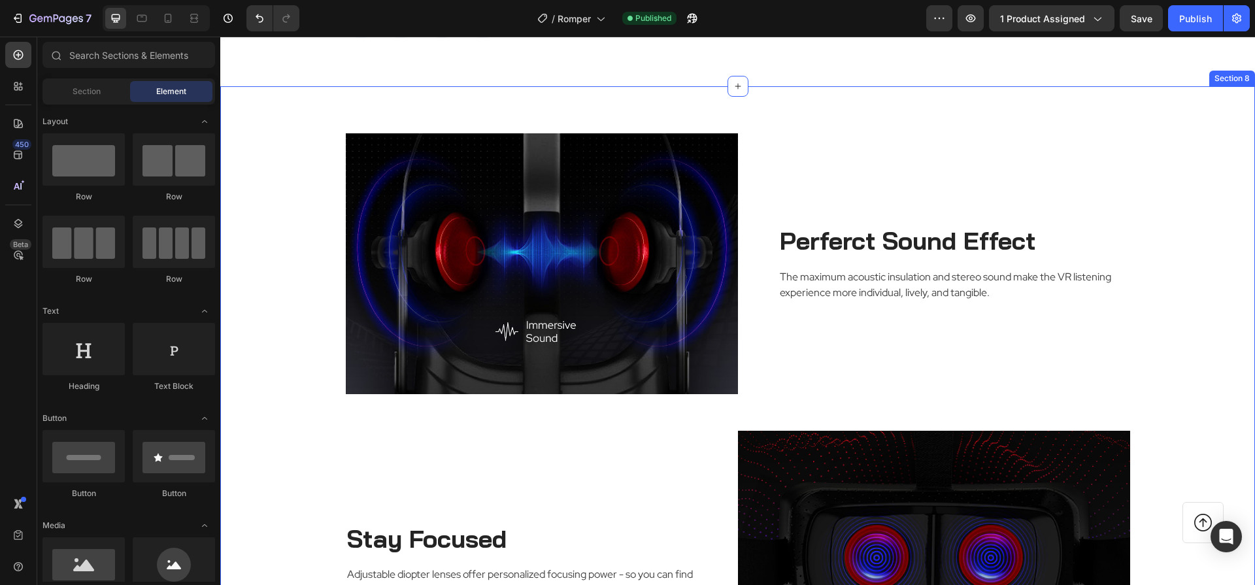
click at [1121, 105] on div "Image Perferct Sound Effect Heading The maximum acoustic insulation and stereo …" at bounding box center [737, 561] width 1035 height 950
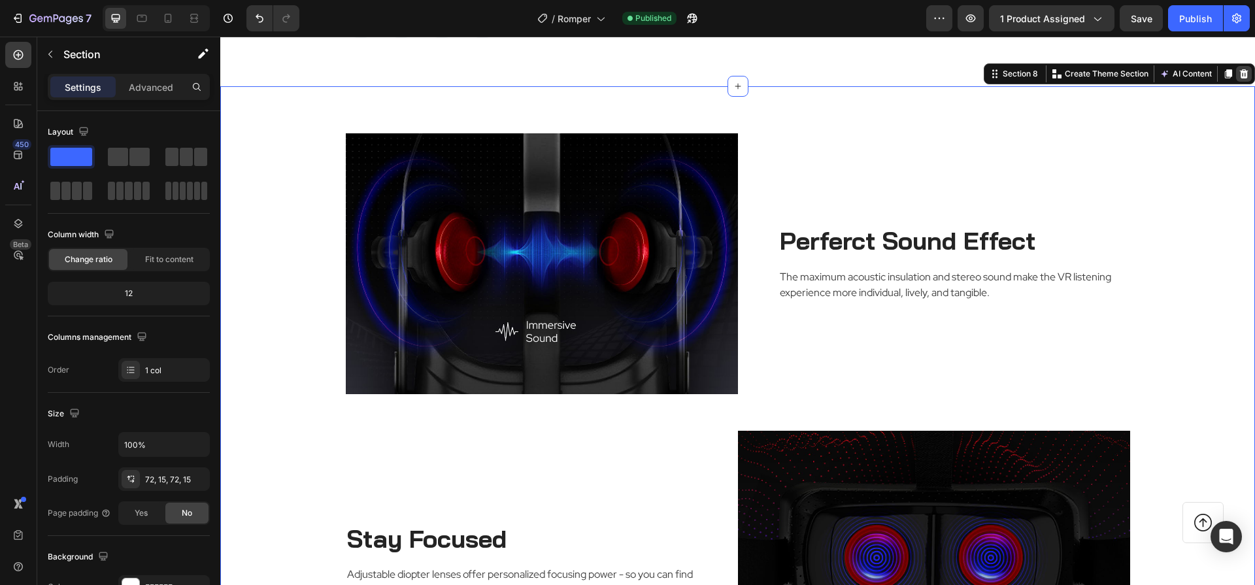
click at [1239, 69] on icon at bounding box center [1244, 74] width 10 height 10
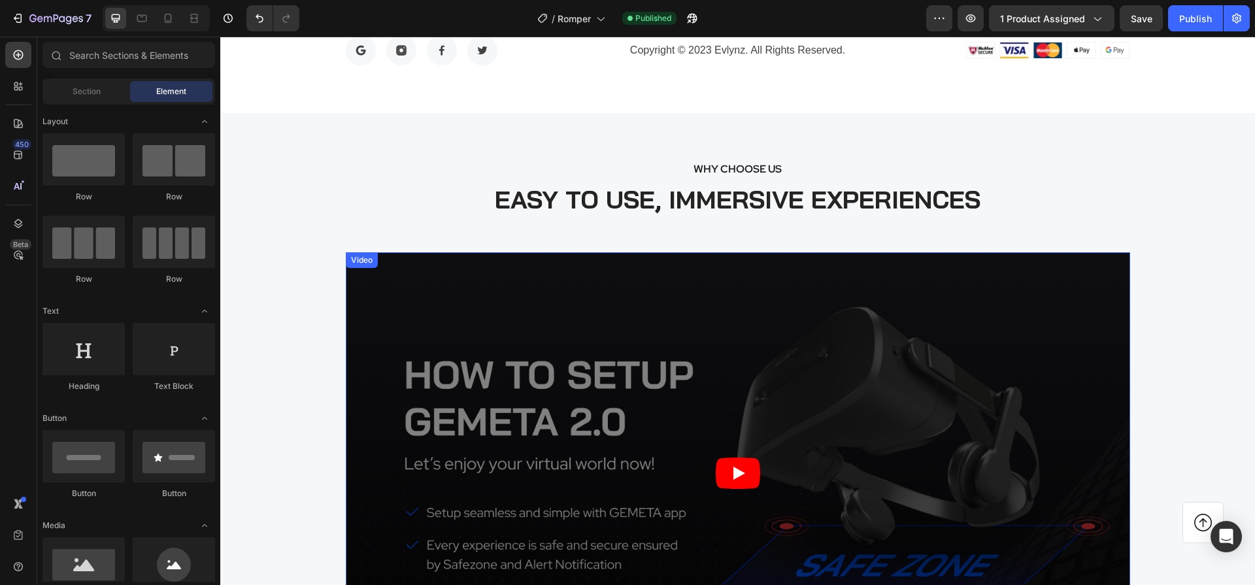
scroll to position [2879, 0]
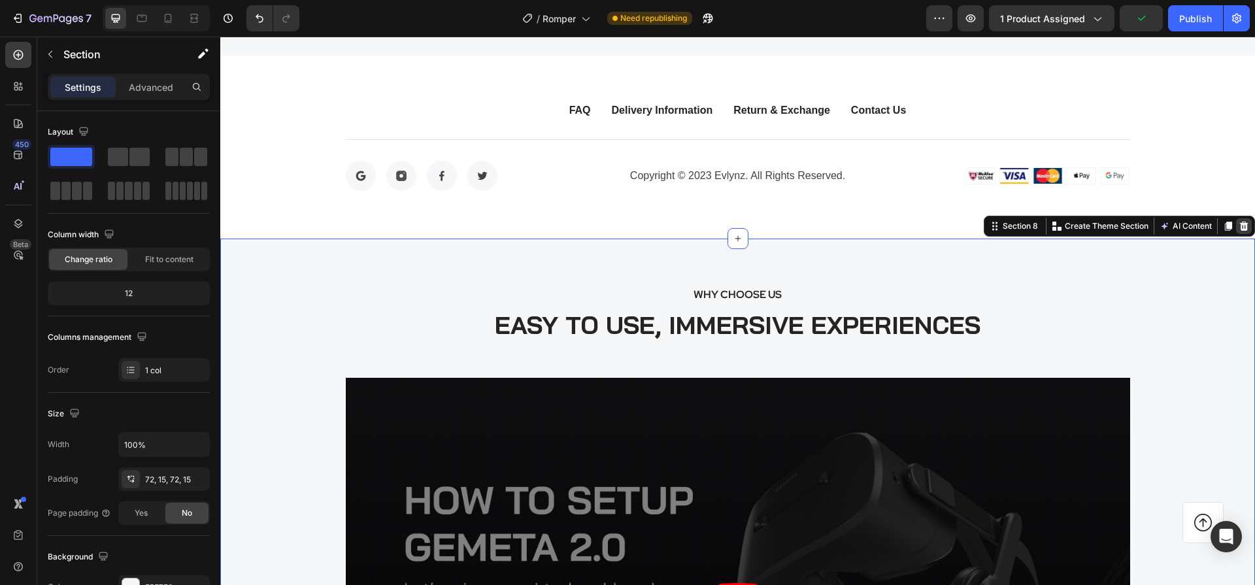
click at [1239, 227] on icon at bounding box center [1244, 226] width 10 height 10
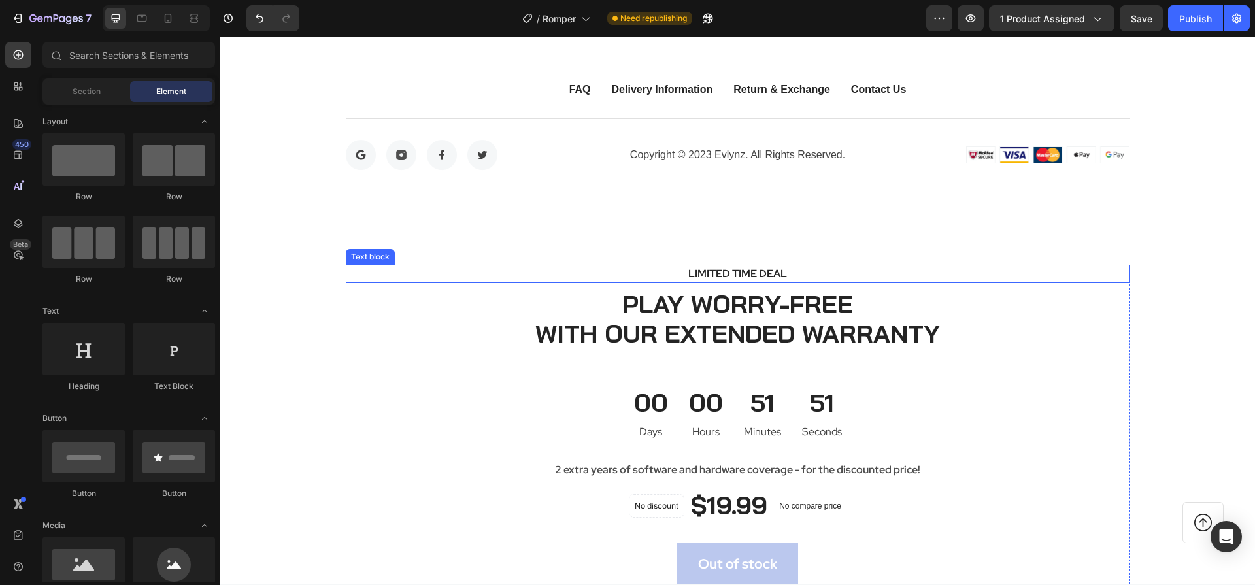
scroll to position [2900, 0]
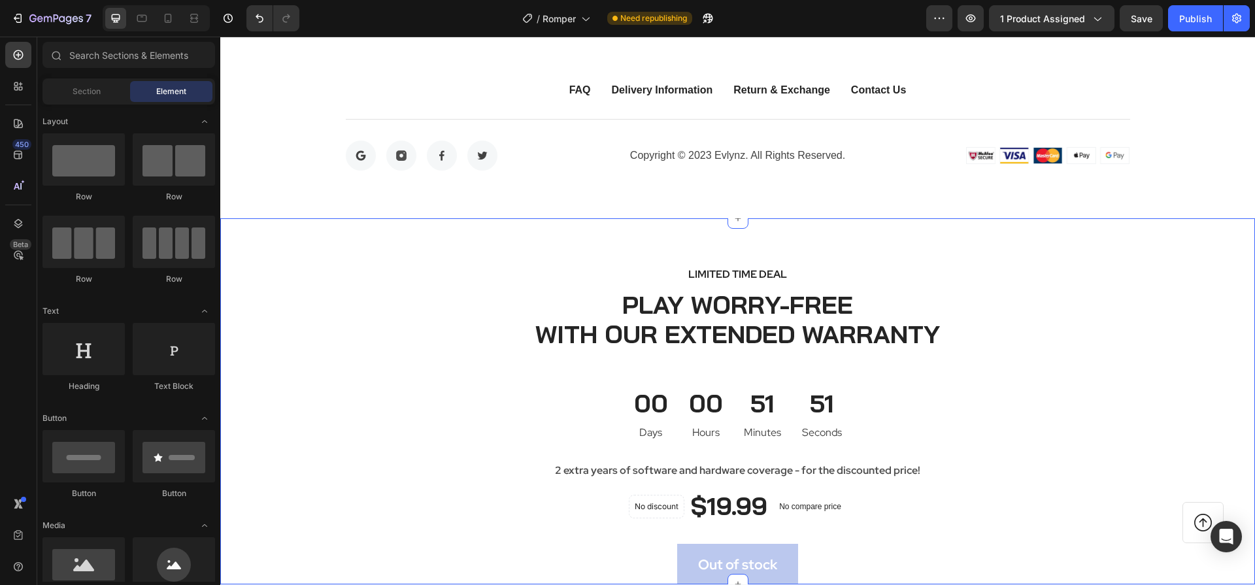
click at [999, 238] on div "LIMITED TIME DEAL Text block PLAY WORRY-FREE WITH OUR EXTENDED WARRANTY Heading…" at bounding box center [737, 401] width 1035 height 367
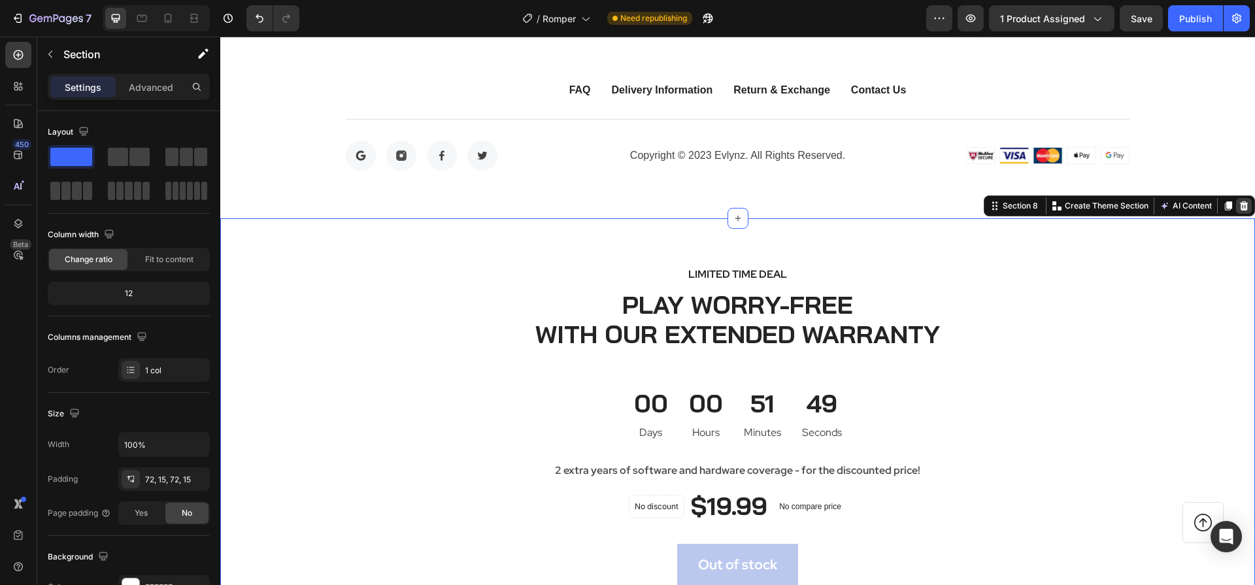
click at [1239, 206] on icon at bounding box center [1244, 206] width 10 height 10
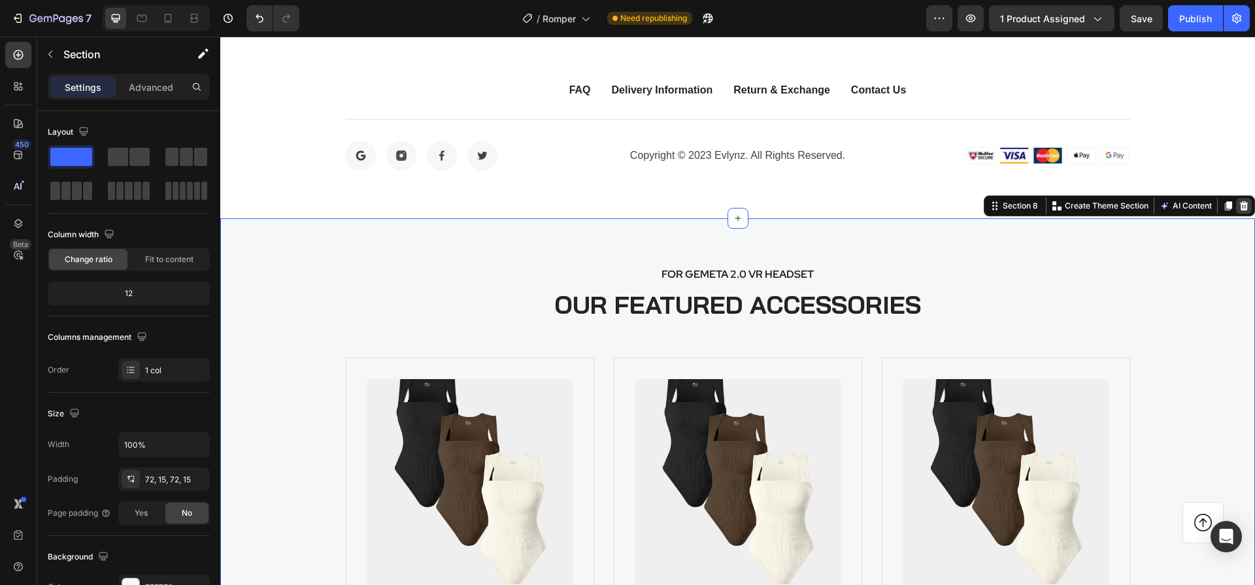
click at [1239, 207] on icon at bounding box center [1244, 206] width 10 height 10
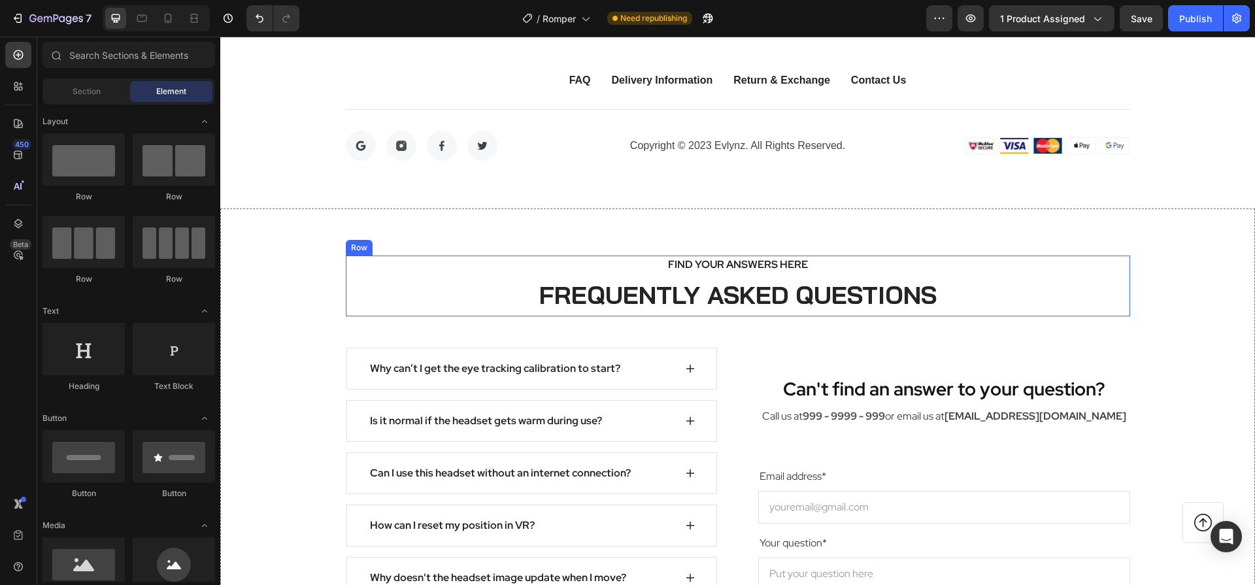
scroll to position [2935, 0]
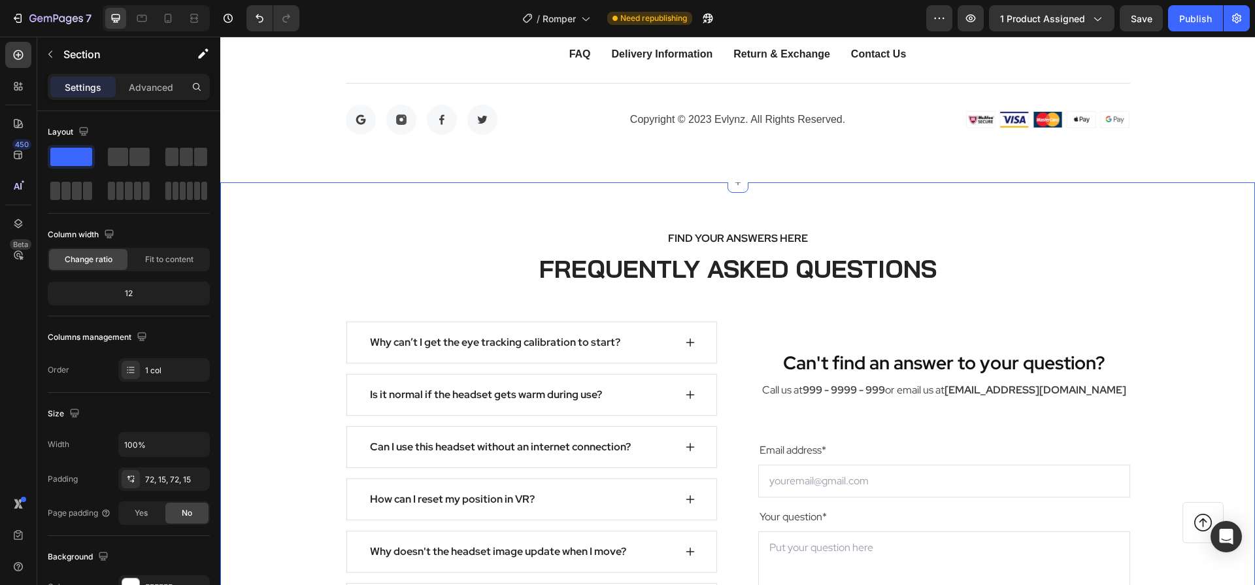
click at [1126, 212] on div "FIND YOUR ANSWERS HERE Text block FREQUENTLY ASKED QUESTIONS Heading Row Why ca…" at bounding box center [737, 471] width 1035 height 579
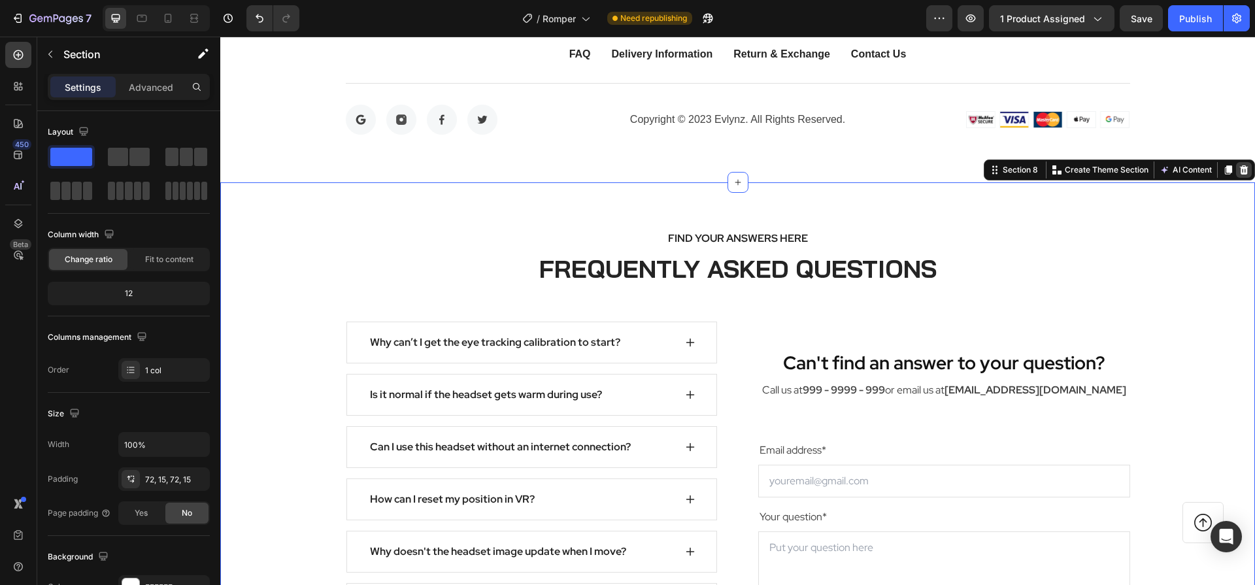
click at [1239, 169] on icon at bounding box center [1244, 170] width 10 height 10
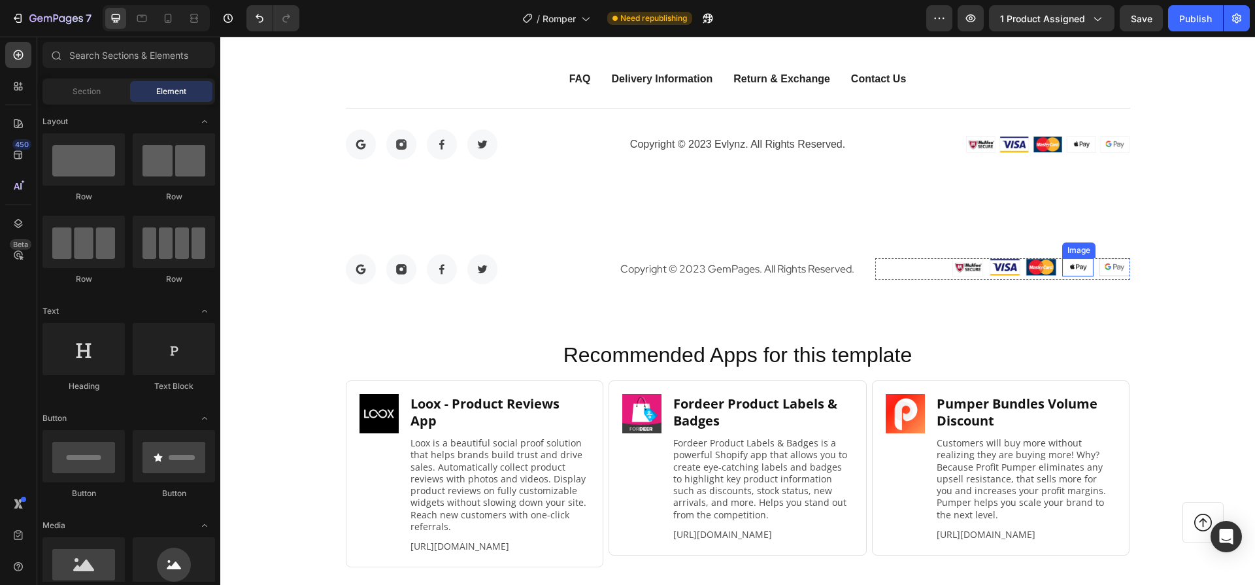
scroll to position [2910, 0]
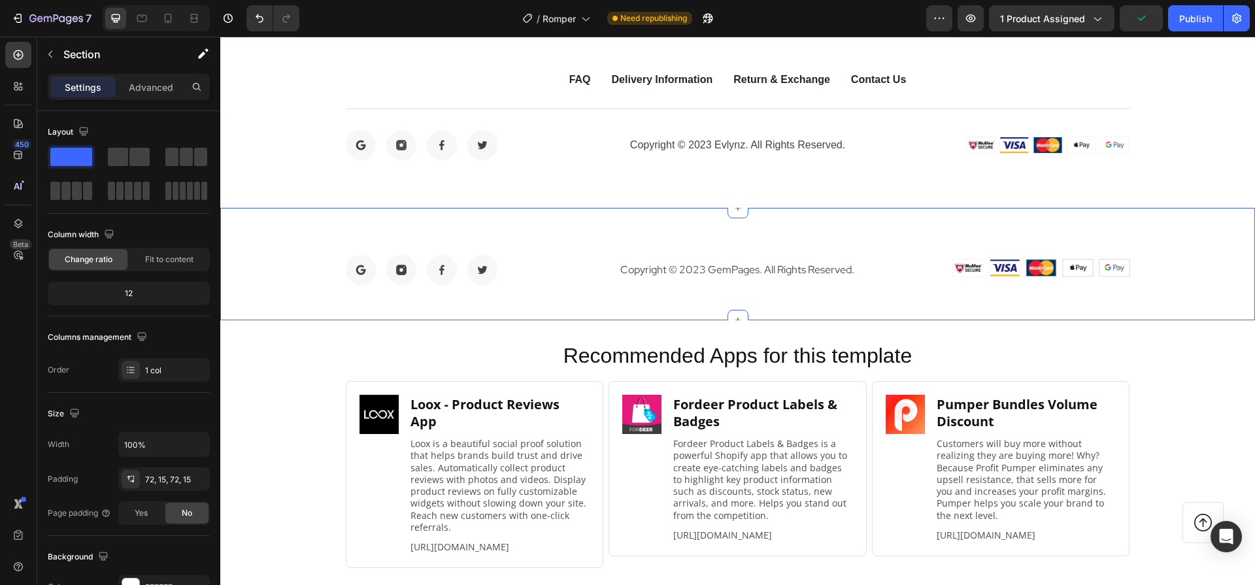
click at [1175, 241] on div "Image Image Image Image Row Copyright © 2023 GemPages. All Rights Reserved. Tex…" at bounding box center [737, 264] width 1035 height 112
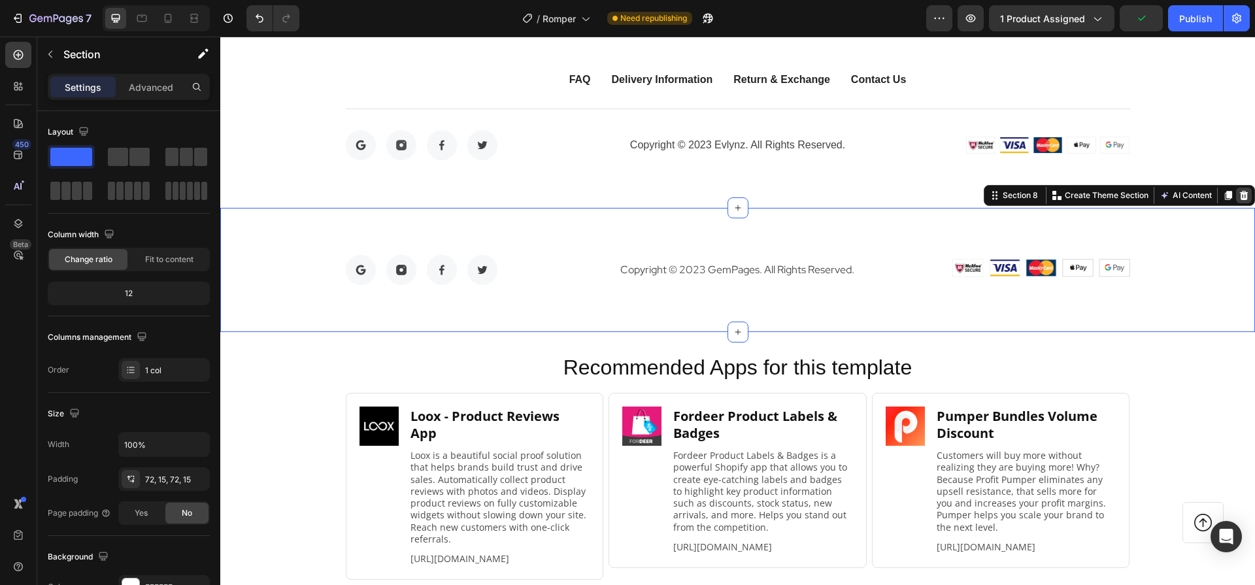
click at [1240, 199] on icon at bounding box center [1244, 195] width 8 height 9
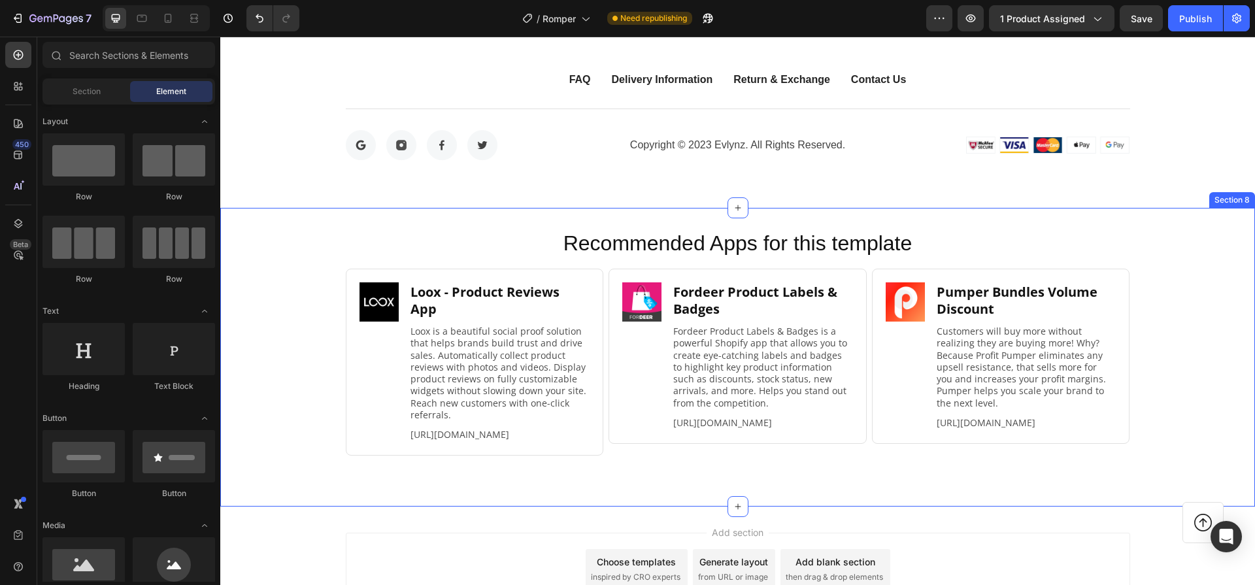
click at [1188, 215] on div "Recommended Apps for this template Heading Image Loox ‑ Product Reviews App Hea…" at bounding box center [737, 357] width 1035 height 299
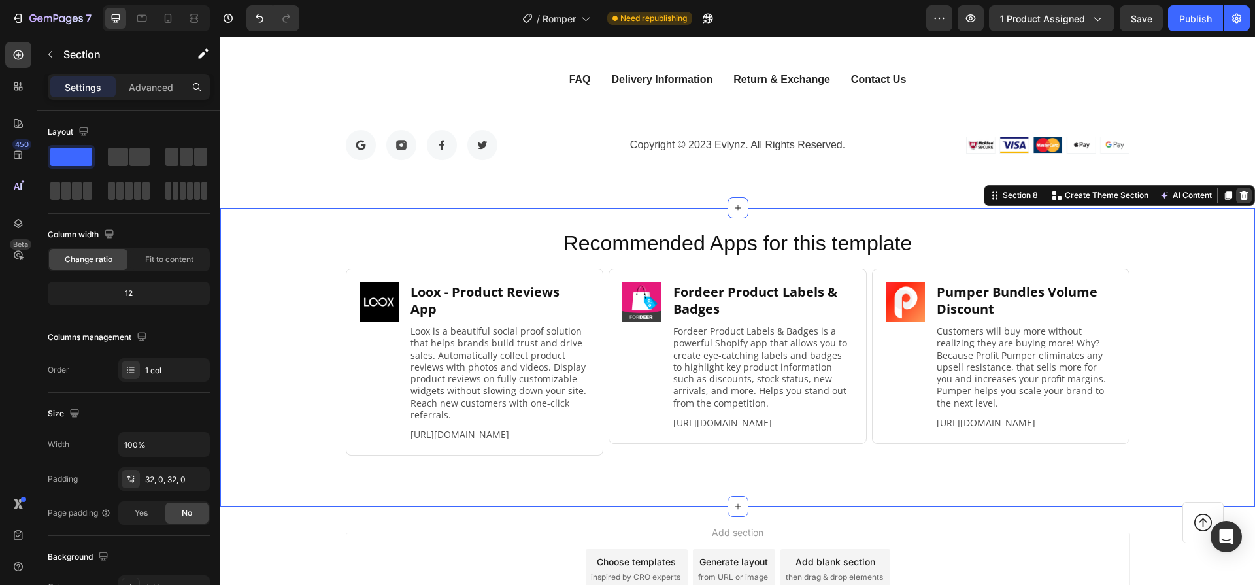
click at [1239, 195] on icon at bounding box center [1244, 195] width 10 height 10
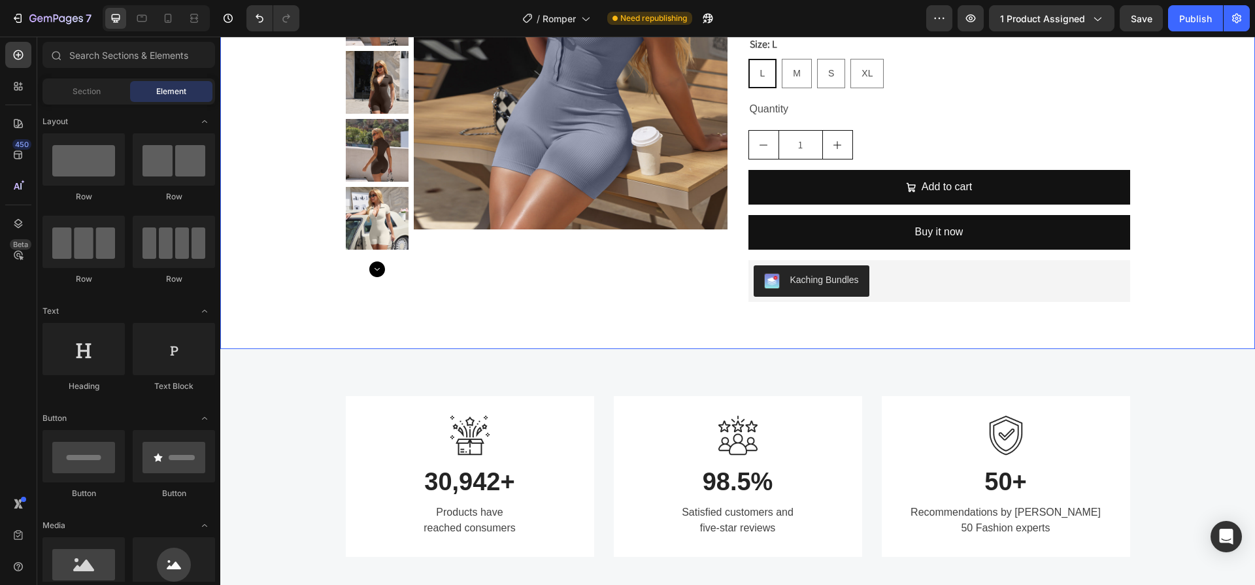
scroll to position [0, 0]
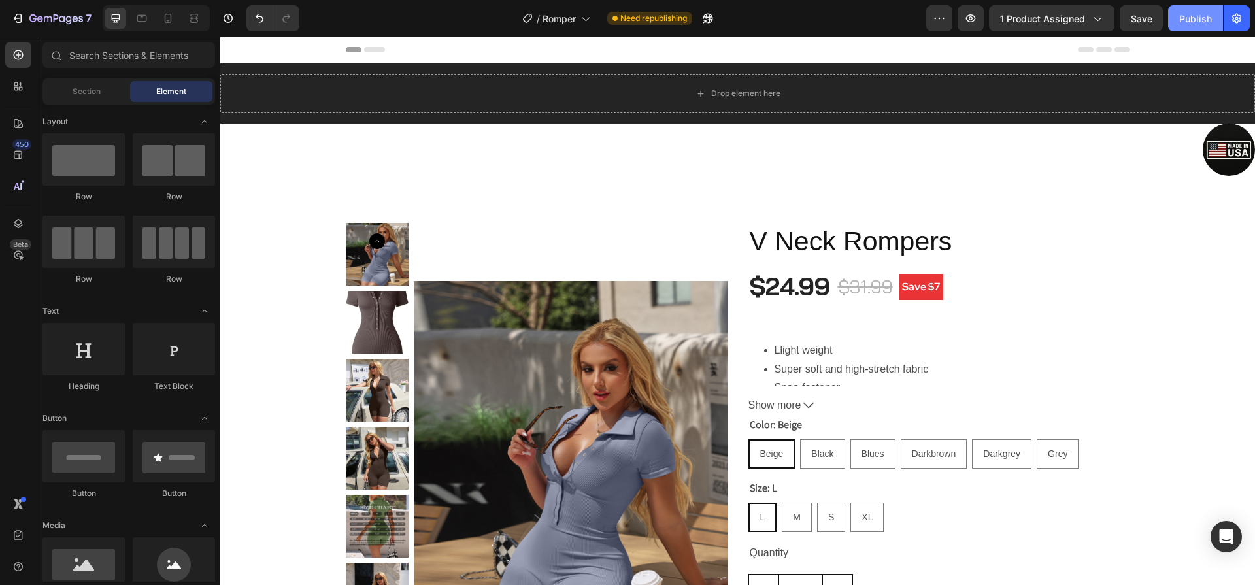
click at [1190, 9] on button "Publish" at bounding box center [1195, 18] width 55 height 26
click at [977, 23] on icon "button" at bounding box center [970, 18] width 13 height 13
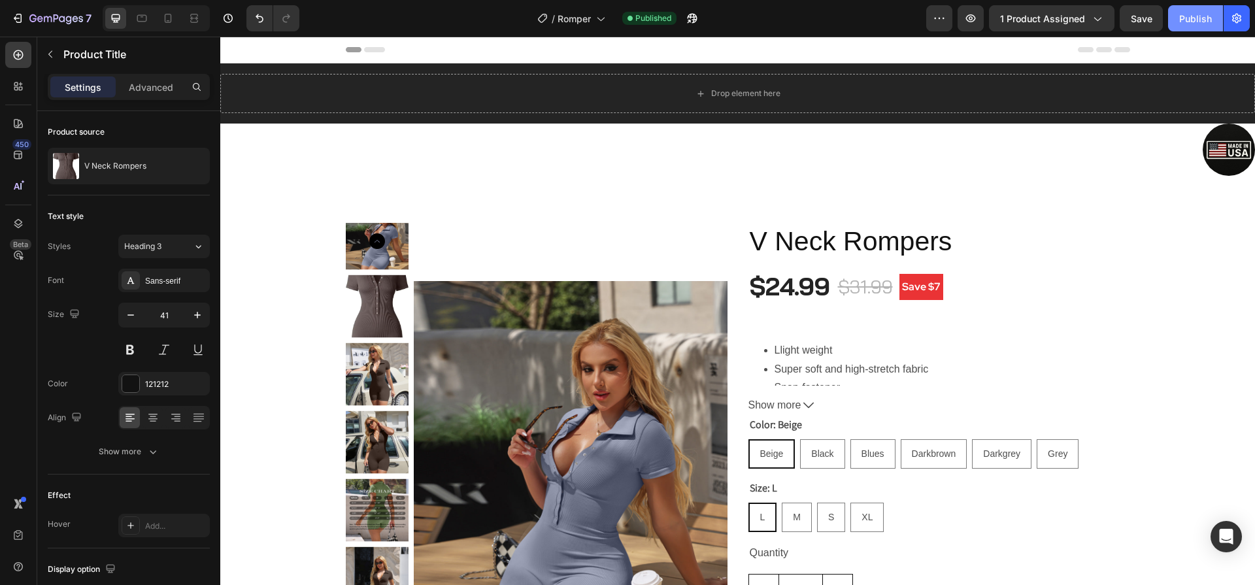
click at [1192, 27] on button "Publish" at bounding box center [1195, 18] width 55 height 26
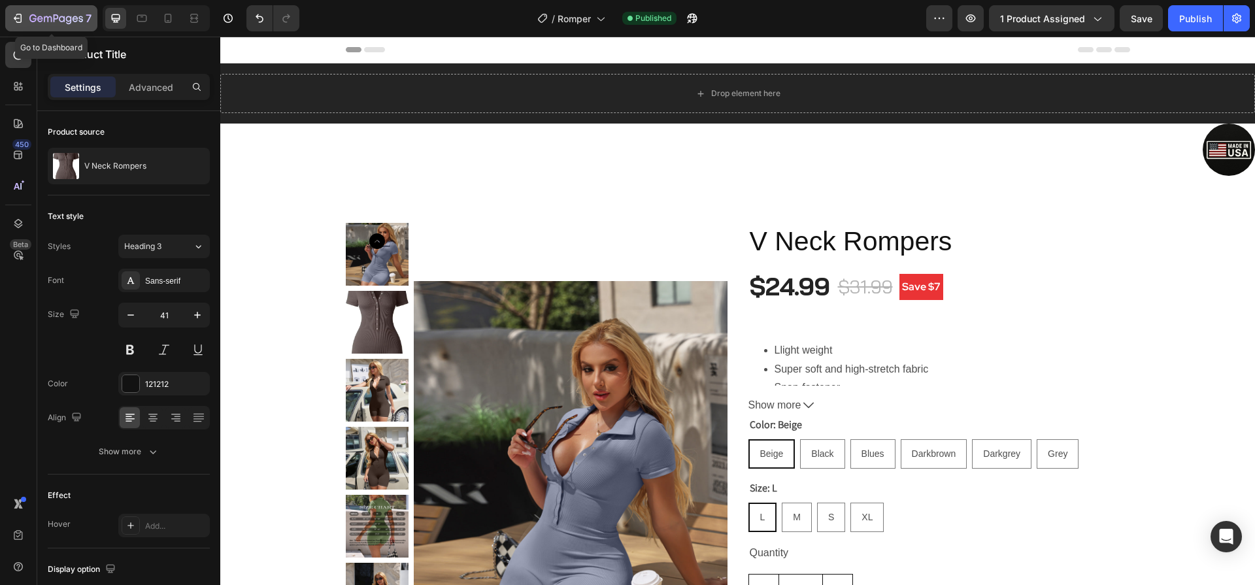
click at [12, 25] on div "7" at bounding box center [51, 18] width 80 height 16
